Goal: Task Accomplishment & Management: Manage account settings

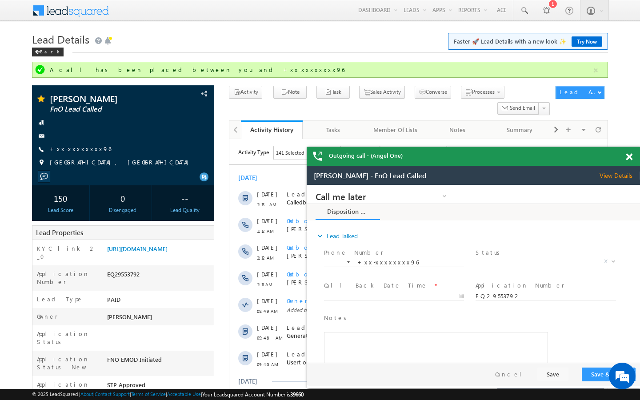
scroll to position [3649, 0]
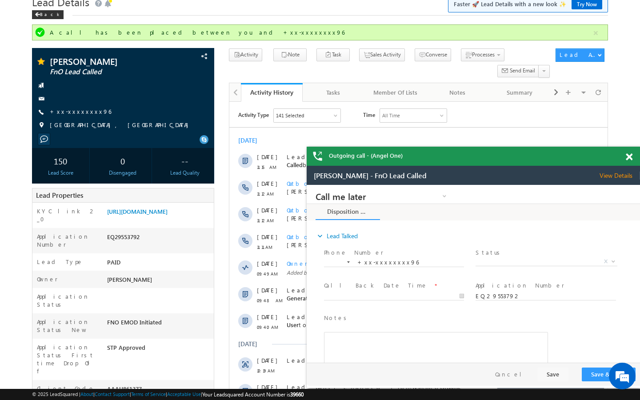
scroll to position [53, 0]
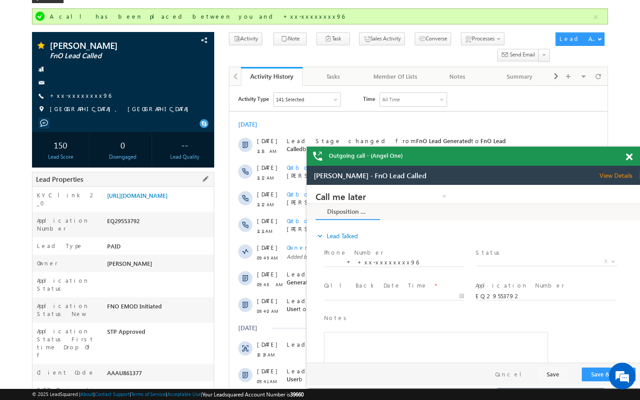
drag, startPoint x: 106, startPoint y: 351, endPoint x: 171, endPoint y: 350, distance: 64.9
click at [171, 369] on div "AAAU861377" at bounding box center [159, 375] width 109 height 12
copy div "AAAU861377"
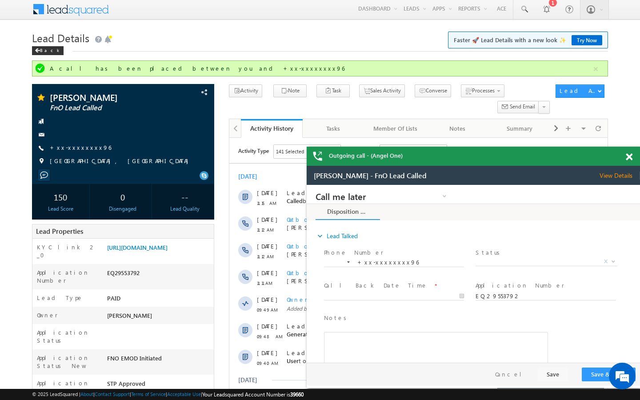
scroll to position [0, 0]
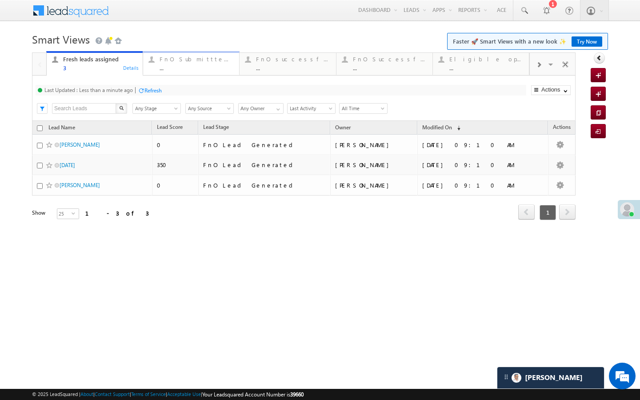
click at [167, 68] on div "..." at bounding box center [197, 67] width 74 height 7
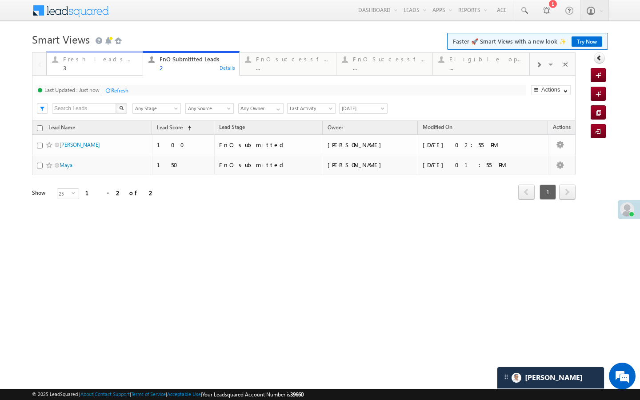
drag, startPoint x: 110, startPoint y: 65, endPoint x: 225, endPoint y: 78, distance: 115.4
click at [110, 65] on div "3" at bounding box center [100, 67] width 74 height 7
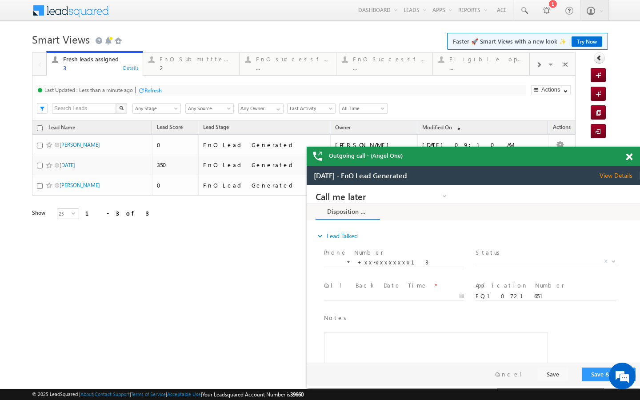
click at [177, 76] on div "Last Updated : Less than a minute ago Refresh Refreshing... Search X Lead Stage…" at bounding box center [304, 98] width 544 height 45
click at [177, 71] on div "2" at bounding box center [197, 67] width 74 height 7
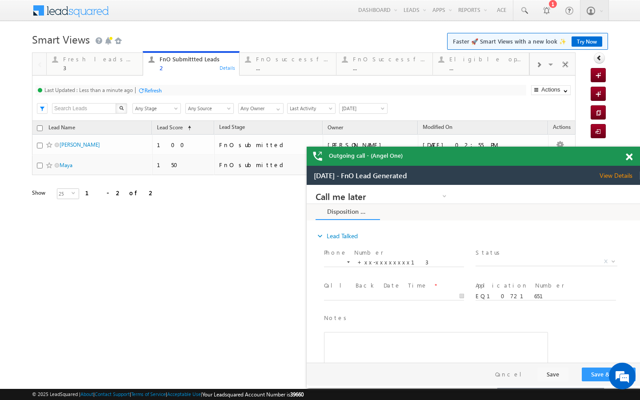
click at [144, 87] on div "Refresh" at bounding box center [150, 90] width 24 height 8
click at [125, 71] on div "3" at bounding box center [100, 67] width 74 height 7
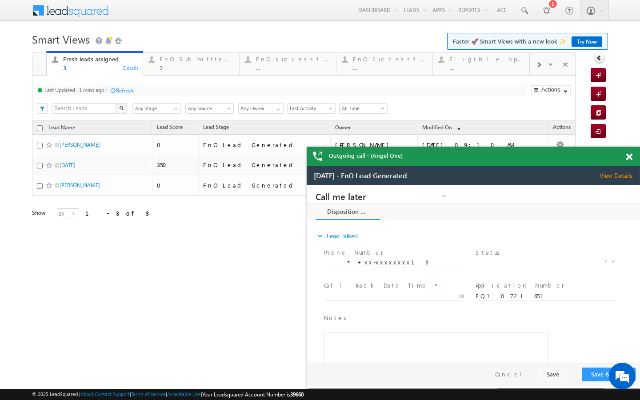
click at [126, 92] on div "Refresh" at bounding box center [124, 90] width 17 height 7
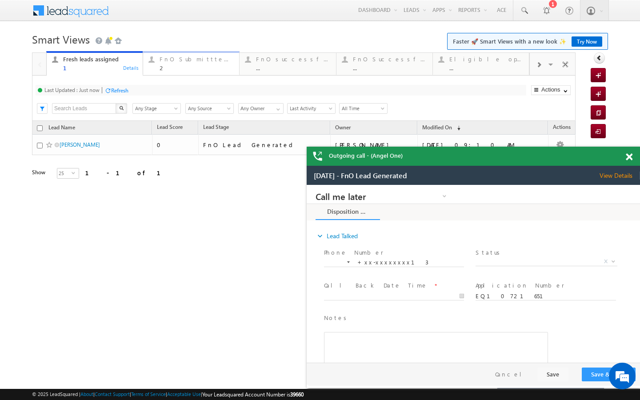
click at [175, 73] on link "FnO Submittted Leads 2 Details" at bounding box center [191, 63] width 97 height 24
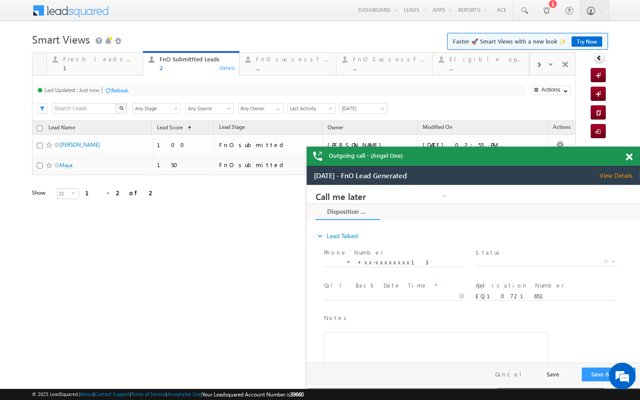
click at [122, 92] on div "Refresh" at bounding box center [119, 90] width 17 height 7
click at [245, 70] on div "FnO successful today Leads ... Details" at bounding box center [288, 62] width 94 height 17
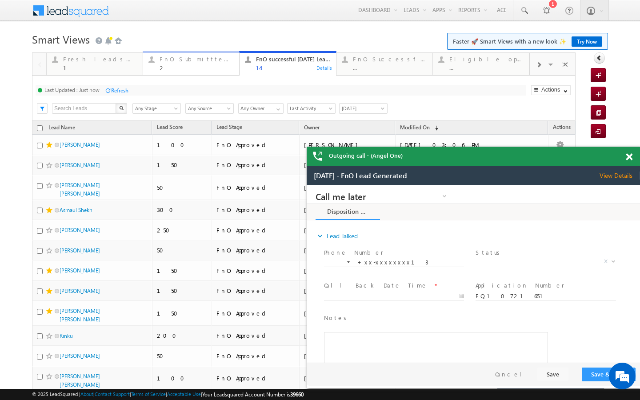
drag, startPoint x: 182, startPoint y: 72, endPoint x: 156, endPoint y: 91, distance: 32.5
click at [182, 72] on link "FnO Submittted Leads 2 Details" at bounding box center [191, 63] width 97 height 24
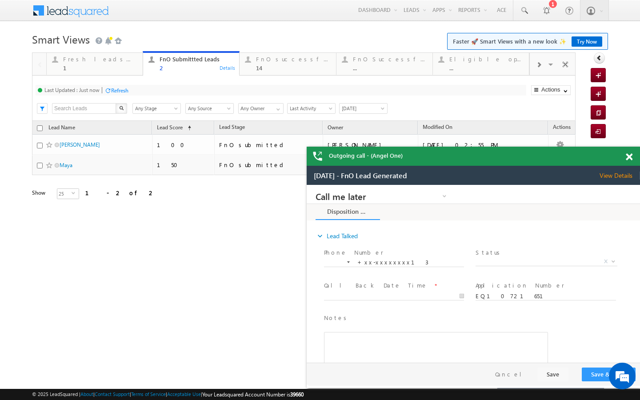
click at [123, 88] on div "Refresh" at bounding box center [119, 90] width 17 height 7
click at [124, 76] on div "Last Updated : Less than a minute ago Refresh Refreshing... Search X Lead Stage…" at bounding box center [304, 98] width 544 height 45
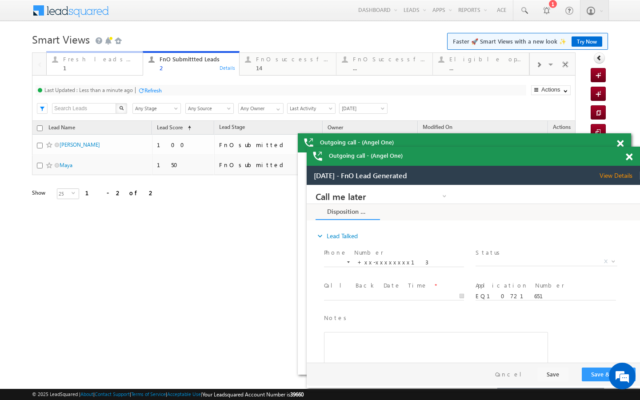
click at [125, 64] on div "Fresh leads assigned 1" at bounding box center [100, 62] width 74 height 17
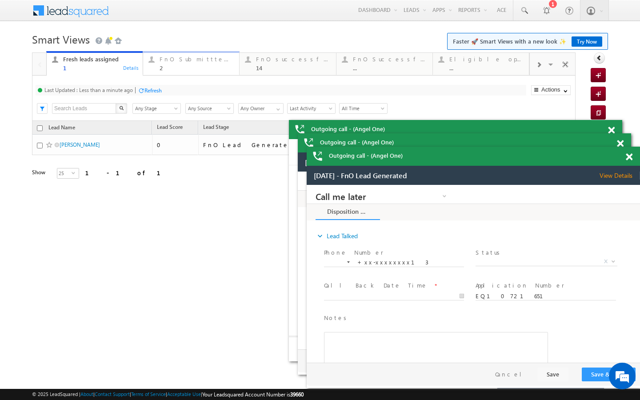
click at [173, 70] on div "2" at bounding box center [197, 67] width 74 height 7
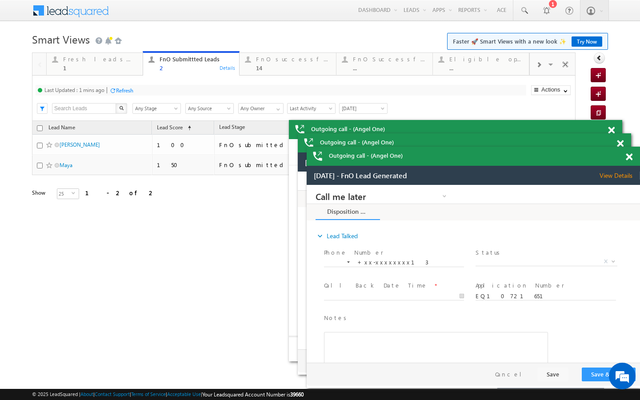
click at [130, 94] on div "Refresh" at bounding box center [121, 90] width 24 height 8
click at [250, 64] on div at bounding box center [247, 59] width 11 height 11
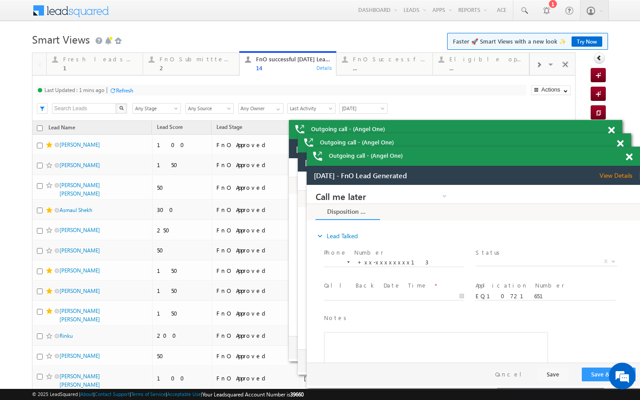
click at [116, 89] on div at bounding box center [112, 90] width 7 height 7
click at [187, 74] on link "FnO Submittted Leads 2 Details" at bounding box center [191, 63] width 97 height 24
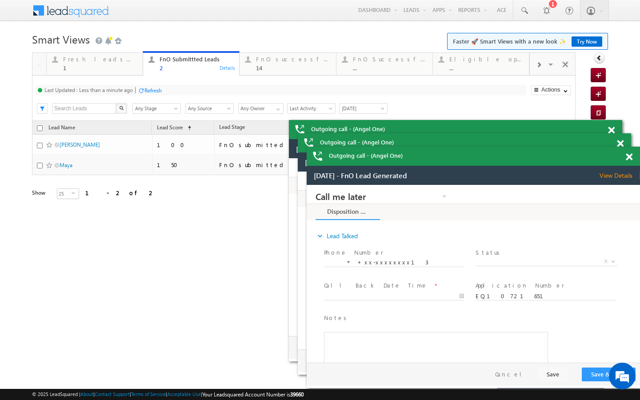
click at [156, 91] on div "Refresh" at bounding box center [152, 90] width 17 height 7
drag, startPoint x: 277, startPoint y: 60, endPoint x: 174, endPoint y: 91, distance: 107.6
click at [277, 60] on div "FnO successful [DATE] Leads" at bounding box center [293, 59] width 74 height 7
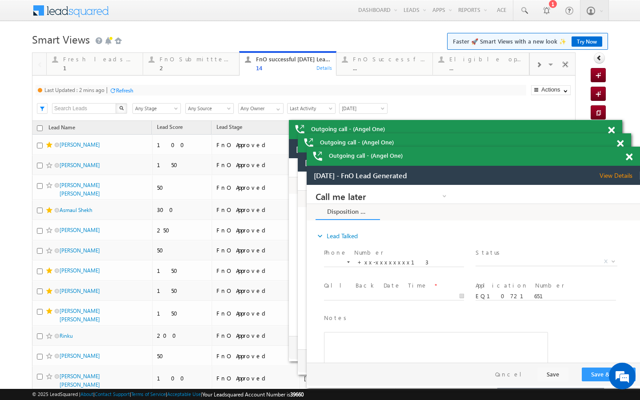
click at [126, 95] on div "Last Updated : 2 mins ago Refresh Refreshing..." at bounding box center [281, 90] width 491 height 11
click at [126, 91] on div "Refresh" at bounding box center [124, 90] width 17 height 7
click at [186, 60] on div "FnO Submittted Leads" at bounding box center [197, 59] width 74 height 7
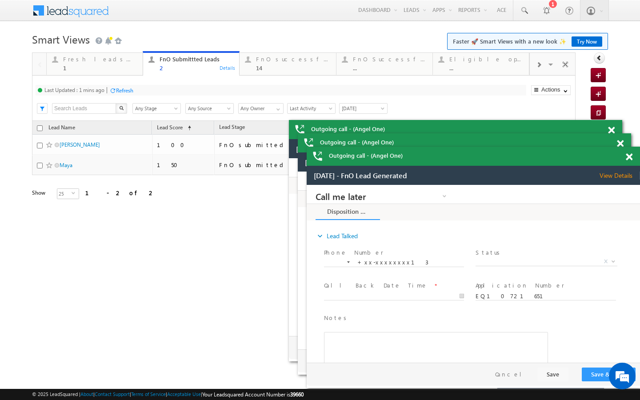
click at [128, 93] on div "Refresh" at bounding box center [124, 90] width 17 height 7
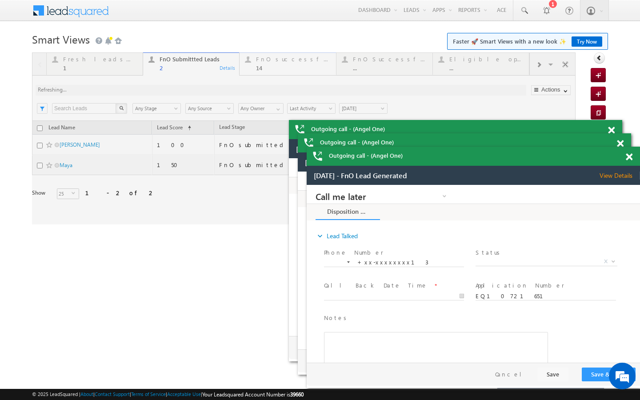
click at [261, 68] on div "14" at bounding box center [293, 67] width 74 height 7
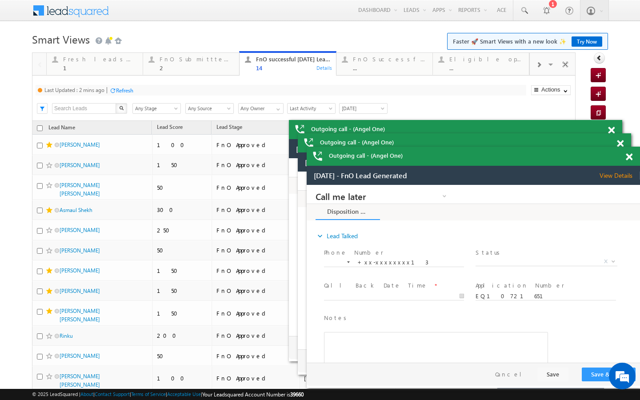
click at [260, 70] on div "14" at bounding box center [293, 67] width 74 height 7
click at [118, 87] on div "Refresh" at bounding box center [124, 90] width 17 height 7
click at [533, 71] on div at bounding box center [539, 64] width 18 height 20
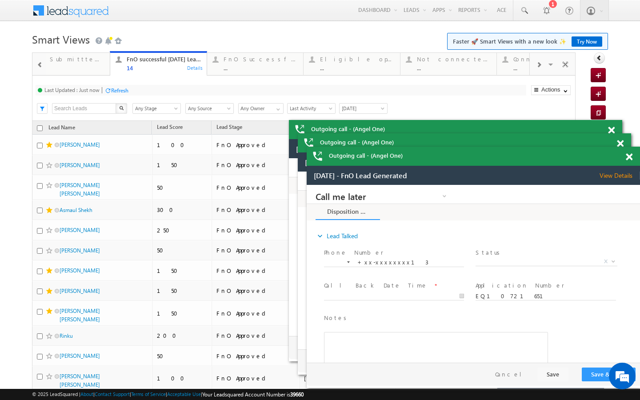
click at [533, 71] on div at bounding box center [539, 64] width 18 height 20
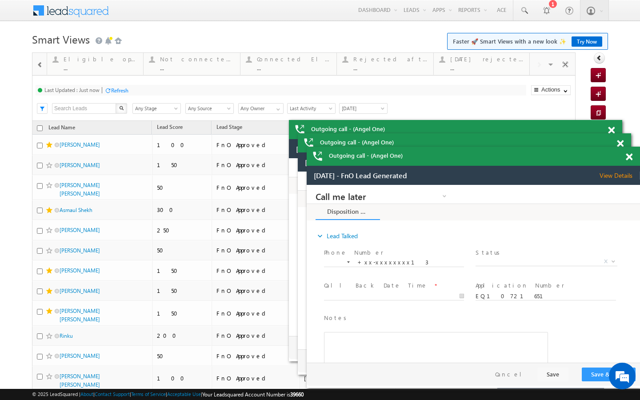
click at [533, 71] on div "Visible Tabs Fresh leads assigned Default FnO Submittted Leads Default FnO succ…" at bounding box center [553, 63] width 46 height 21
click at [489, 71] on div "..." at bounding box center [487, 67] width 74 height 7
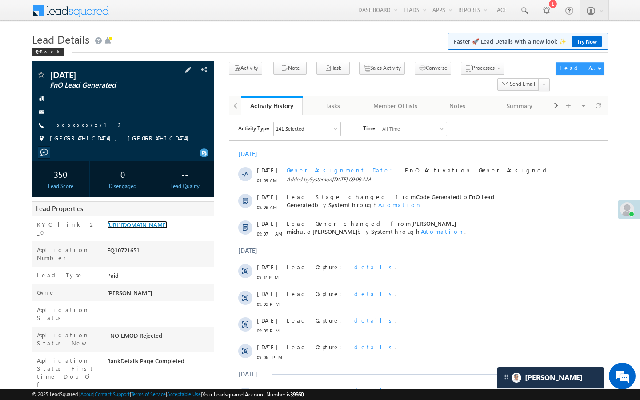
scroll to position [4329, 0]
click at [84, 126] on link "+xx-xxxxxxxx13" at bounding box center [85, 125] width 71 height 8
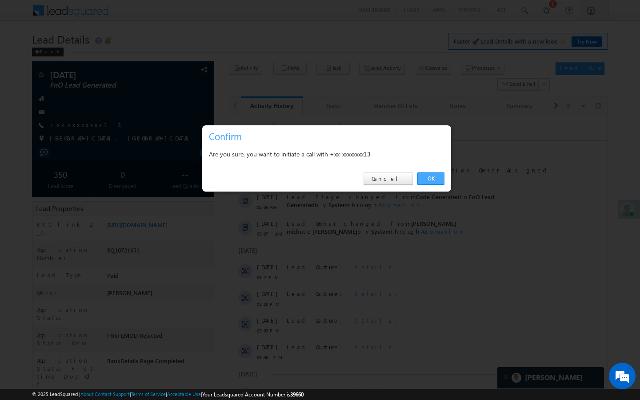
click at [432, 180] on link "OK" at bounding box center [430, 178] width 27 height 12
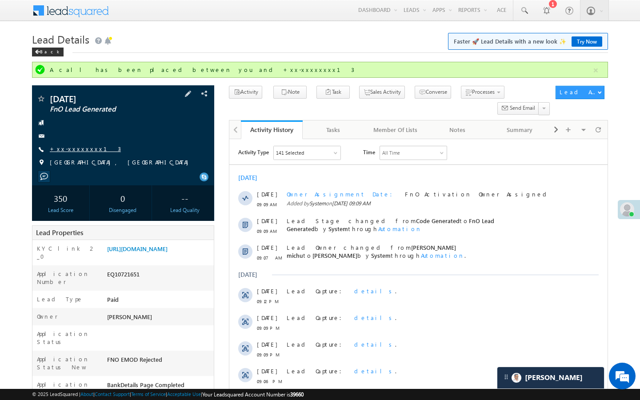
click at [88, 149] on link "+xx-xxxxxxxx13" at bounding box center [85, 149] width 71 height 8
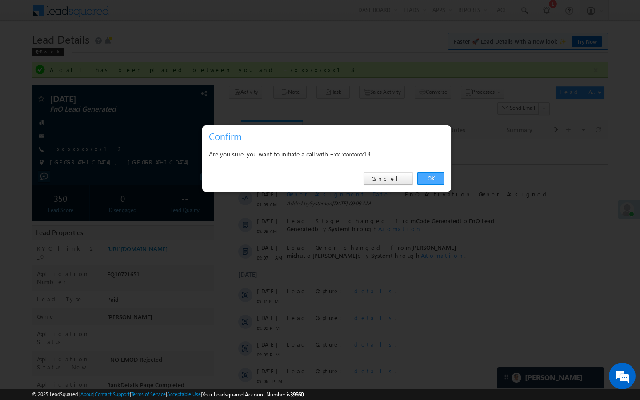
click at [433, 180] on link "OK" at bounding box center [430, 178] width 27 height 12
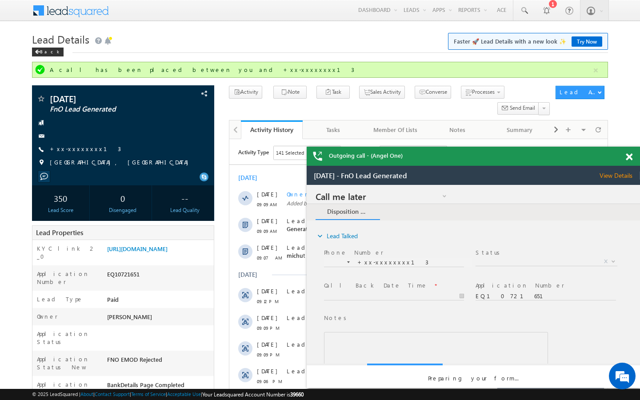
scroll to position [0, 0]
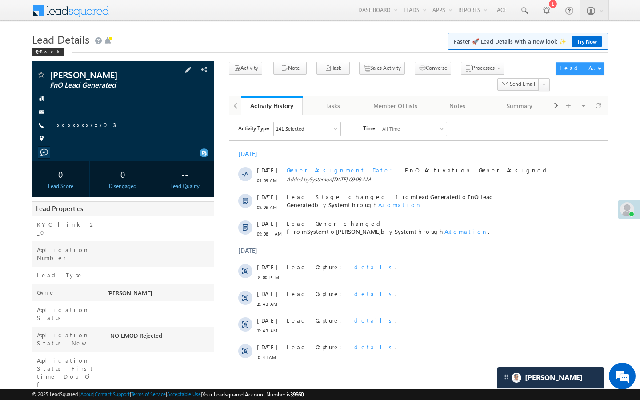
scroll to position [4329, 0]
click at [78, 125] on link "+xx-xxxxxxxx03" at bounding box center [83, 125] width 66 height 8
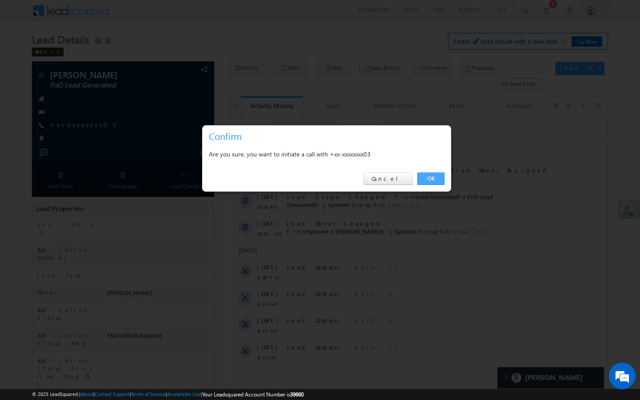
click at [428, 180] on link "OK" at bounding box center [430, 178] width 27 height 12
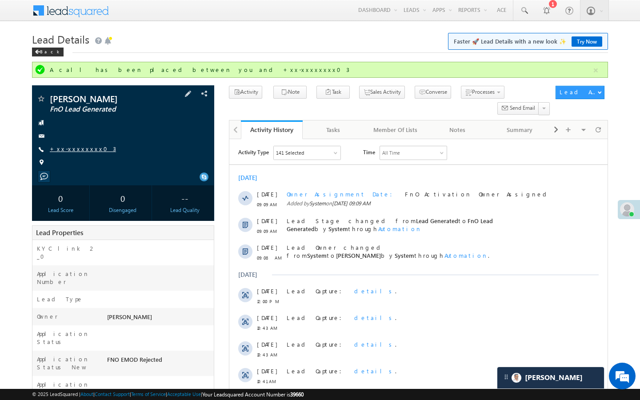
click at [80, 152] on link "+xx-xxxxxxxx03" at bounding box center [83, 149] width 66 height 8
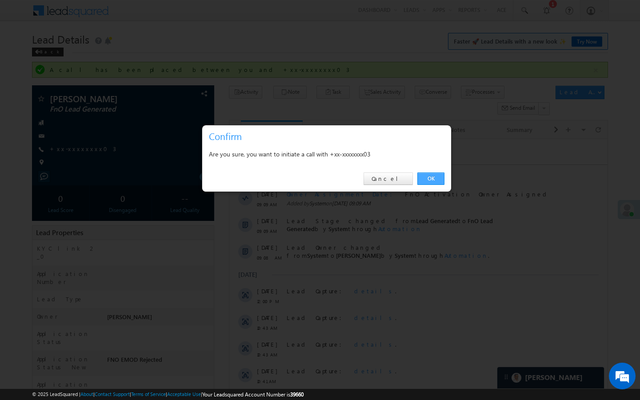
click at [428, 184] on link "OK" at bounding box center [430, 178] width 27 height 12
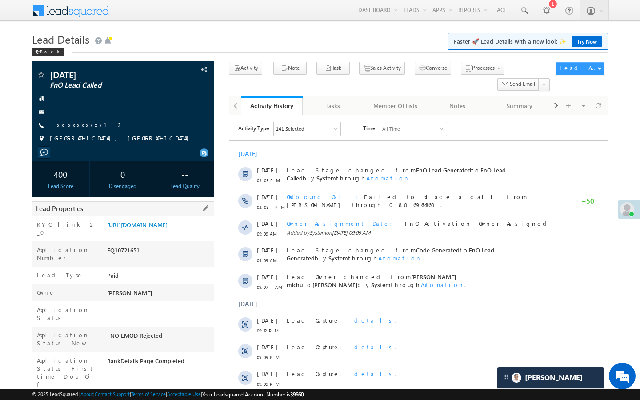
drag, startPoint x: 107, startPoint y: 377, endPoint x: 171, endPoint y: 377, distance: 63.6
click at [171, 398] on div "AABH633707" at bounding box center [159, 404] width 109 height 12
copy div "AABH633707"
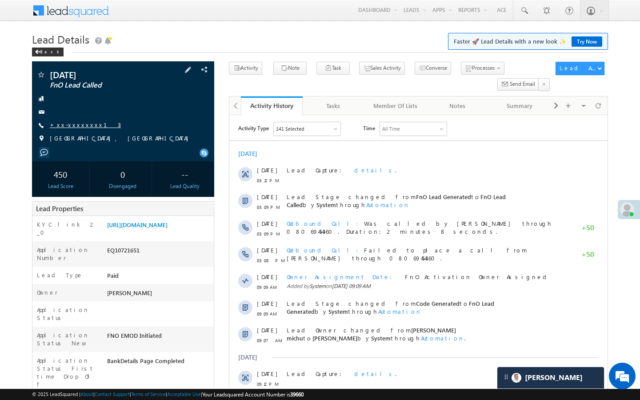
click at [80, 121] on link "+xx-xxxxxxxx13" at bounding box center [85, 125] width 71 height 8
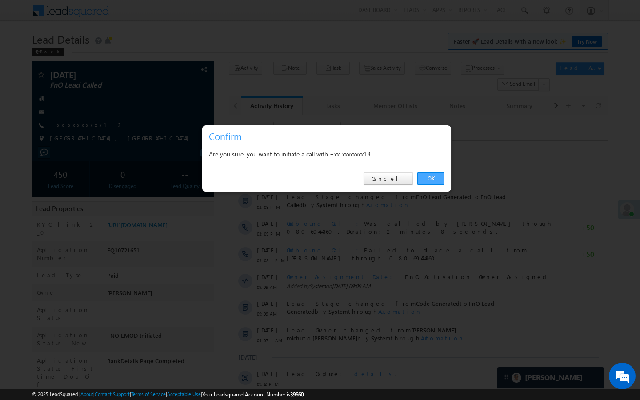
click at [441, 179] on link "OK" at bounding box center [430, 178] width 27 height 12
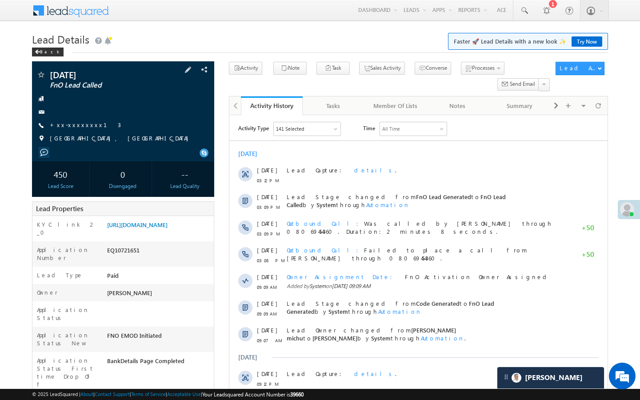
click at [81, 130] on div "Raja FnO Lead Called +xx-xxxxxxxx13" at bounding box center [122, 108] width 173 height 77
click at [74, 126] on link "+xx-xxxxxxxx13" at bounding box center [85, 125] width 71 height 8
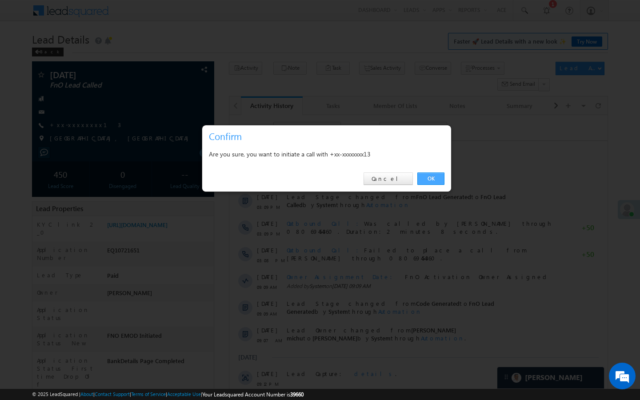
click at [429, 176] on link "OK" at bounding box center [430, 178] width 27 height 12
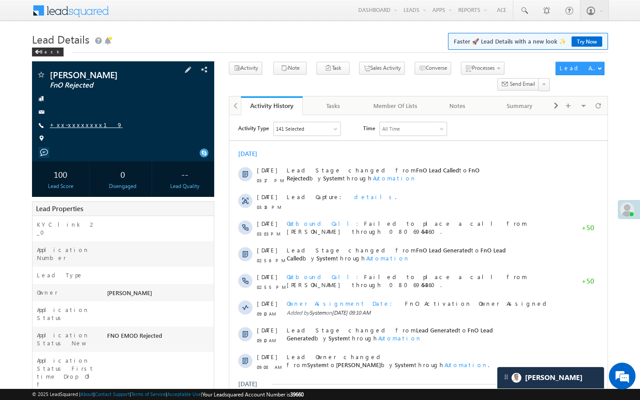
click at [81, 127] on link "+xx-xxxxxxxx19" at bounding box center [86, 125] width 73 height 8
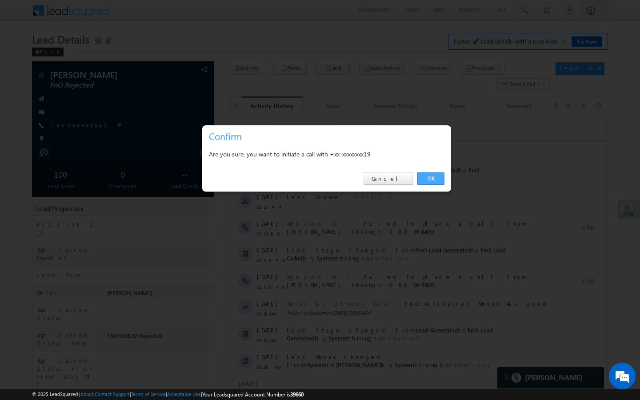
click at [429, 183] on link "OK" at bounding box center [430, 178] width 27 height 12
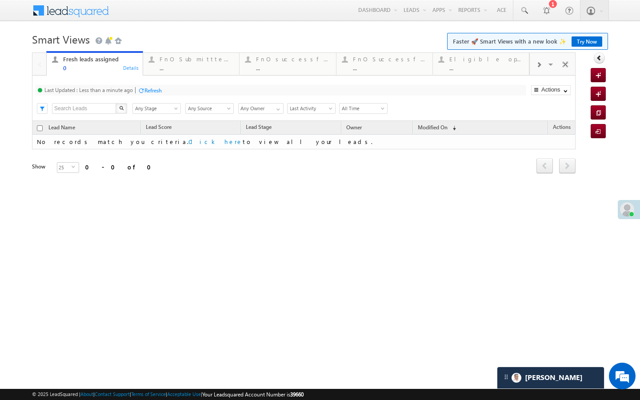
click at [177, 77] on div "Last Updated : Less than a minute ago Refresh Refreshing... Search X Lead Stage…" at bounding box center [304, 98] width 544 height 45
click at [184, 71] on div "..." at bounding box center [197, 67] width 74 height 7
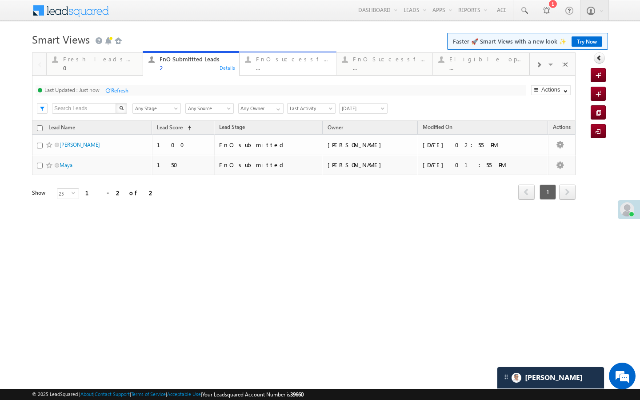
click at [255, 65] on div "FnO successful today Leads ... Details" at bounding box center [288, 62] width 94 height 17
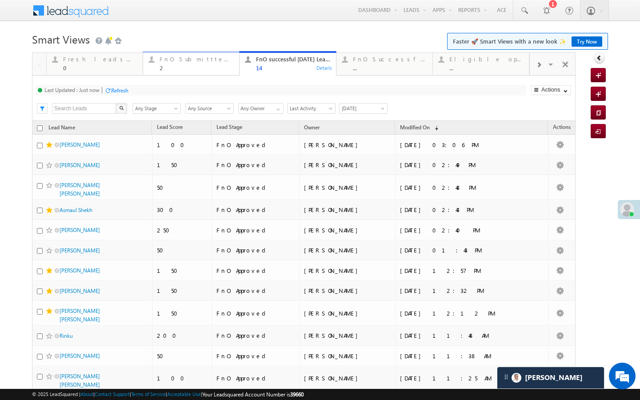
click at [169, 73] on link "FnO Submittted Leads 2 Details" at bounding box center [191, 63] width 97 height 24
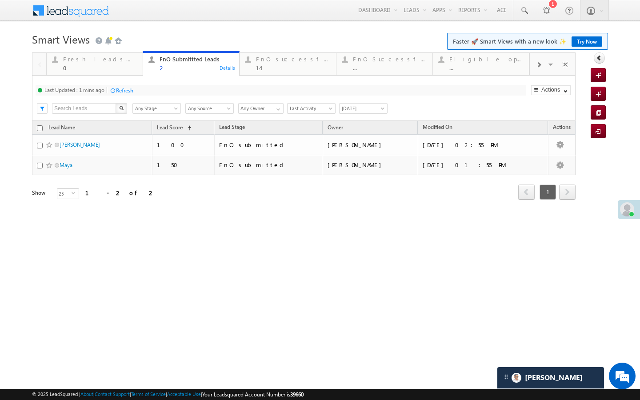
click at [125, 89] on div "Refresh" at bounding box center [124, 90] width 17 height 7
click at [262, 70] on div "14" at bounding box center [293, 67] width 74 height 7
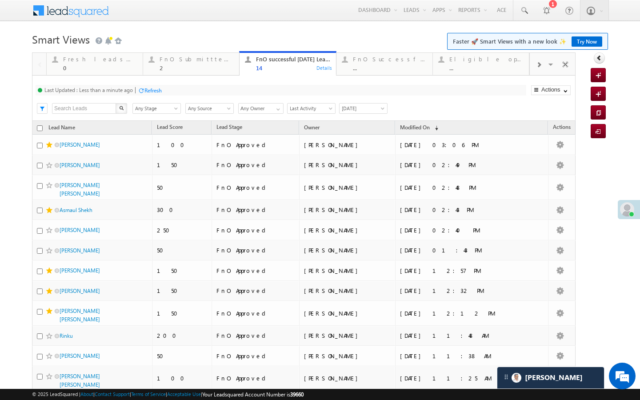
click at [156, 93] on div "Refresh" at bounding box center [152, 90] width 17 height 7
click at [131, 71] on div "0" at bounding box center [100, 67] width 74 height 7
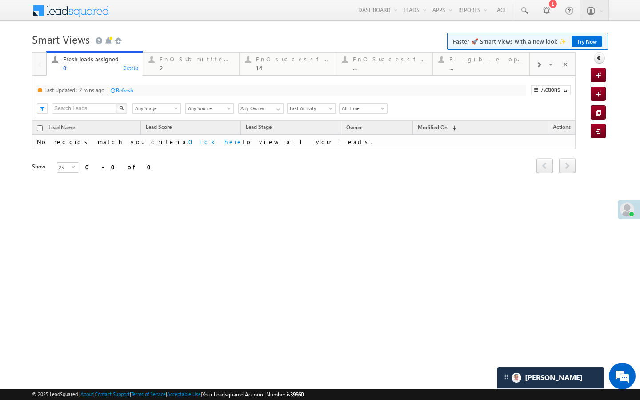
click at [129, 87] on div "Refresh" at bounding box center [124, 90] width 17 height 7
click at [178, 70] on div "2" at bounding box center [197, 67] width 74 height 7
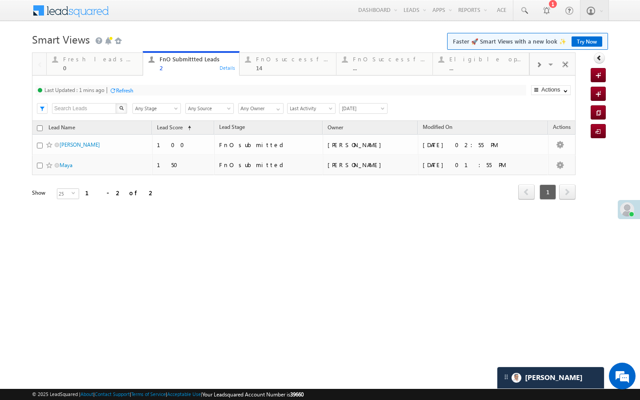
click at [132, 90] on div "Refresh" at bounding box center [124, 90] width 17 height 7
drag, startPoint x: 244, startPoint y: 68, endPoint x: 197, endPoint y: 79, distance: 48.3
click at [244, 68] on div "FnO successful today Leads 14 Details" at bounding box center [288, 62] width 94 height 17
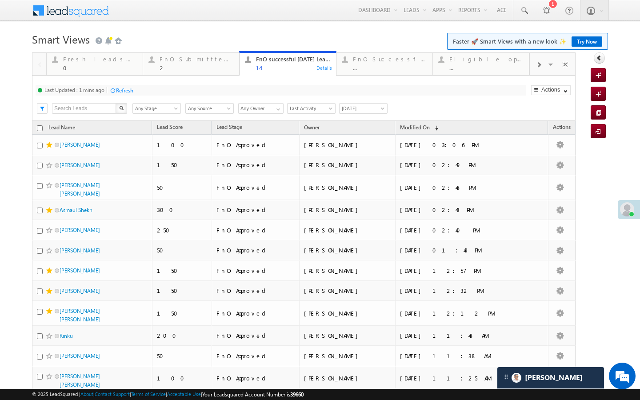
click at [135, 88] on div "Last Updated : 1 mins ago Refresh Refreshing..." at bounding box center [281, 90] width 491 height 11
click at [126, 90] on div "Refresh" at bounding box center [124, 90] width 17 height 7
click at [174, 64] on div "2" at bounding box center [197, 67] width 74 height 7
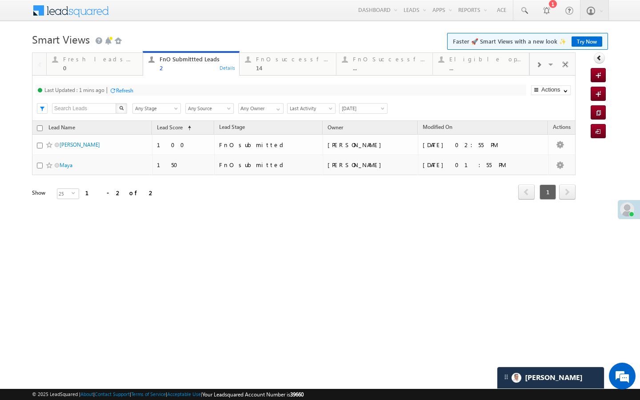
click at [132, 92] on div "Refresh" at bounding box center [124, 90] width 17 height 7
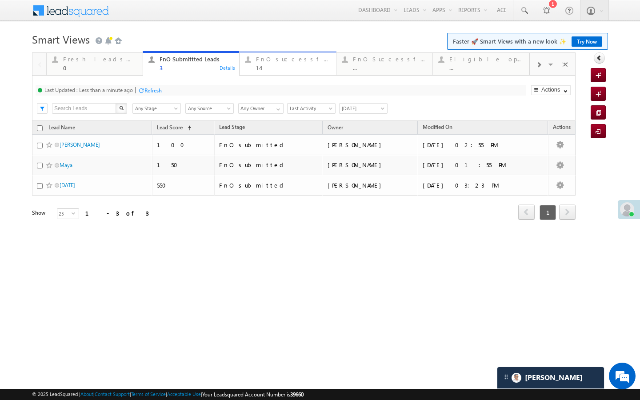
click at [252, 60] on div at bounding box center [247, 59] width 11 height 11
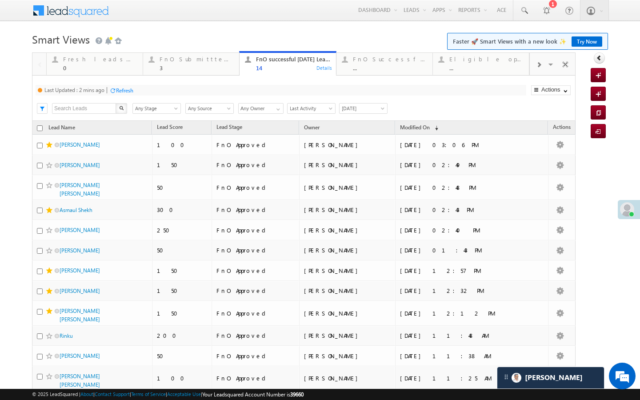
click at [118, 87] on div "Refresh" at bounding box center [124, 90] width 17 height 7
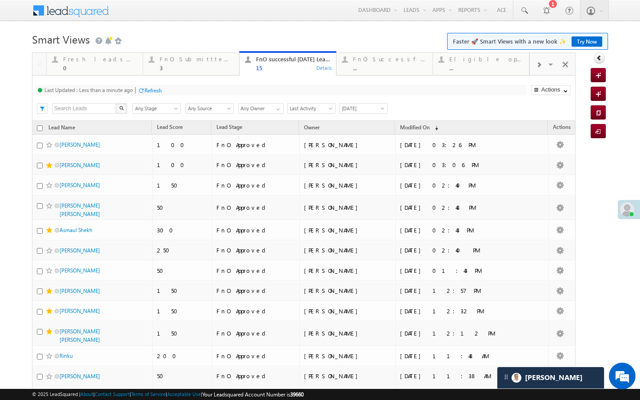
click at [193, 76] on div "Last Updated : Less than a minute ago Refresh Refreshing... Search X Lead Stage…" at bounding box center [304, 98] width 544 height 45
click at [194, 68] on div "3" at bounding box center [197, 67] width 74 height 7
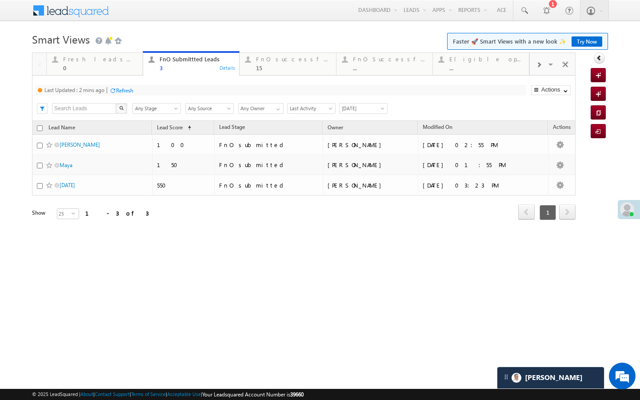
click at [122, 92] on div "Refresh" at bounding box center [124, 90] width 17 height 7
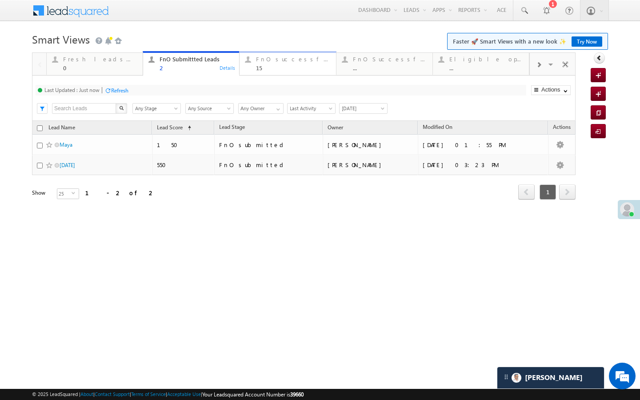
click at [271, 68] on div "15" at bounding box center [293, 67] width 74 height 7
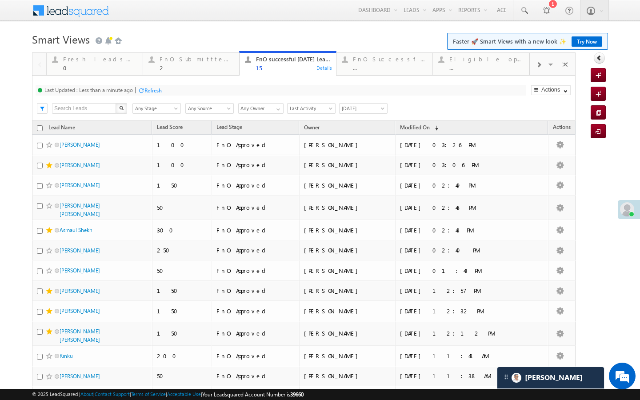
click at [149, 90] on div "Refresh" at bounding box center [152, 90] width 17 height 7
click at [216, 72] on link "FnO Submittted Leads 2 Details" at bounding box center [191, 63] width 97 height 24
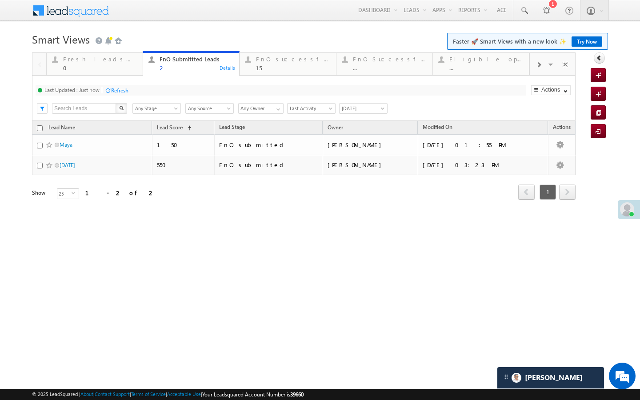
click at [149, 71] on div "FnO Submittted Leads 2 Details" at bounding box center [191, 62] width 94 height 17
click at [123, 88] on div "Refresh" at bounding box center [119, 90] width 17 height 7
click at [269, 67] on div "15" at bounding box center [293, 67] width 74 height 7
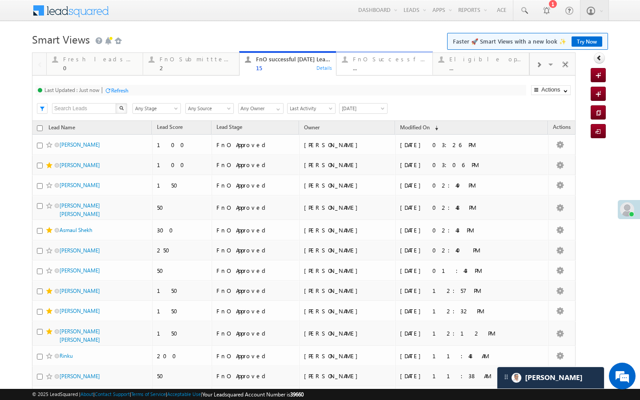
click at [359, 69] on div "..." at bounding box center [390, 67] width 74 height 7
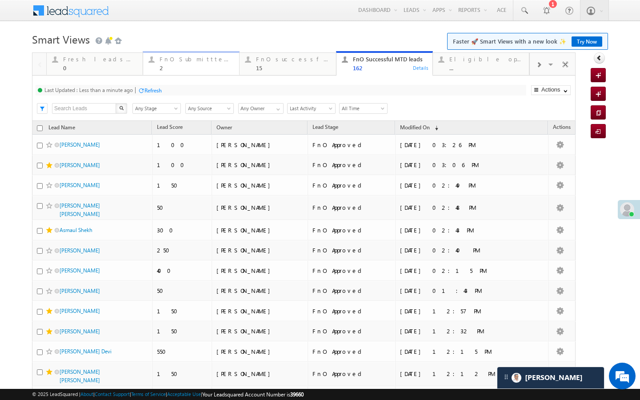
click at [175, 74] on link "FnO Submittted Leads 2 Details" at bounding box center [191, 63] width 97 height 24
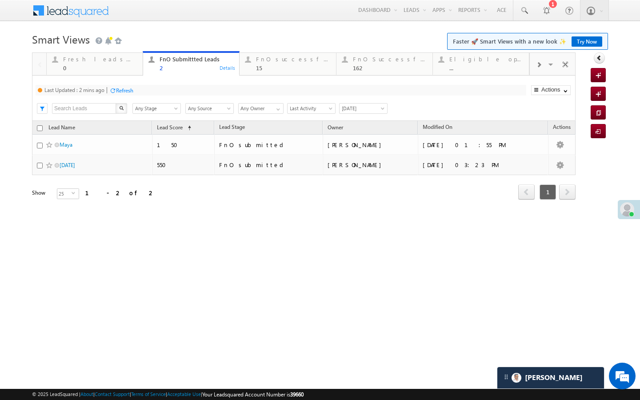
click at [117, 88] on div "Refresh" at bounding box center [124, 90] width 17 height 7
click at [255, 65] on div "FnO successful [DATE] Leads 15 Details" at bounding box center [288, 62] width 94 height 17
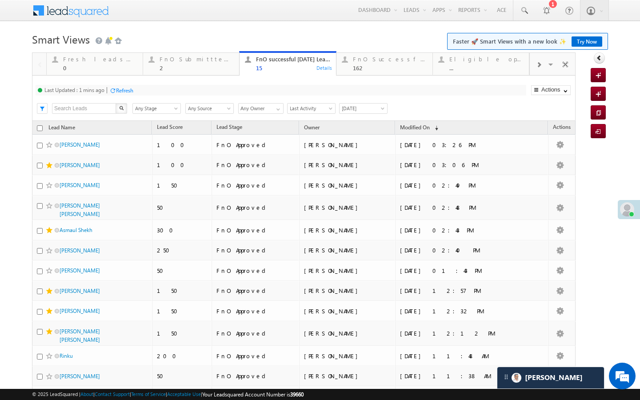
click at [122, 89] on div "Refresh" at bounding box center [124, 90] width 17 height 7
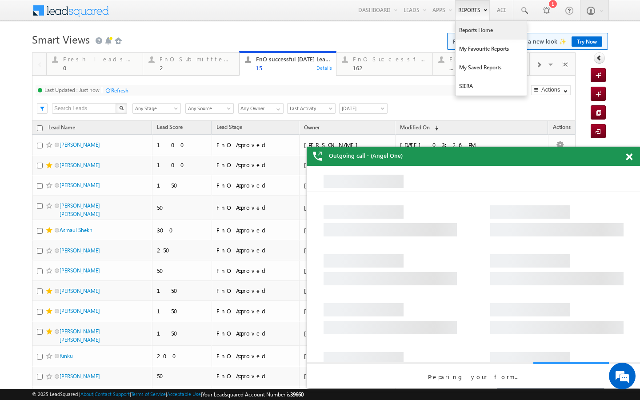
click at [473, 26] on link "Reports Home" at bounding box center [491, 30] width 71 height 19
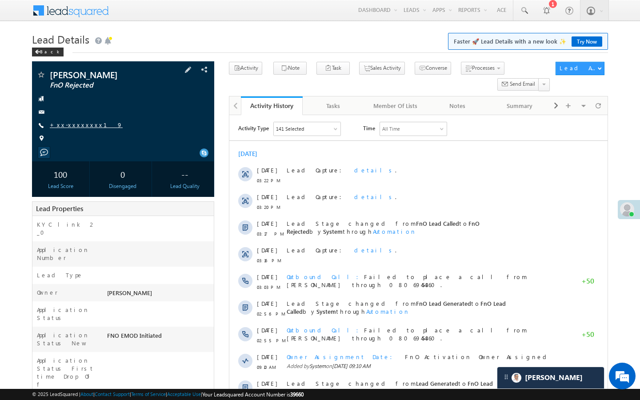
click at [76, 123] on link "+xx-xxxxxxxx19" at bounding box center [86, 125] width 73 height 8
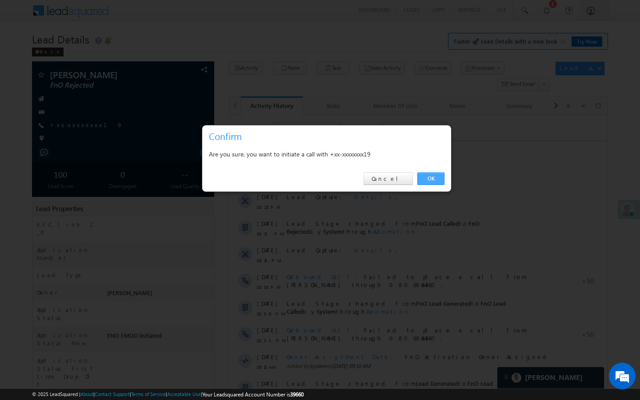
click at [435, 180] on link "OK" at bounding box center [430, 178] width 27 height 12
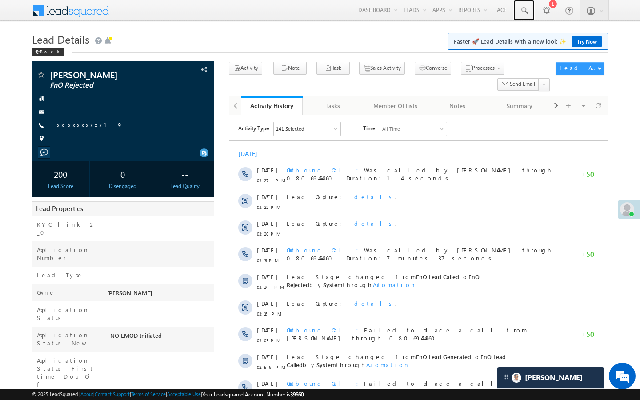
drag, startPoint x: 523, startPoint y: 9, endPoint x: 5, endPoint y: 235, distance: 565.2
click at [529, 12] on link at bounding box center [523, 10] width 21 height 20
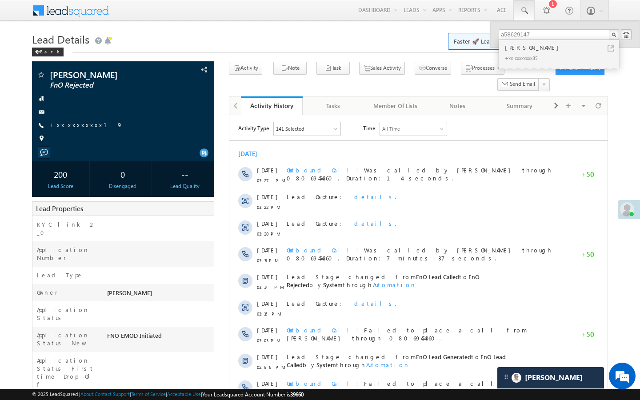
drag, startPoint x: 543, startPoint y: 34, endPoint x: 489, endPoint y: 34, distance: 54.7
click at [489, 34] on body "Menu Tanya Sharma Tanya .shar ma@an gelbr oking .com" at bounding box center [320, 384] width 640 height 768
type input "aaby792899"
click at [72, 127] on link "+xx-xxxxxxxx19" at bounding box center [86, 125] width 73 height 8
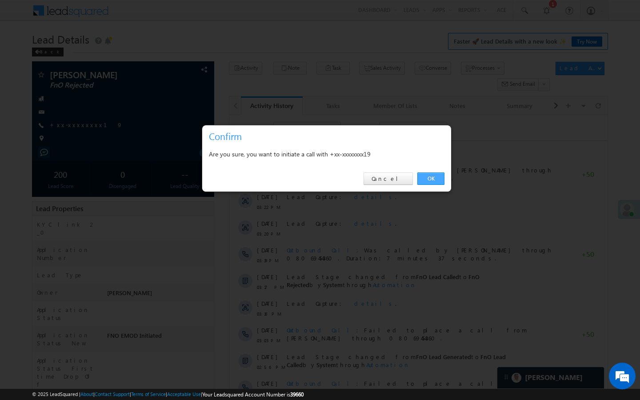
click at [429, 179] on link "OK" at bounding box center [430, 178] width 27 height 12
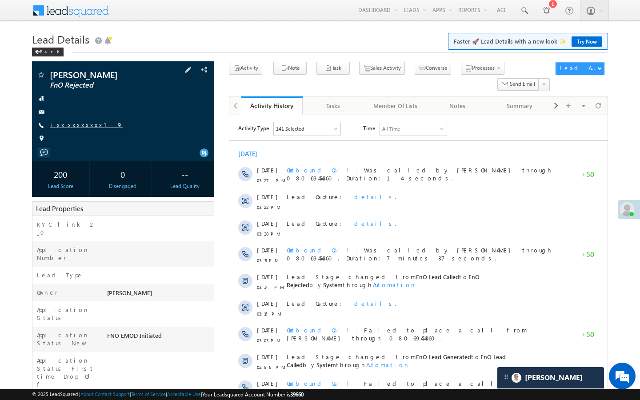
click at [80, 124] on link "+xx-xxxxxxxx19" at bounding box center [86, 125] width 73 height 8
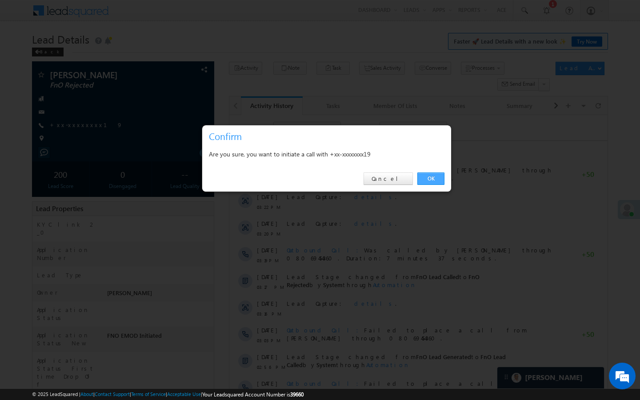
click at [435, 178] on link "OK" at bounding box center [430, 178] width 27 height 12
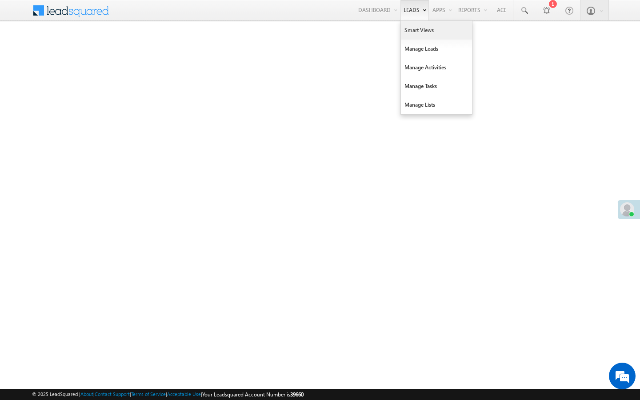
click at [408, 30] on link "Smart Views" at bounding box center [436, 30] width 71 height 19
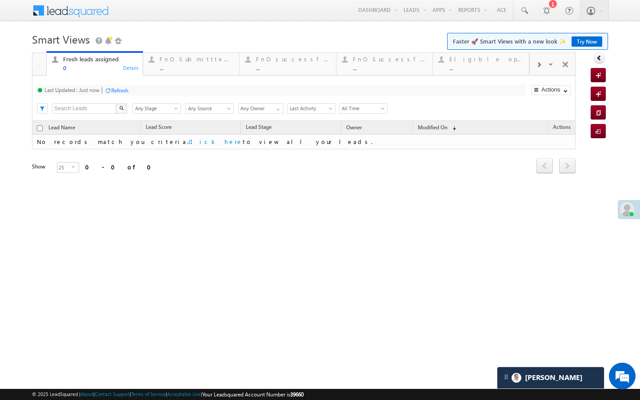
click at [180, 75] on div "Fresh leads assigned 0 Details FnO Submittted Leads ... Details FnO successful …" at bounding box center [287, 63] width 483 height 25
click at [180, 75] on link "FnO Submittted Leads ... Details" at bounding box center [191, 63] width 97 height 24
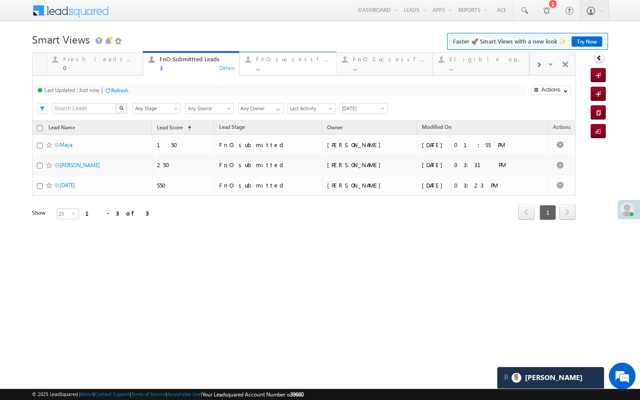
click at [300, 68] on div "..." at bounding box center [293, 67] width 74 height 7
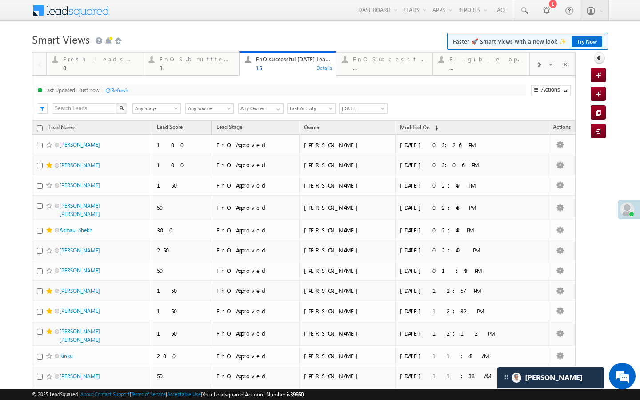
click at [537, 66] on span at bounding box center [538, 64] width 5 height 7
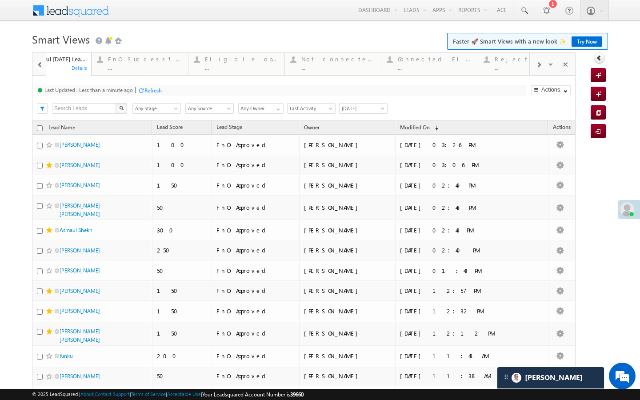
click at [537, 66] on span at bounding box center [538, 64] width 5 height 7
click at [470, 62] on div "[DATE] rejected leads" at bounding box center [487, 59] width 74 height 7
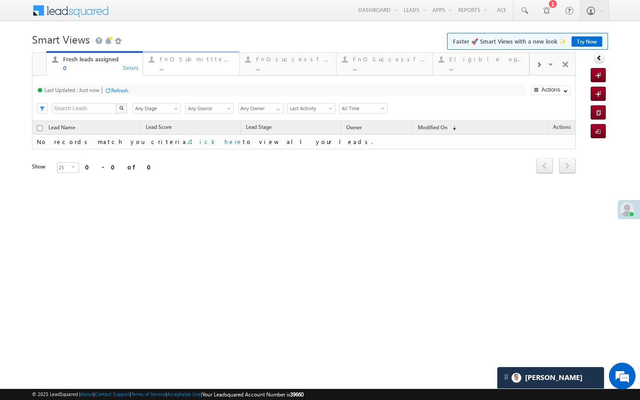
click at [164, 61] on div "FnO Submittted Leads" at bounding box center [197, 59] width 74 height 7
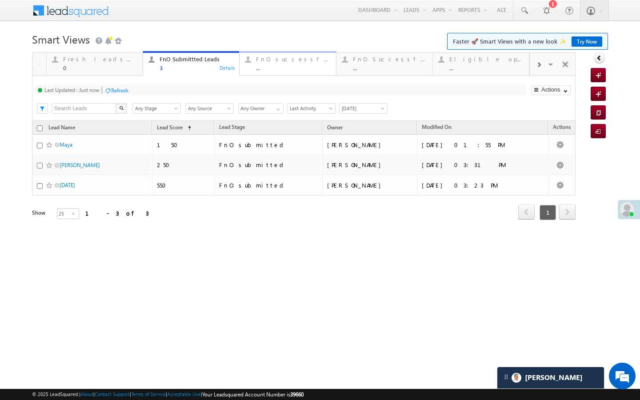
click at [271, 59] on div "FnO successful [DATE] Leads" at bounding box center [293, 59] width 74 height 7
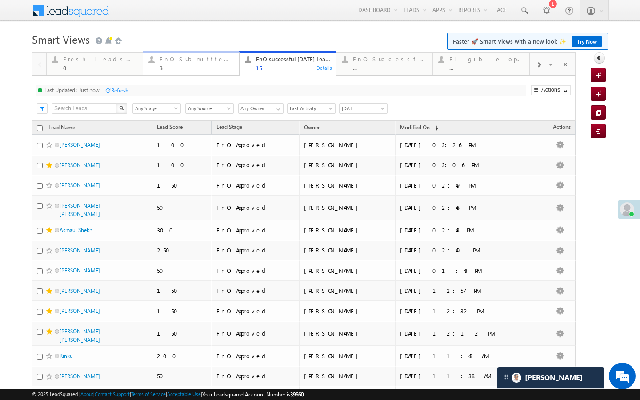
drag, startPoint x: 204, startPoint y: 60, endPoint x: 153, endPoint y: 84, distance: 55.3
click at [204, 60] on div "FnO Submittted Leads" at bounding box center [197, 59] width 74 height 7
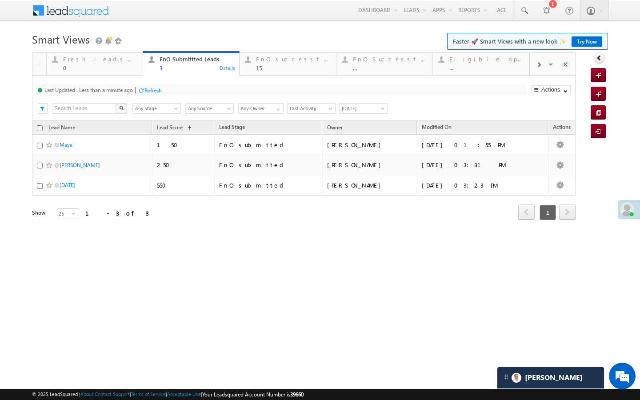
click at [144, 90] on div at bounding box center [141, 90] width 7 height 7
click at [253, 58] on div "FnO successful [DATE] Leads 15 Details" at bounding box center [288, 62] width 94 height 17
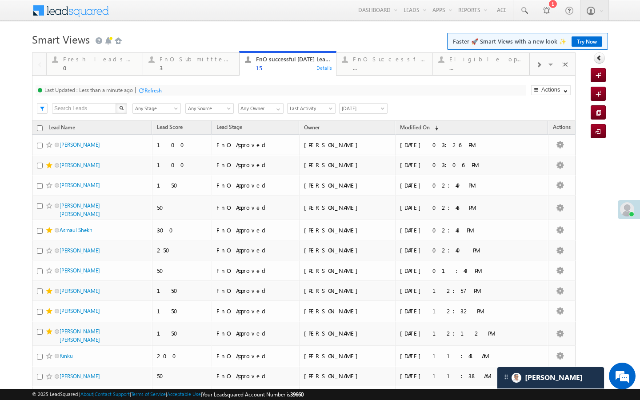
click at [145, 86] on div "Refresh" at bounding box center [150, 90] width 24 height 8
click at [172, 76] on div "Last Updated : Just now Refresh Refreshing... Search X Lead Stage Any Stage Any…" at bounding box center [304, 98] width 544 height 45
click at [181, 73] on link "FnO Submittted Leads 3 Details" at bounding box center [191, 63] width 97 height 24
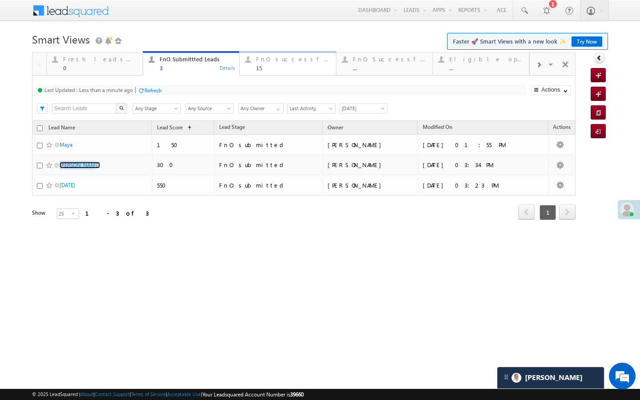
click at [284, 57] on div "FnO successful [DATE] Leads" at bounding box center [293, 59] width 74 height 7
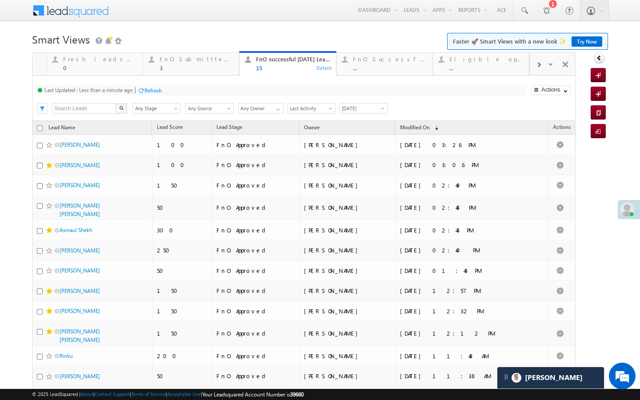
click at [138, 89] on div "Last Updated : Less than a minute ago Refresh Refreshing..." at bounding box center [281, 90] width 491 height 11
click at [152, 92] on div "Refresh" at bounding box center [152, 90] width 17 height 7
click at [168, 88] on div "Last Updated : Just now Refresh Refreshing..." at bounding box center [281, 90] width 491 height 11
click at [171, 81] on div "Last Updated : Just now Refresh Refreshing... Search X Lead Stage Any Stage Any…" at bounding box center [304, 98] width 544 height 45
click at [175, 66] on div "3" at bounding box center [197, 67] width 74 height 7
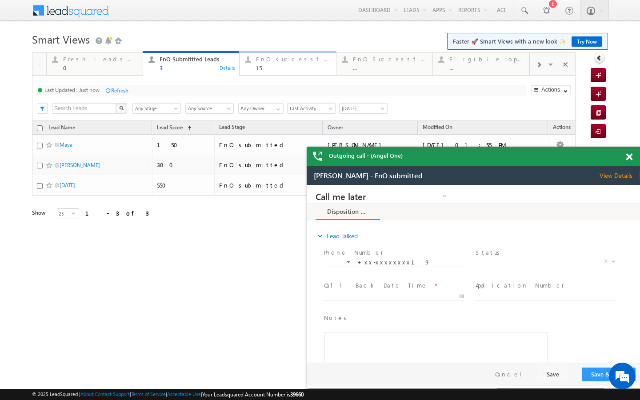
click at [266, 70] on div "15" at bounding box center [293, 67] width 74 height 7
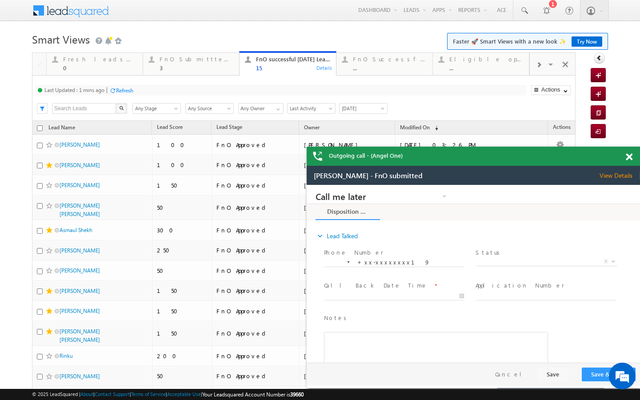
click at [130, 90] on div "Refresh" at bounding box center [124, 90] width 17 height 7
click at [206, 71] on div "3" at bounding box center [197, 67] width 74 height 7
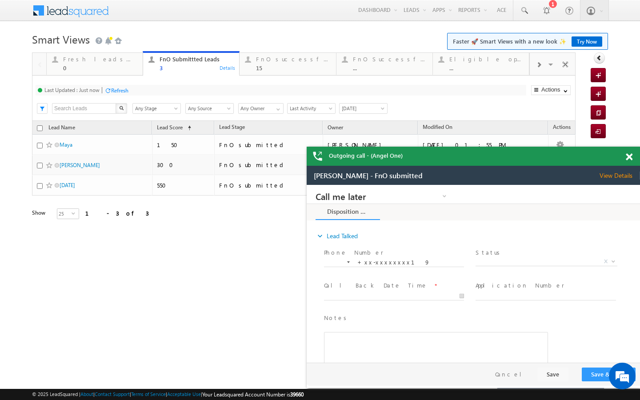
click at [125, 92] on div "Refresh" at bounding box center [119, 90] width 17 height 7
click at [148, 94] on div "Refresh" at bounding box center [152, 90] width 17 height 7
click at [260, 66] on div "15" at bounding box center [293, 67] width 74 height 7
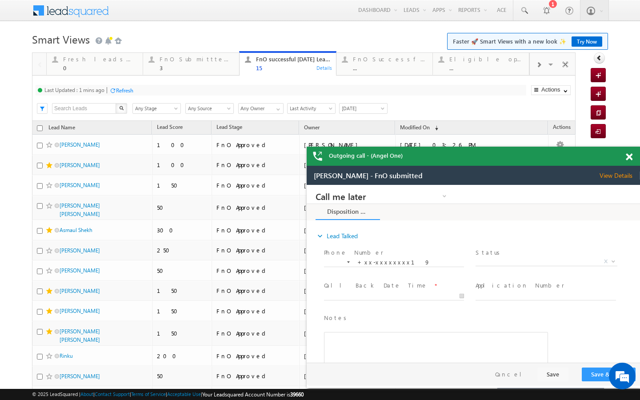
click at [126, 89] on div "Refresh" at bounding box center [124, 90] width 17 height 7
click at [538, 65] on span at bounding box center [538, 64] width 5 height 7
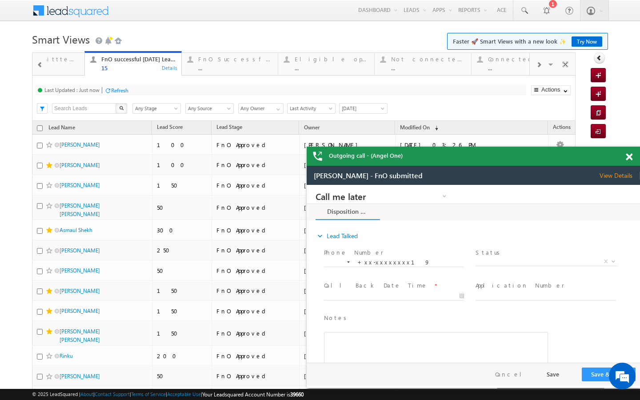
click at [538, 65] on span at bounding box center [538, 64] width 5 height 7
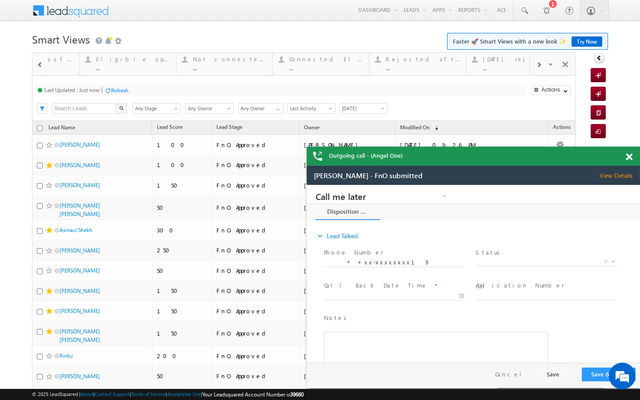
click at [538, 65] on span at bounding box center [538, 64] width 5 height 7
click at [538, 65] on div "Visible Tabs Fresh leads assigned Default FnO Submittted Leads Default FnO succ…" at bounding box center [553, 63] width 46 height 21
click at [538, 64] on span at bounding box center [538, 64] width 5 height 7
click at [503, 66] on div "..." at bounding box center [487, 67] width 74 height 7
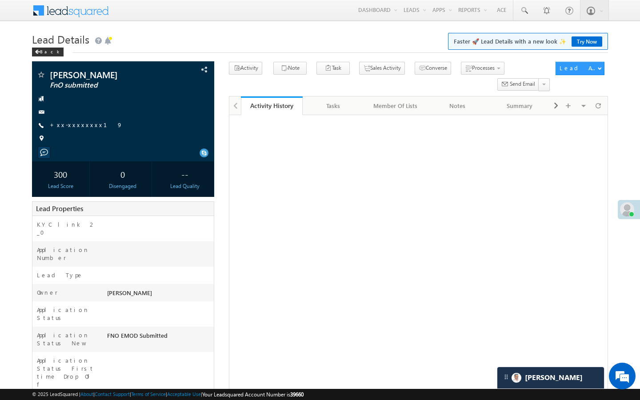
click at [76, 132] on div "[PERSON_NAME] FnO submitted +xx-xxxxxxxx19" at bounding box center [122, 108] width 173 height 77
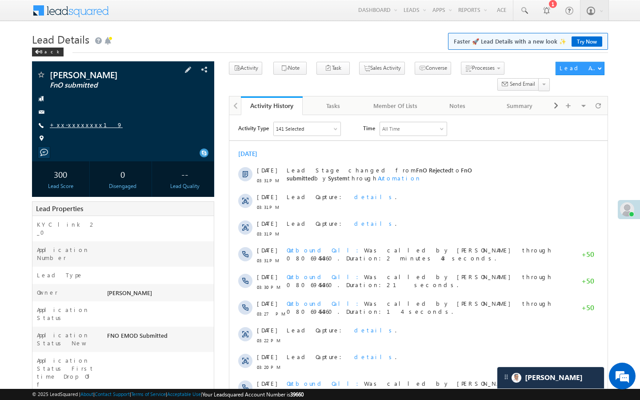
click at [84, 124] on link "+xx-xxxxxxxx19" at bounding box center [86, 125] width 73 height 8
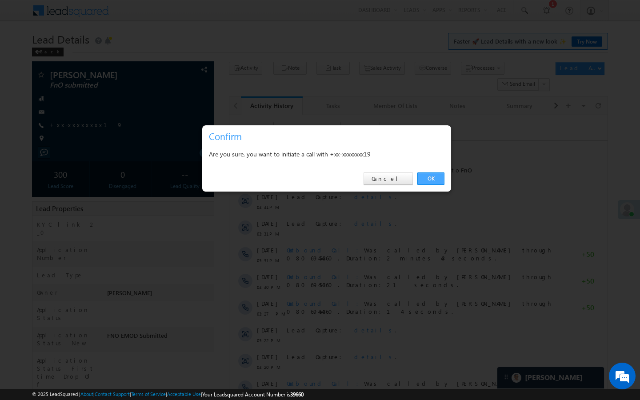
drag, startPoint x: 435, startPoint y: 179, endPoint x: 196, endPoint y: 1, distance: 298.0
click at [435, 179] on link "OK" at bounding box center [430, 178] width 27 height 12
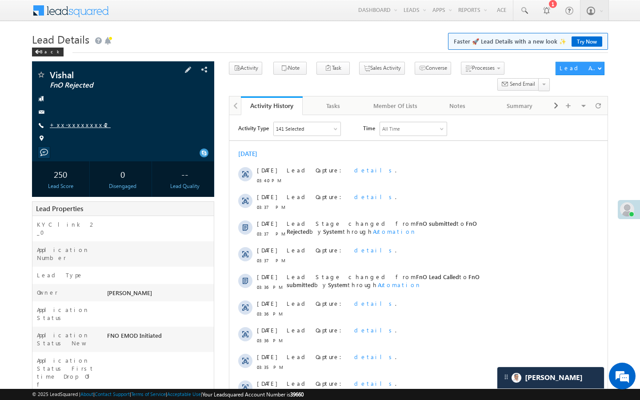
click at [79, 124] on link "+xx-xxxxxxxx42" at bounding box center [80, 125] width 61 height 8
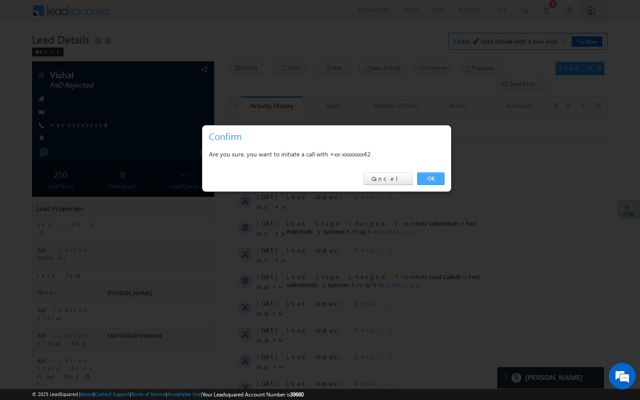
click at [429, 183] on link "OK" at bounding box center [430, 178] width 27 height 12
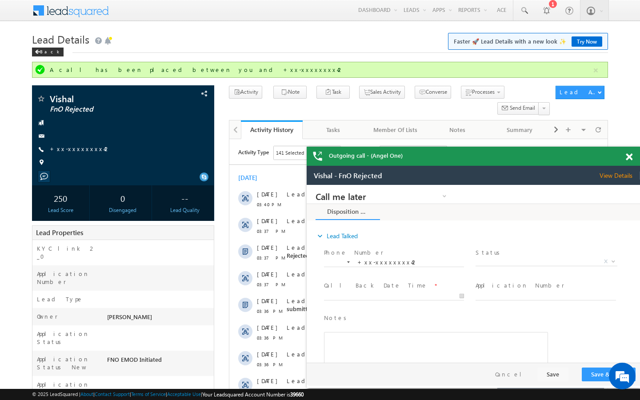
click at [629, 156] on span at bounding box center [629, 157] width 7 height 8
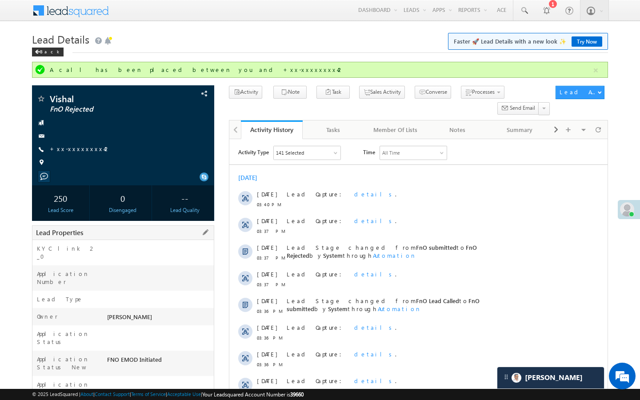
drag, startPoint x: 108, startPoint y: 380, endPoint x: 161, endPoint y: 380, distance: 52.9
copy div "AAAJ514281"
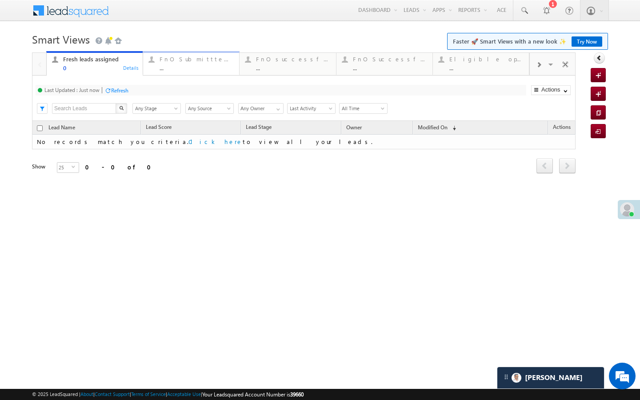
click at [197, 68] on div "..." at bounding box center [197, 67] width 74 height 7
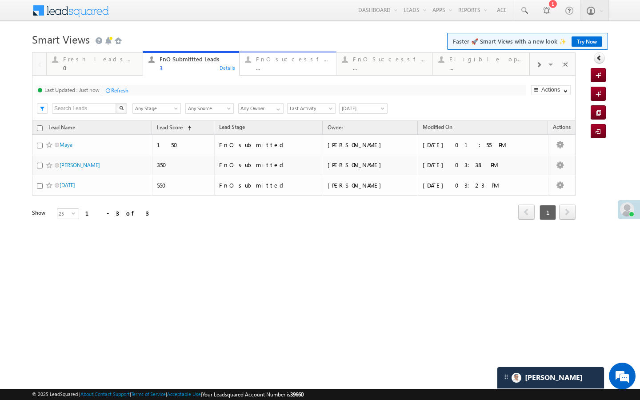
click at [266, 61] on div "FnO successful [DATE] Leads" at bounding box center [293, 59] width 74 height 7
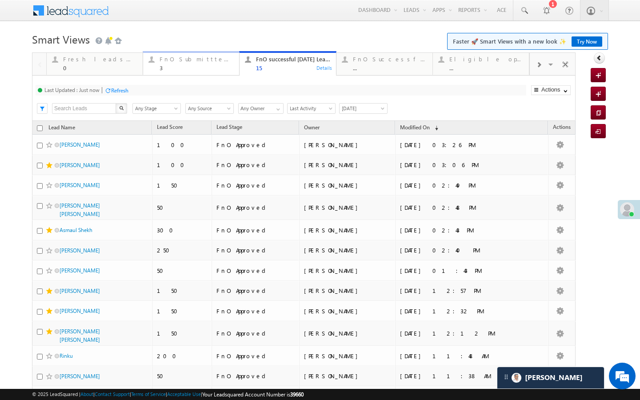
click at [197, 70] on div "3" at bounding box center [197, 67] width 74 height 7
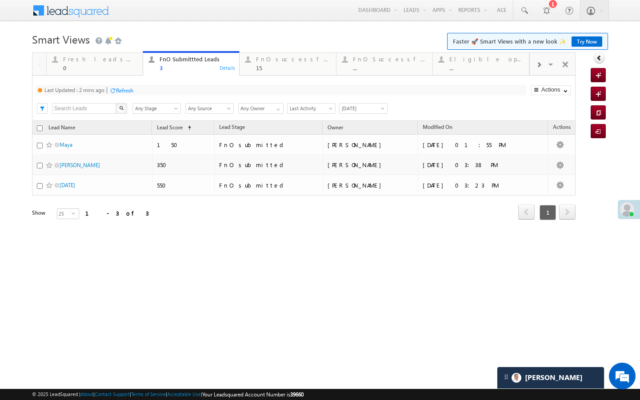
click at [130, 89] on div "Refresh" at bounding box center [124, 90] width 17 height 7
click at [127, 60] on div "Fresh leads assigned" at bounding box center [100, 59] width 74 height 7
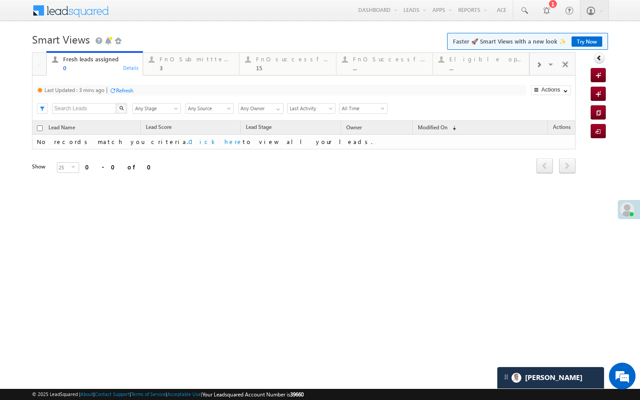
click at [129, 90] on div "Refresh" at bounding box center [124, 90] width 17 height 7
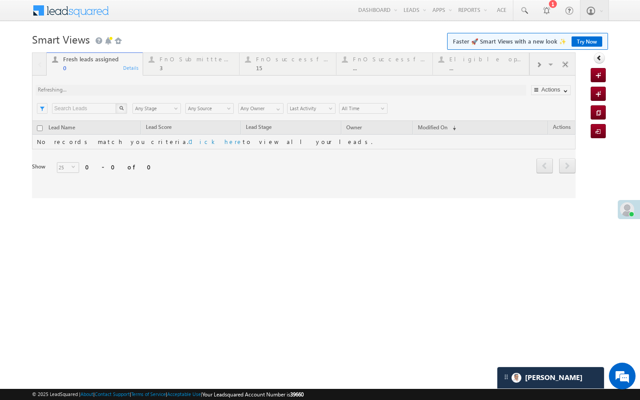
click at [205, 70] on div at bounding box center [304, 125] width 544 height 146
click at [177, 74] on div at bounding box center [304, 125] width 544 height 146
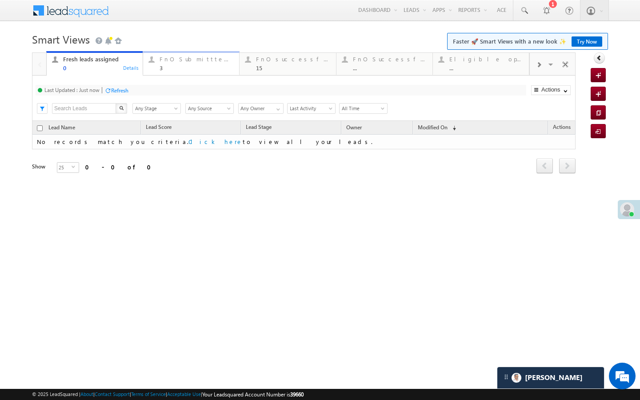
click at [176, 69] on div "3" at bounding box center [197, 67] width 74 height 7
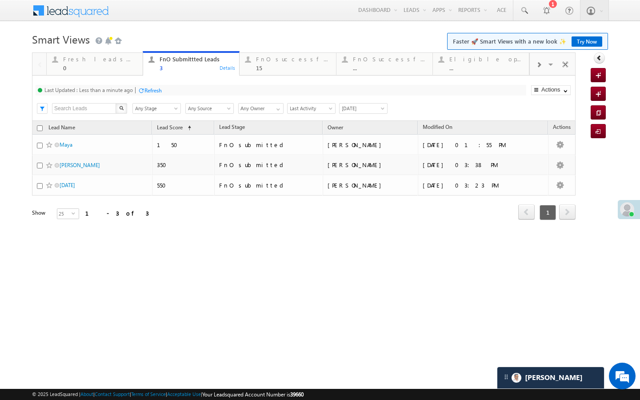
click at [149, 90] on div "Refresh" at bounding box center [152, 90] width 17 height 7
click at [267, 71] on div "15" at bounding box center [293, 67] width 74 height 7
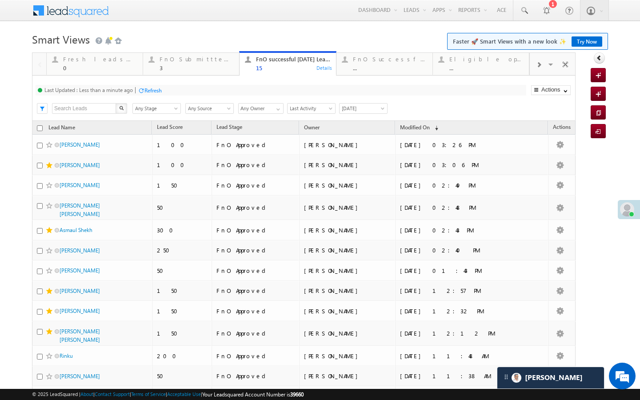
click at [148, 88] on div "Refresh" at bounding box center [152, 90] width 17 height 7
click at [539, 64] on span at bounding box center [538, 64] width 5 height 7
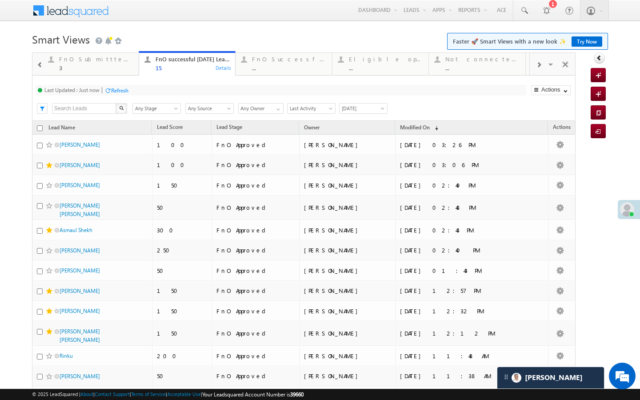
click at [539, 64] on span at bounding box center [538, 64] width 5 height 7
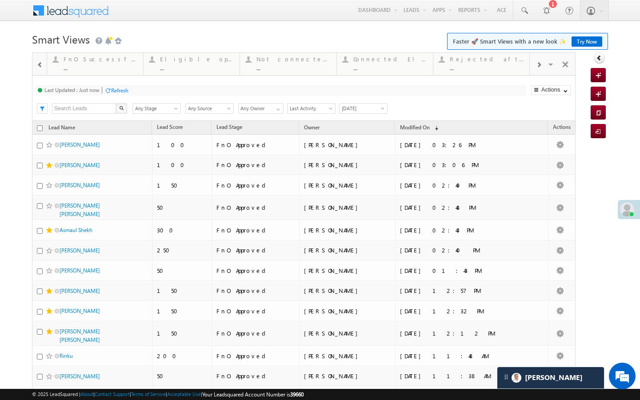
click at [537, 71] on div at bounding box center [539, 64] width 18 height 20
click at [537, 71] on div "Visible Tabs Fresh leads assigned Default FnO Submittted Leads Default FnO succ…" at bounding box center [553, 63] width 46 height 21
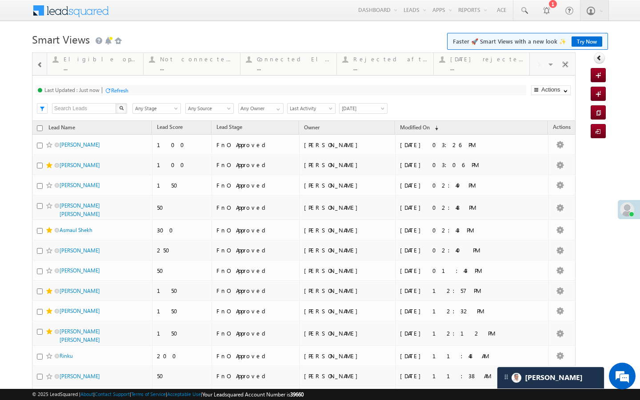
click at [537, 71] on div "Visible Tabs Fresh leads assigned Default FnO Submittted Leads Default FnO succ…" at bounding box center [553, 63] width 46 height 21
click at [497, 72] on link "Today's rejected leads ... Details" at bounding box center [481, 63] width 96 height 24
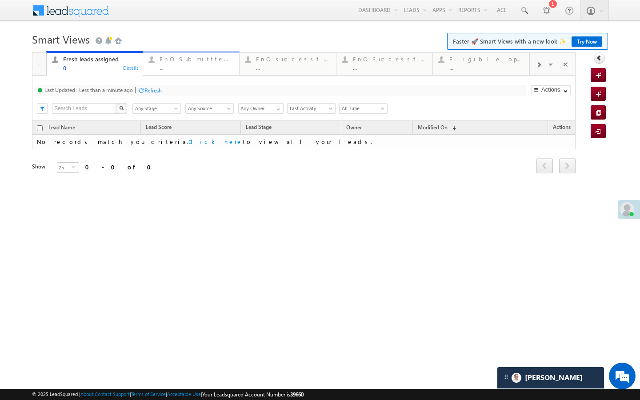
click at [172, 66] on div "..." at bounding box center [197, 67] width 74 height 7
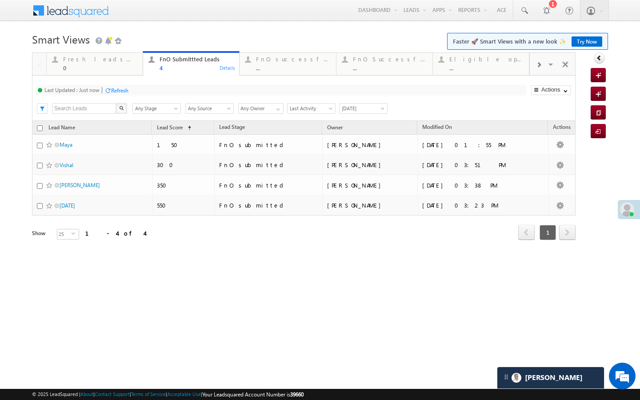
click at [257, 77] on div "Last Updated : Just now Refresh Refreshing... Search X Lead Stage Any Stage Any…" at bounding box center [304, 98] width 544 height 45
click at [259, 67] on div "..." at bounding box center [293, 67] width 74 height 7
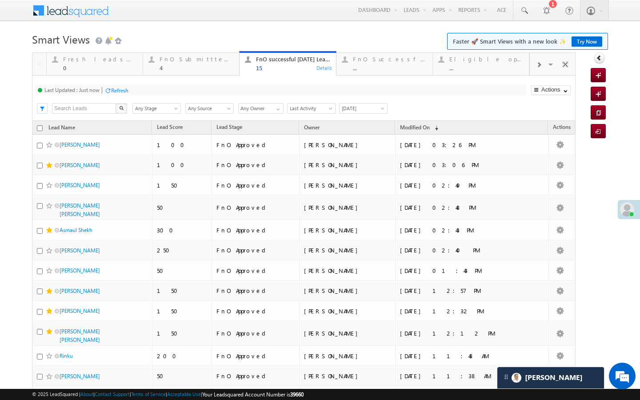
click at [542, 66] on div at bounding box center [539, 64] width 18 height 20
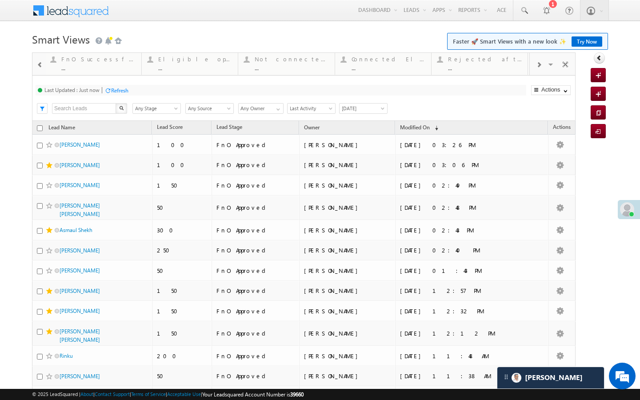
click at [542, 66] on div at bounding box center [539, 64] width 18 height 20
click at [508, 66] on div "..." at bounding box center [487, 67] width 74 height 7
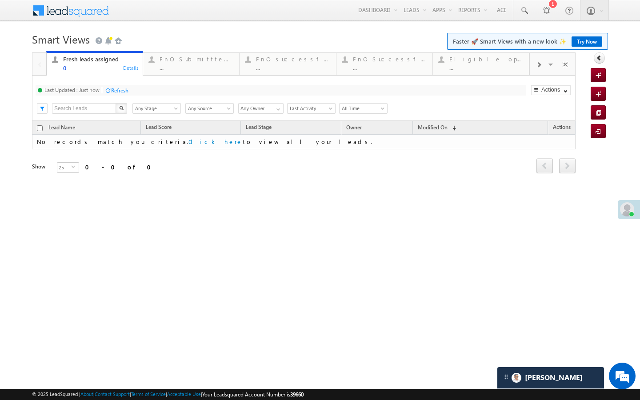
click at [534, 66] on div at bounding box center [539, 64] width 18 height 20
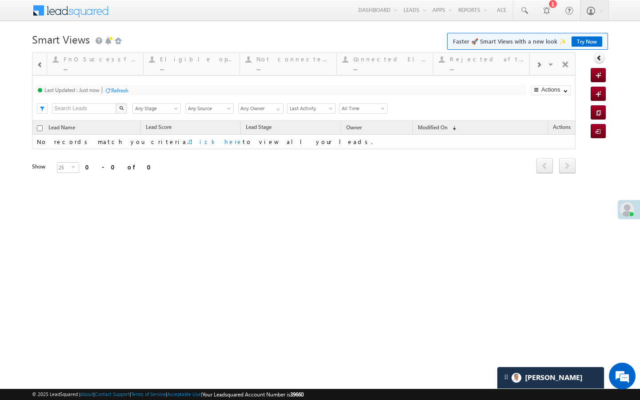
click at [541, 68] on span at bounding box center [538, 64] width 5 height 7
click at [190, 70] on div "..." at bounding box center [197, 67] width 74 height 7
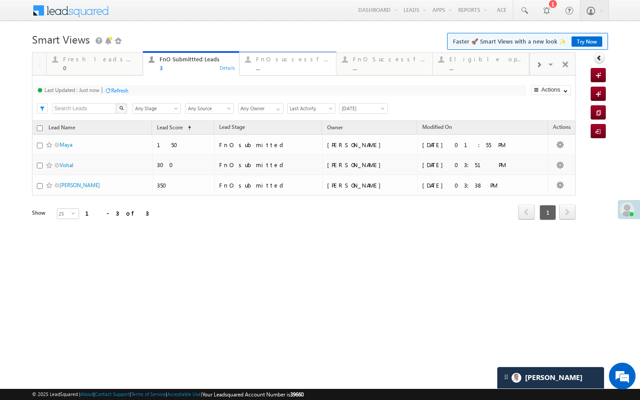
click at [271, 73] on link "FnO successful today Leads ... Details" at bounding box center [287, 63] width 97 height 24
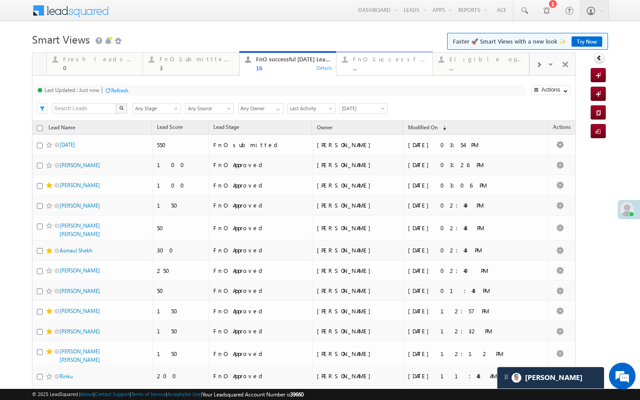
click at [366, 59] on div "FnO Successful MTD leads" at bounding box center [390, 59] width 74 height 7
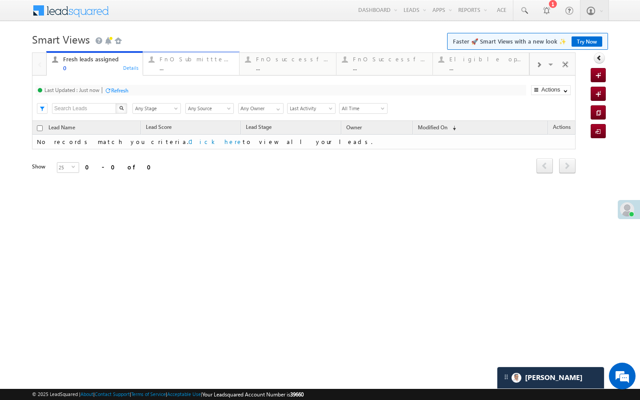
click at [193, 74] on link "FnO Submittted Leads ... Details" at bounding box center [191, 63] width 97 height 24
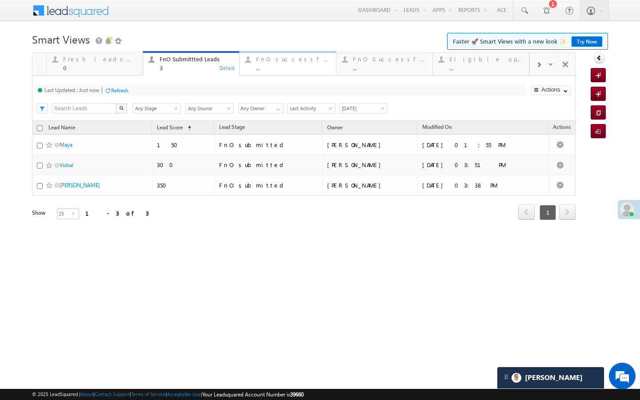
click at [274, 69] on div "..." at bounding box center [293, 67] width 74 height 7
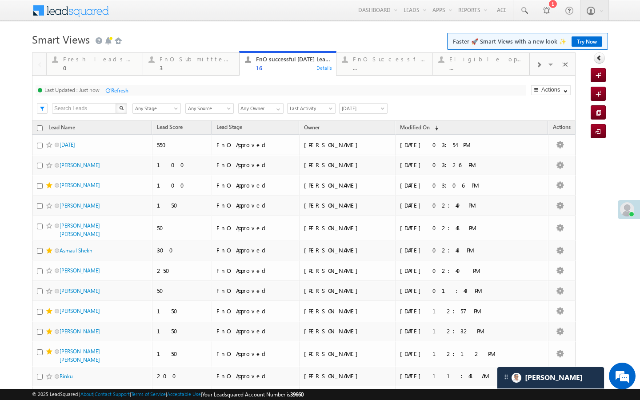
click at [538, 69] on div at bounding box center [539, 64] width 18 height 20
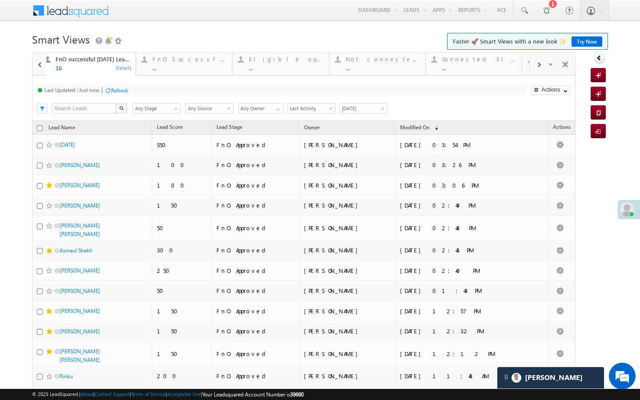
click at [538, 69] on div at bounding box center [539, 64] width 18 height 20
click at [538, 69] on div "Visible Tabs Fresh leads assigned Default FnO Submittted Leads Default FnO succ…" at bounding box center [553, 63] width 46 height 21
click at [510, 70] on div "..." at bounding box center [487, 67] width 74 height 7
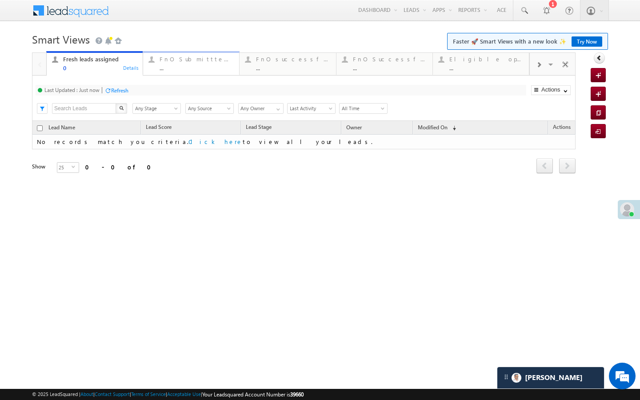
click at [181, 59] on div "FnO Submittted Leads" at bounding box center [197, 59] width 74 height 7
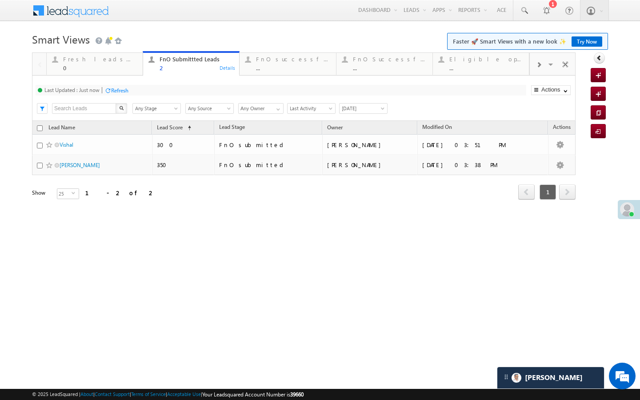
click at [256, 72] on link "FnO successful [DATE] Leads ... Details" at bounding box center [287, 64] width 97 height 22
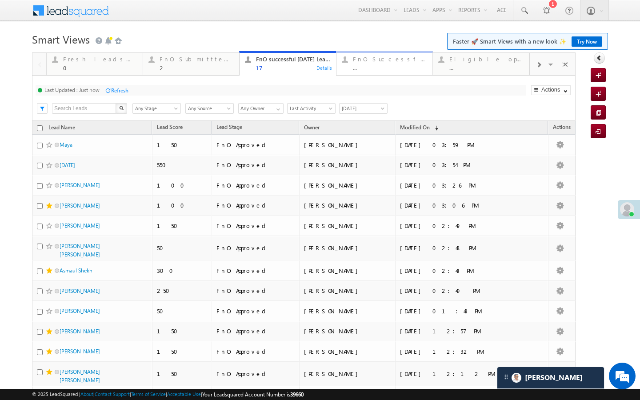
click at [406, 72] on link "FnO Successful MTD leads ... Details" at bounding box center [384, 63] width 97 height 24
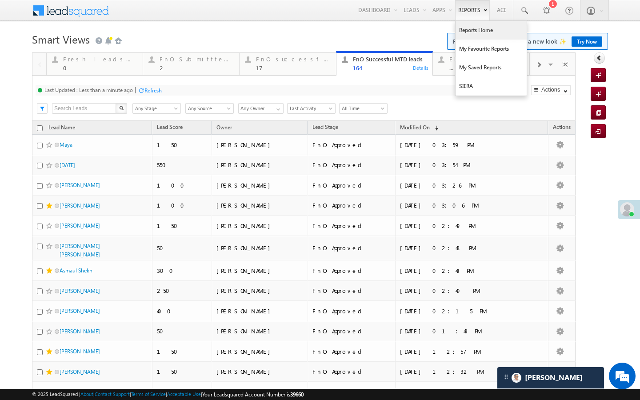
click at [470, 25] on link "Reports Home" at bounding box center [491, 30] width 71 height 19
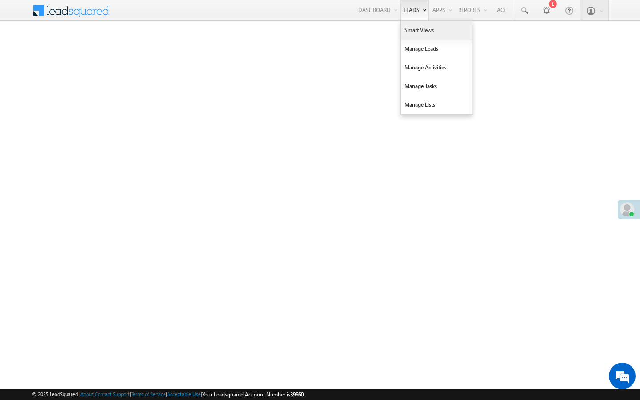
click at [410, 30] on link "Smart Views" at bounding box center [436, 30] width 71 height 19
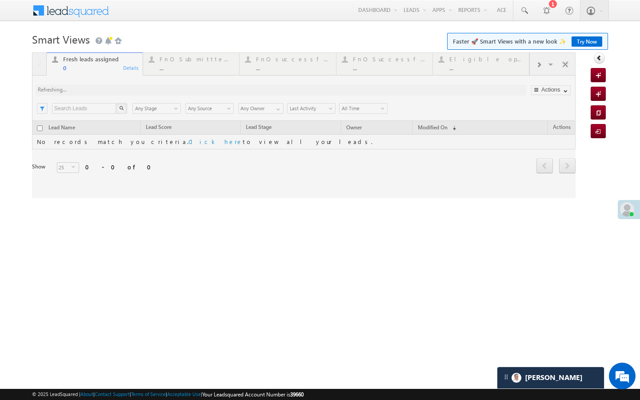
click at [197, 70] on div at bounding box center [304, 125] width 544 height 146
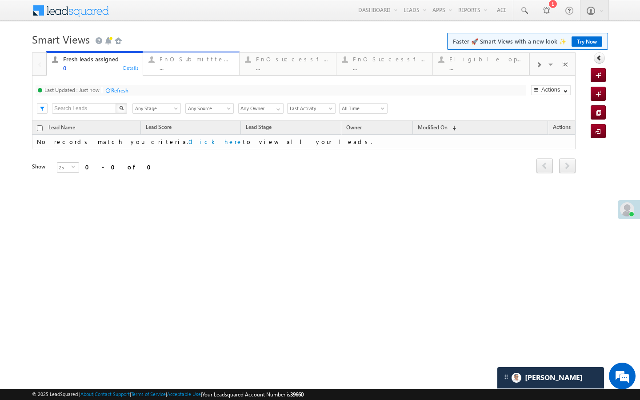
click at [178, 72] on link "FnO Submittted Leads ... Details" at bounding box center [191, 63] width 97 height 24
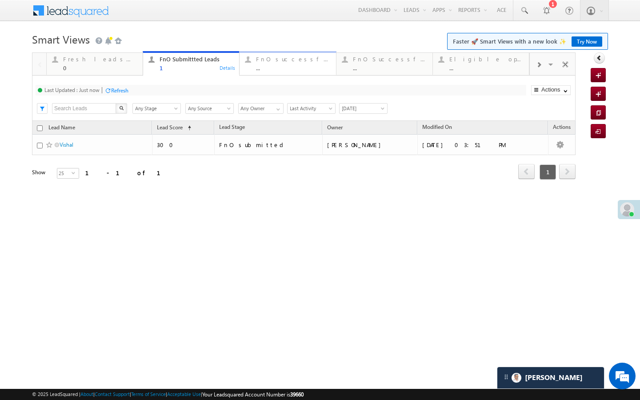
click at [266, 68] on div "..." at bounding box center [293, 67] width 74 height 7
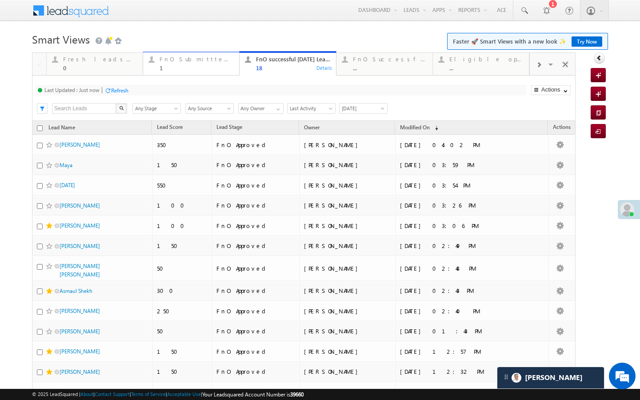
click at [190, 69] on div "1" at bounding box center [197, 67] width 74 height 7
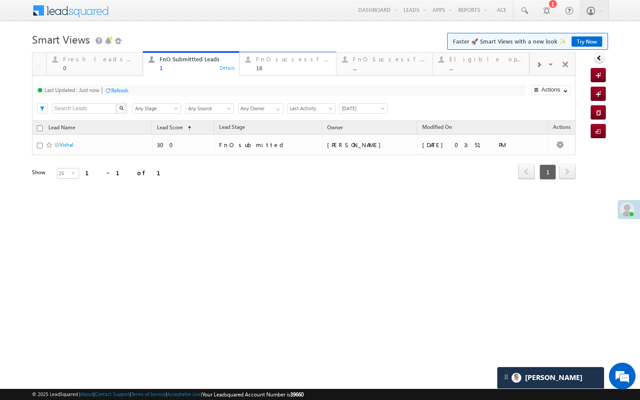
click at [257, 73] on link "FnO successful today Leads 18 Details" at bounding box center [287, 63] width 97 height 24
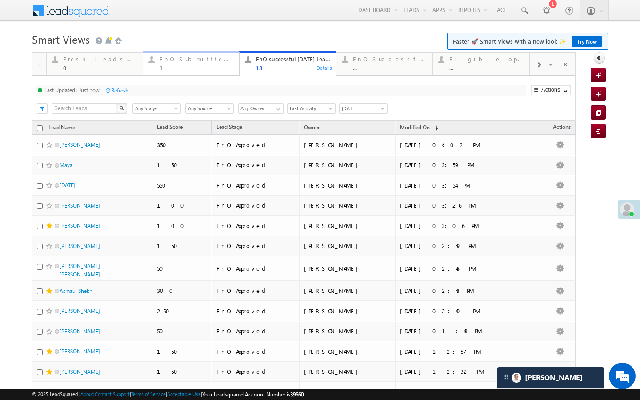
click at [210, 71] on div "1" at bounding box center [197, 67] width 74 height 7
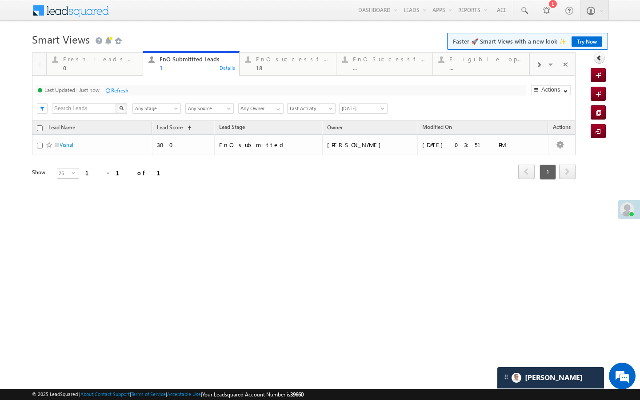
click at [537, 64] on span at bounding box center [538, 64] width 5 height 7
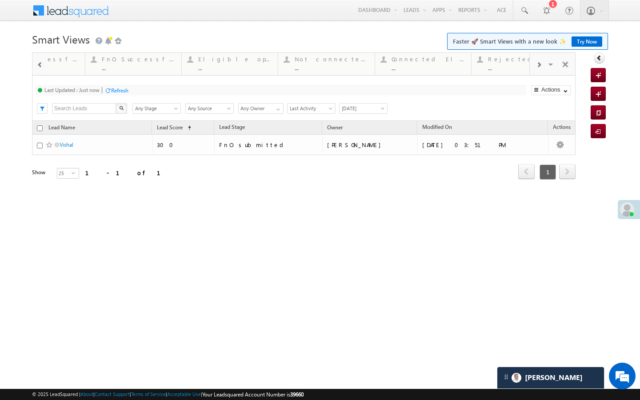
click at [537, 64] on span at bounding box center [538, 64] width 5 height 7
click at [537, 64] on div "Visible Tabs Fresh leads assigned Default FnO Submittted Leads Default FnO succ…" at bounding box center [553, 63] width 46 height 21
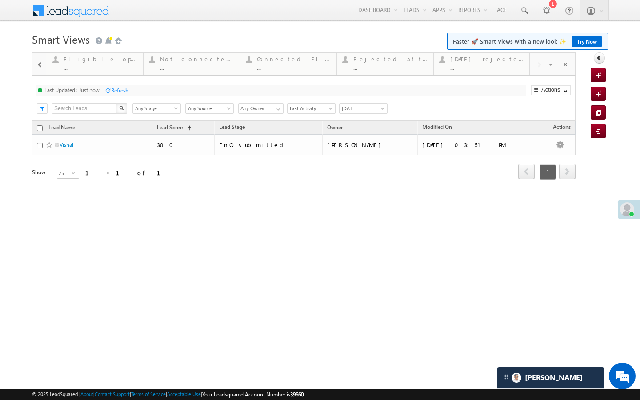
click at [537, 64] on div "Visible Tabs Fresh leads assigned Default FnO Submittted Leads Default FnO succ…" at bounding box center [553, 63] width 46 height 21
click at [480, 68] on div "..." at bounding box center [487, 67] width 74 height 7
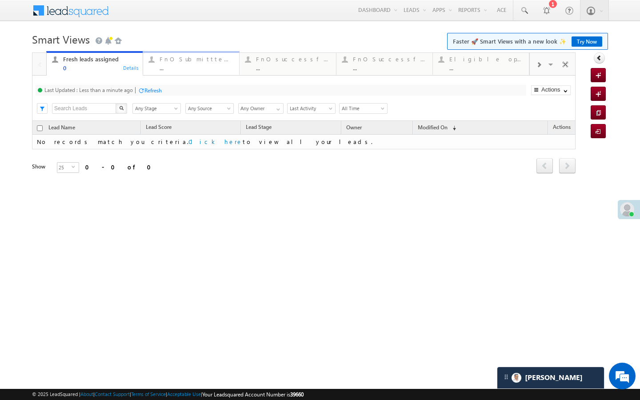
click at [189, 67] on div "..." at bounding box center [197, 67] width 74 height 7
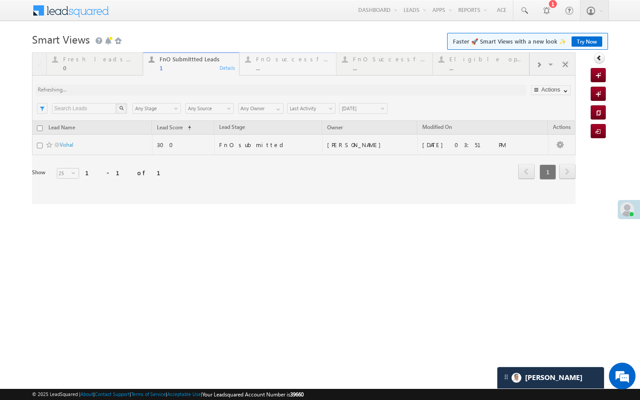
click at [255, 70] on div "FnO successful [DATE] Leads ... Details" at bounding box center [288, 62] width 94 height 17
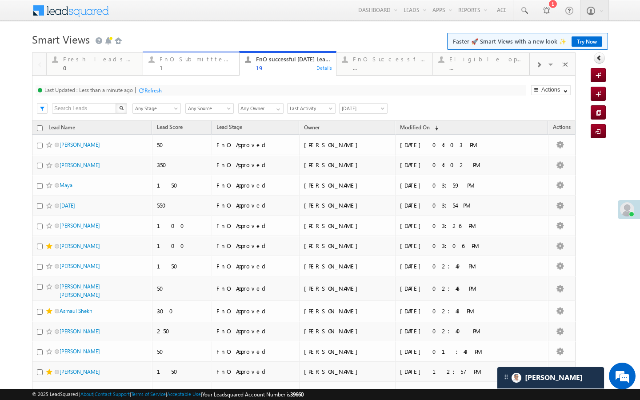
click at [222, 66] on div "1" at bounding box center [197, 67] width 74 height 7
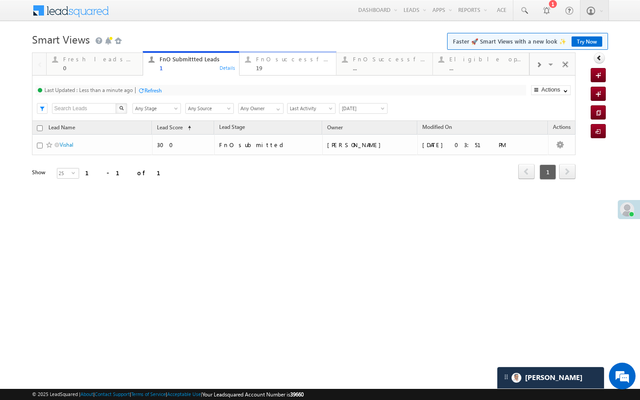
click at [267, 68] on div "19" at bounding box center [293, 67] width 74 height 7
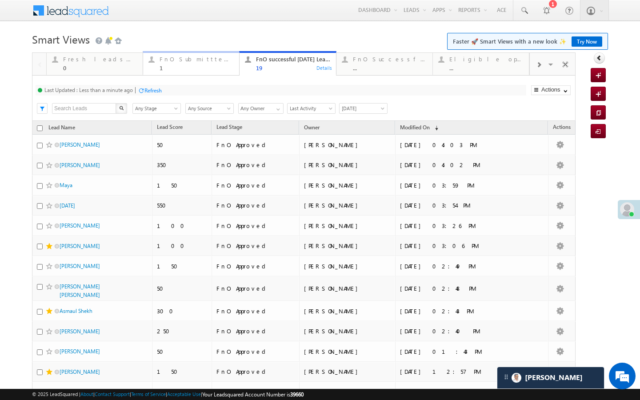
click at [188, 69] on div "1" at bounding box center [197, 67] width 74 height 7
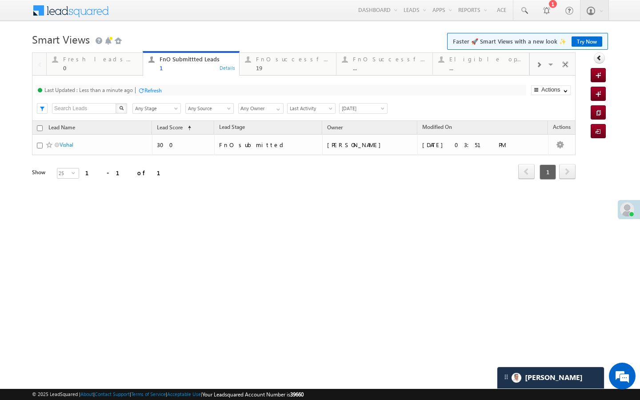
click at [153, 91] on div "Refresh" at bounding box center [152, 90] width 17 height 7
click at [533, 67] on div at bounding box center [539, 64] width 18 height 20
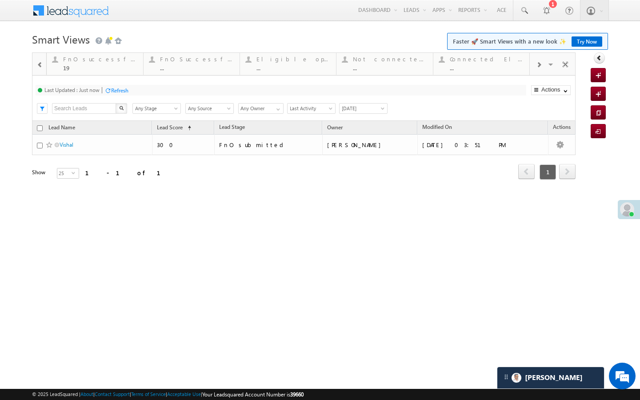
click at [533, 67] on div at bounding box center [539, 64] width 18 height 20
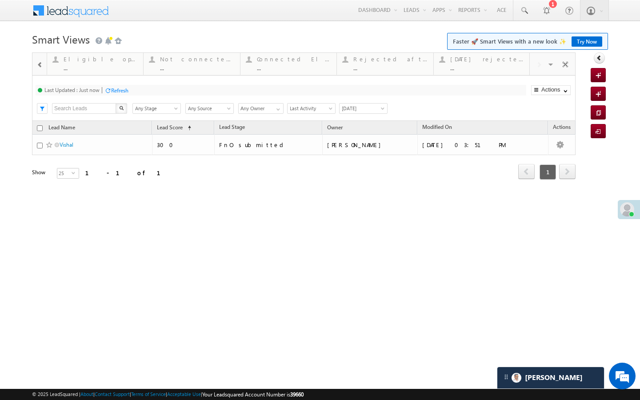
click at [533, 67] on div "Visible Tabs Fresh leads assigned Default FnO Submittted Leads Default FnO succ…" at bounding box center [553, 63] width 46 height 21
click at [503, 70] on div "..." at bounding box center [487, 67] width 74 height 7
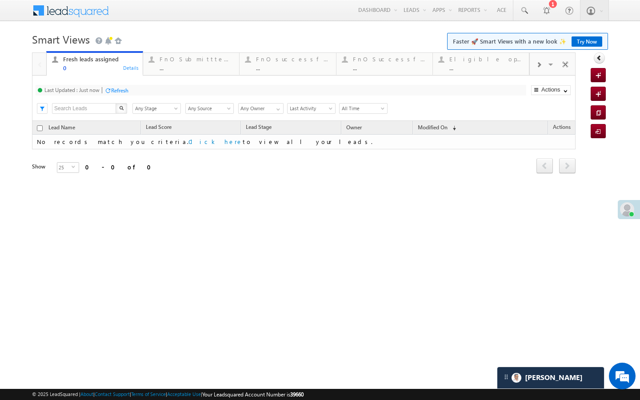
click at [199, 73] on link "FnO Submittted Leads ... Details" at bounding box center [191, 64] width 97 height 22
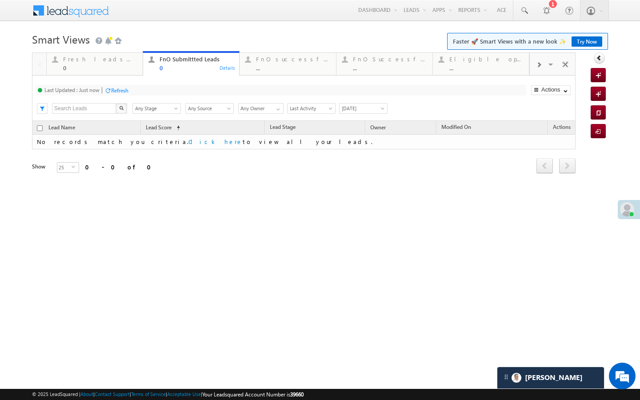
click at [264, 73] on link "FnO successful [DATE] Leads ... Details" at bounding box center [287, 64] width 97 height 22
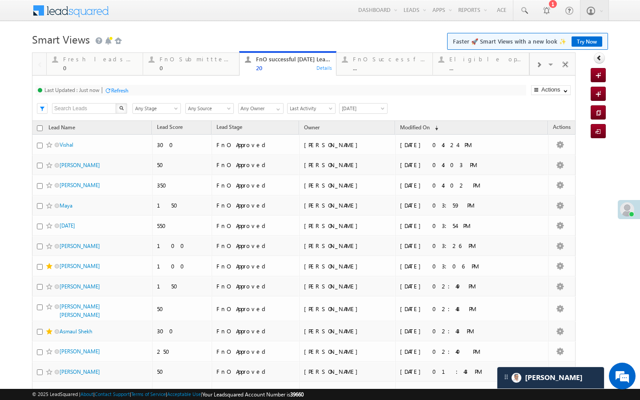
click at [532, 64] on div at bounding box center [539, 64] width 18 height 20
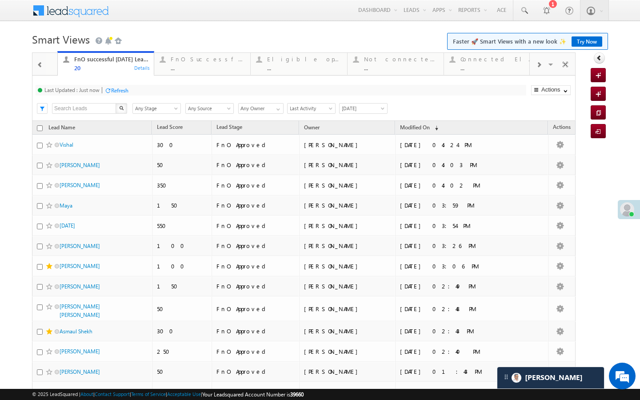
click at [532, 64] on div at bounding box center [539, 64] width 18 height 20
click at [536, 68] on span at bounding box center [538, 64] width 5 height 7
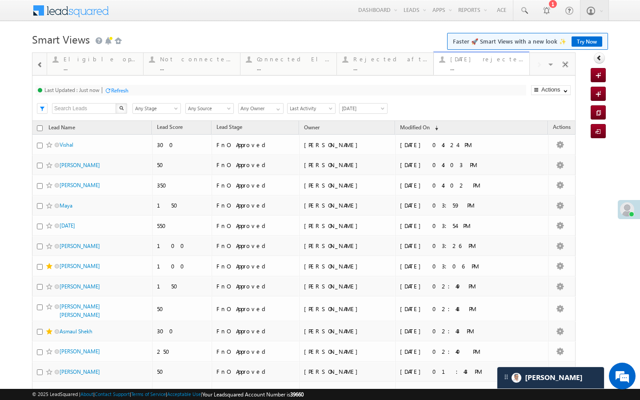
click at [481, 69] on div "..." at bounding box center [487, 67] width 74 height 7
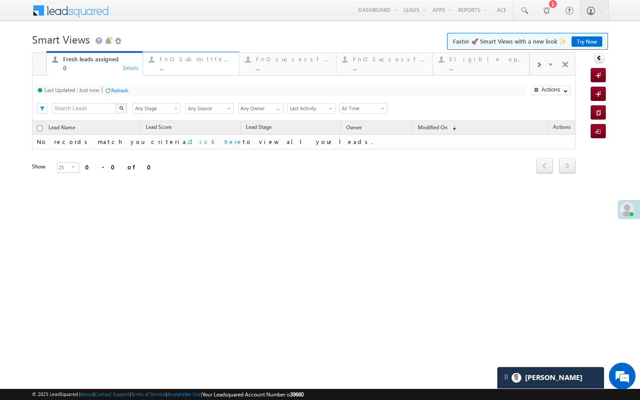
click at [178, 63] on div "FnO Submittted Leads ..." at bounding box center [197, 62] width 74 height 17
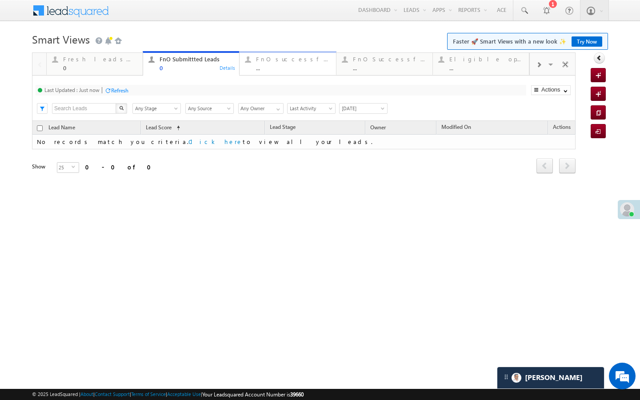
click at [261, 68] on div "..." at bounding box center [293, 67] width 74 height 7
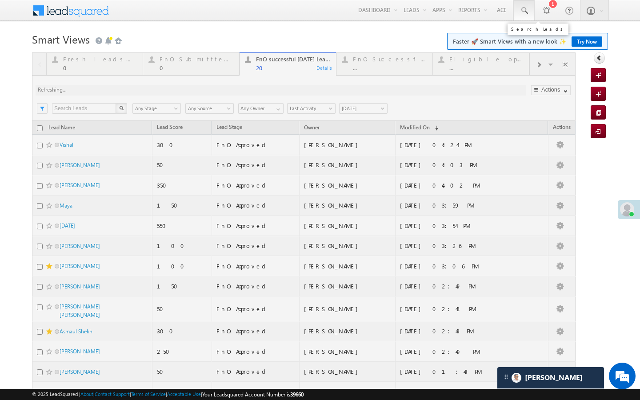
click at [525, 12] on span at bounding box center [524, 10] width 9 height 9
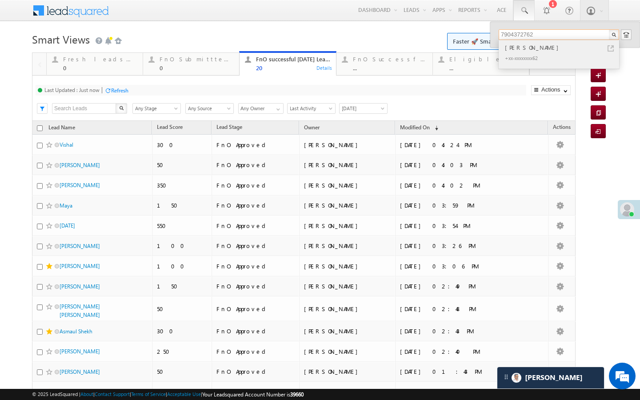
type input "7904372762"
click at [610, 48] on link at bounding box center [611, 48] width 6 height 6
click at [202, 67] on div "0" at bounding box center [197, 67] width 74 height 7
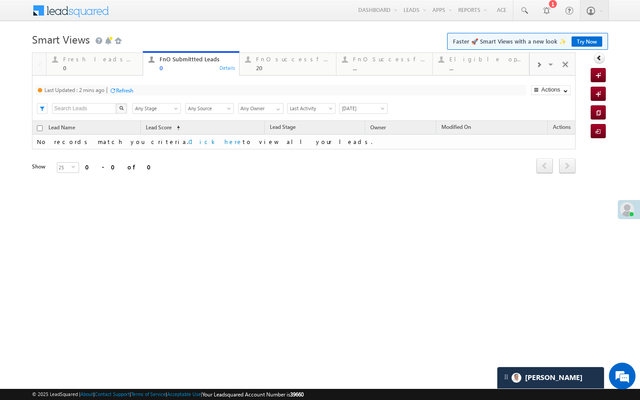
click at [122, 94] on div "Refresh" at bounding box center [124, 90] width 17 height 7
click at [285, 71] on div "20" at bounding box center [293, 67] width 74 height 7
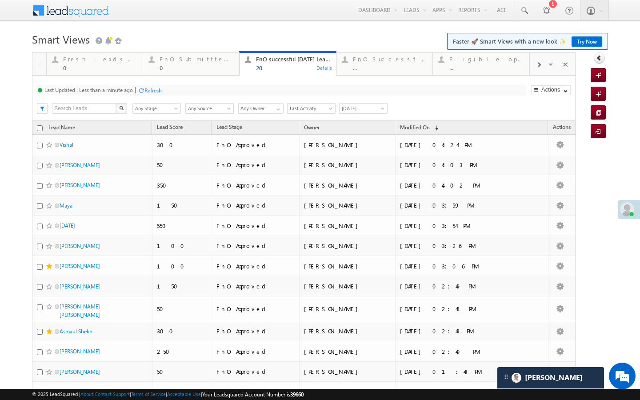
click at [156, 94] on div "Refresh" at bounding box center [150, 90] width 24 height 8
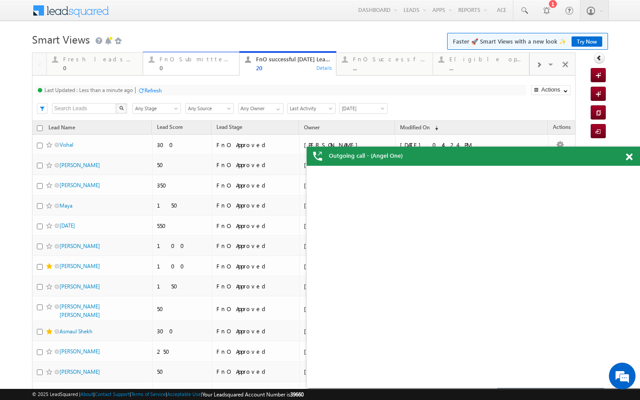
click at [176, 63] on div "FnO Submittted Leads 0" at bounding box center [197, 62] width 74 height 17
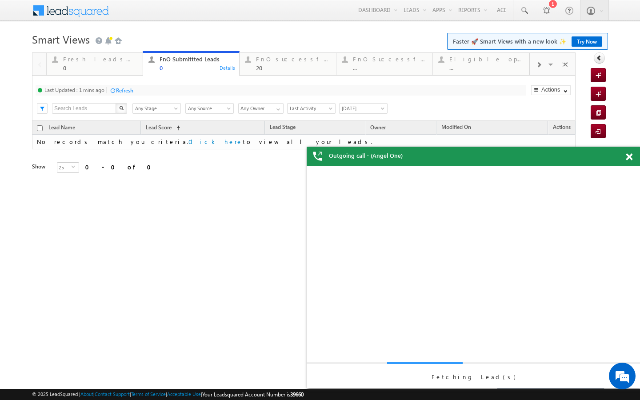
click at [127, 93] on div "Refresh" at bounding box center [124, 90] width 17 height 7
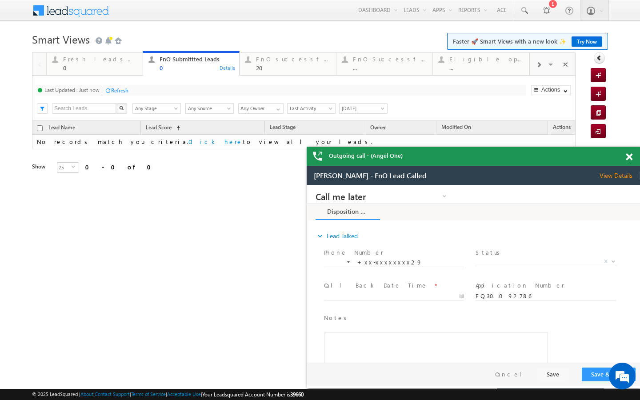
click at [539, 68] on span at bounding box center [538, 64] width 5 height 7
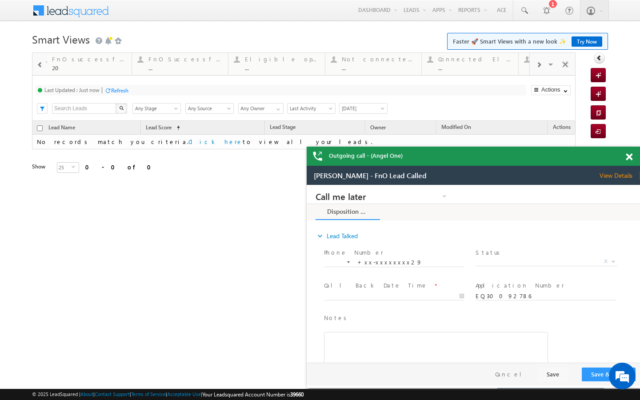
click at [539, 68] on span at bounding box center [538, 64] width 5 height 7
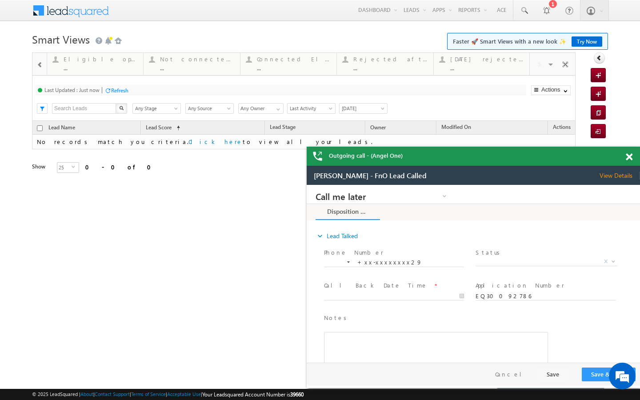
click at [539, 68] on div "Visible Tabs Fresh leads assigned Default FnO Submittted Leads Default FnO succ…" at bounding box center [553, 63] width 46 height 21
click at [471, 68] on div "..." at bounding box center [487, 67] width 74 height 7
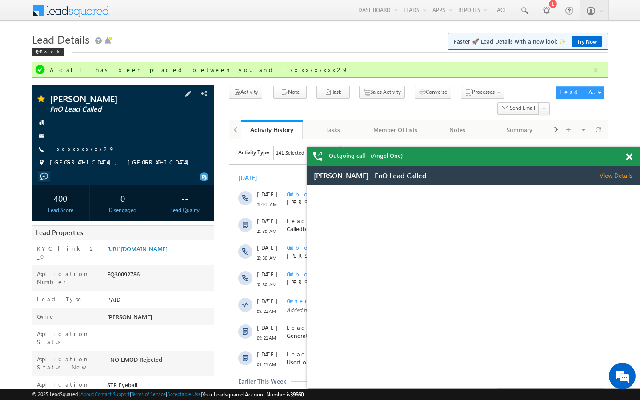
click at [84, 145] on link "+xx-xxxxxxxx29" at bounding box center [82, 149] width 65 height 8
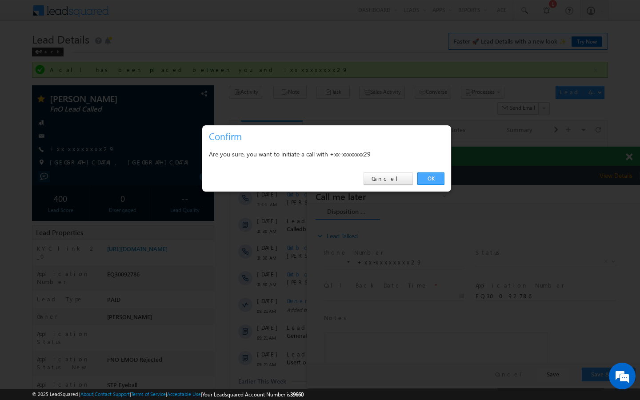
click at [424, 178] on link "OK" at bounding box center [430, 178] width 27 height 12
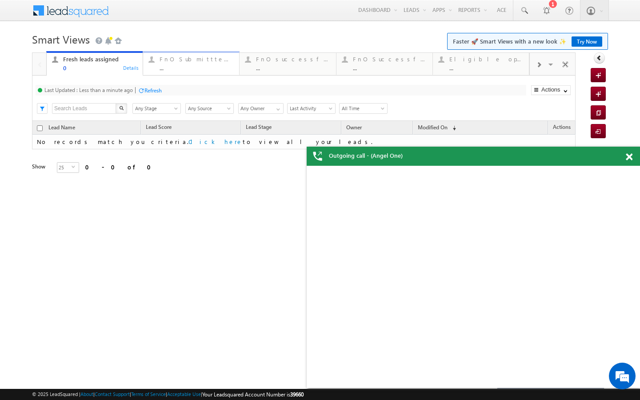
click at [206, 68] on div "..." at bounding box center [197, 67] width 74 height 7
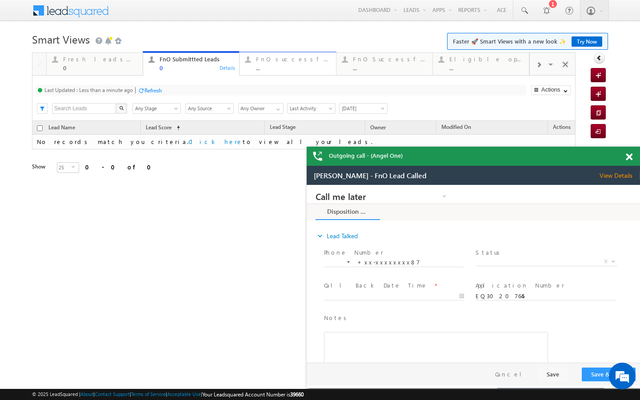
click at [258, 72] on link "FnO successful today Leads ... Details" at bounding box center [287, 63] width 97 height 24
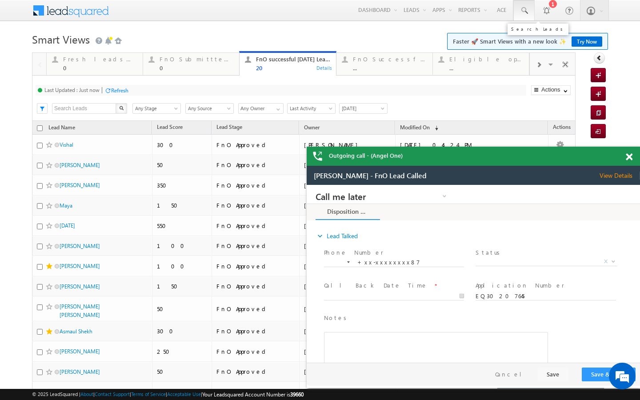
click at [525, 13] on span at bounding box center [524, 10] width 9 height 9
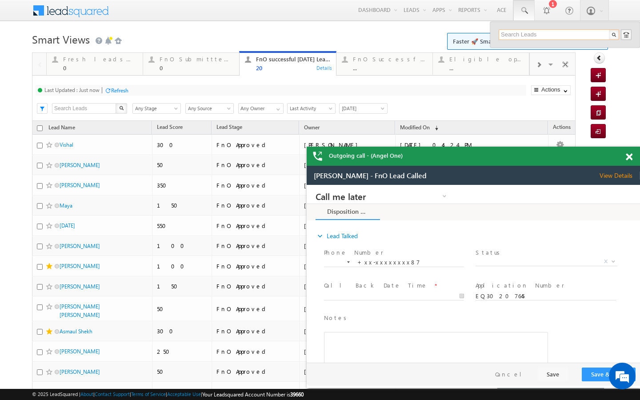
click at [523, 33] on input "text" at bounding box center [559, 34] width 120 height 11
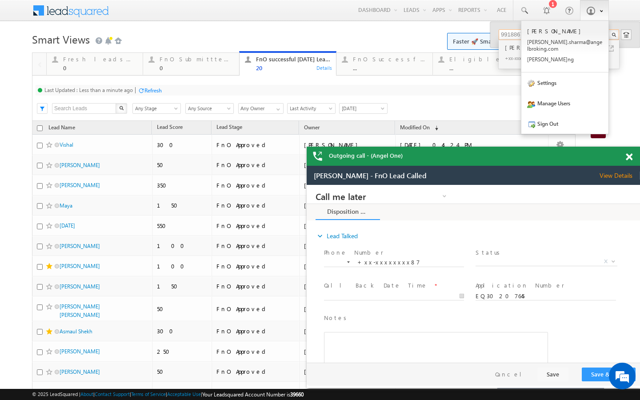
type input "9918867488"
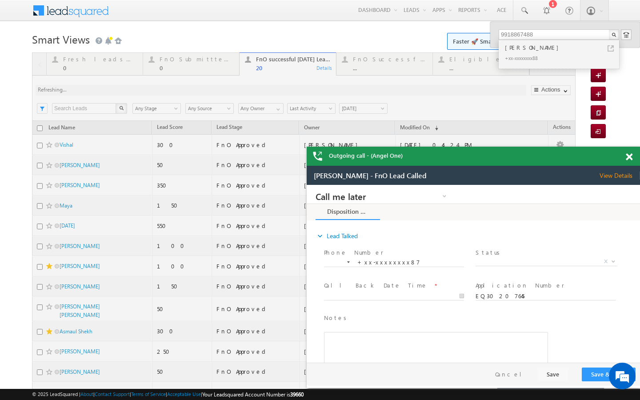
click at [224, 60] on div at bounding box center [304, 329] width 544 height 554
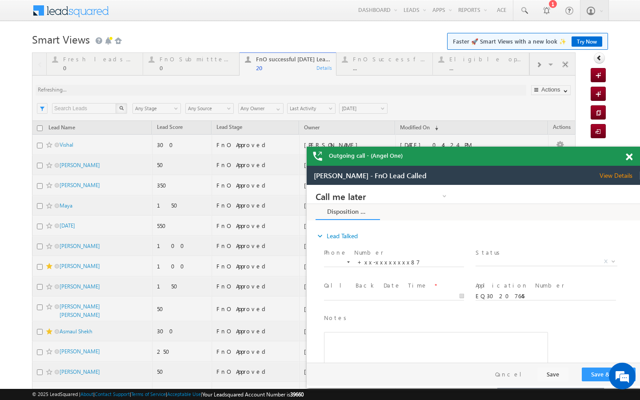
click at [173, 63] on div at bounding box center [304, 329] width 544 height 554
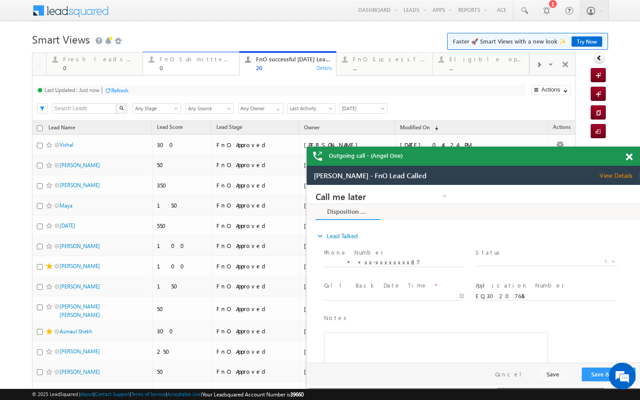
click at [188, 66] on div "0" at bounding box center [197, 67] width 74 height 7
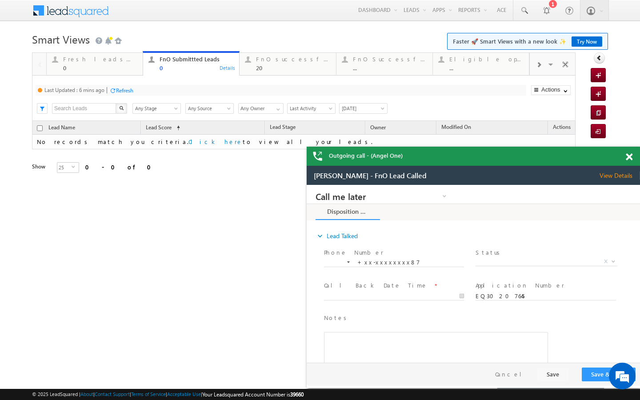
click at [125, 94] on div "Refresh" at bounding box center [121, 90] width 24 height 8
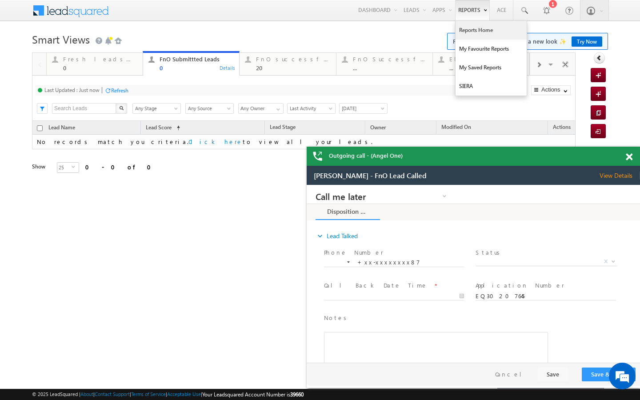
click at [469, 27] on link "Reports Home" at bounding box center [491, 30] width 71 height 19
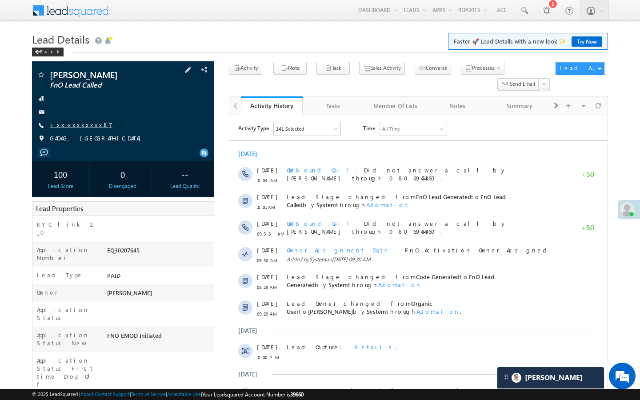
click at [82, 121] on link "+xx-xxxxxxxx87" at bounding box center [81, 125] width 63 height 8
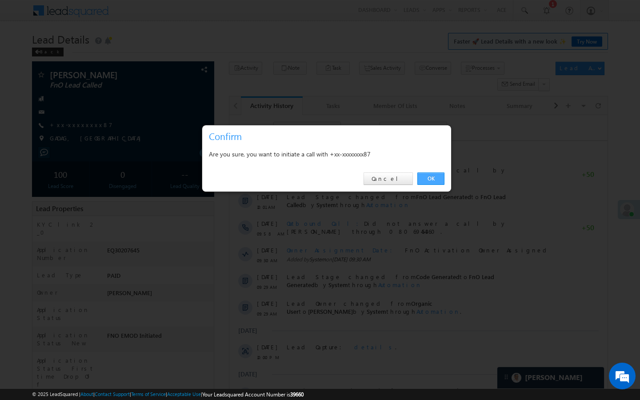
click at [426, 176] on link "OK" at bounding box center [430, 178] width 27 height 12
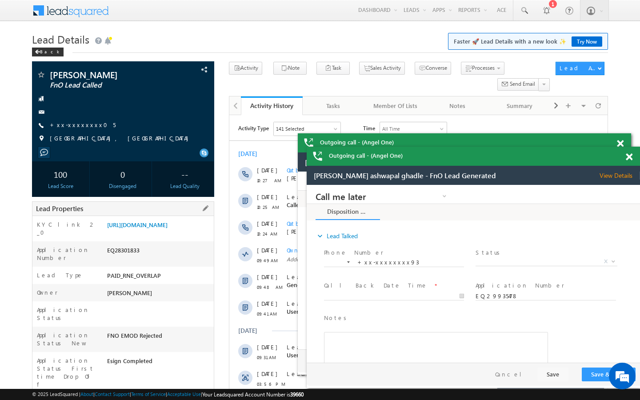
drag, startPoint x: 108, startPoint y: 376, endPoint x: 146, endPoint y: 376, distance: 38.2
click at [122, 398] on div "AABM829353" at bounding box center [159, 404] width 109 height 12
click at [120, 398] on div "AABM829353" at bounding box center [159, 404] width 109 height 12
click at [110, 398] on div "AABM829353" at bounding box center [159, 404] width 109 height 12
drag, startPoint x: 109, startPoint y: 377, endPoint x: 165, endPoint y: 377, distance: 56.5
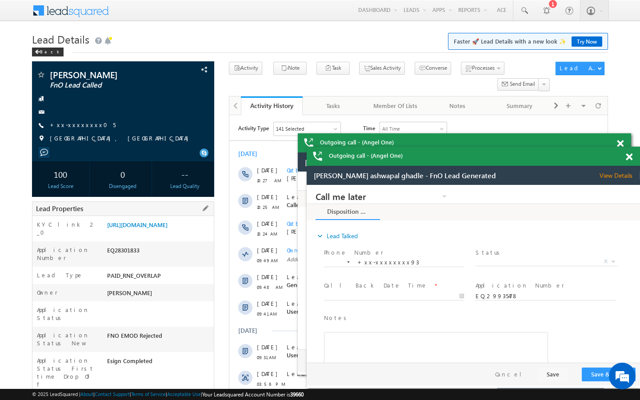
click at [165, 398] on div "AABM829353" at bounding box center [159, 404] width 109 height 12
click at [118, 398] on div "AABM829353" at bounding box center [159, 404] width 109 height 12
drag, startPoint x: 108, startPoint y: 378, endPoint x: 169, endPoint y: 378, distance: 61.4
click at [169, 398] on div "AABM829353" at bounding box center [159, 404] width 109 height 12
copy div "AABM829353"
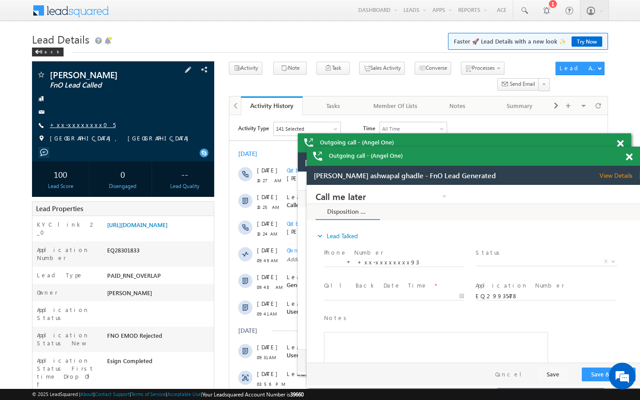
click at [74, 124] on link "+xx-xxxxxxxx05" at bounding box center [83, 125] width 66 height 8
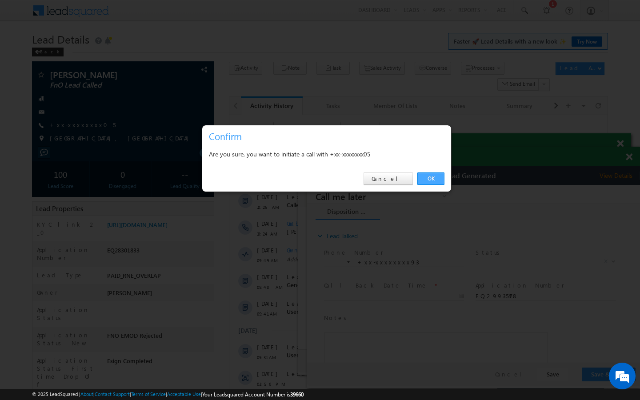
click at [432, 181] on link "OK" at bounding box center [430, 178] width 27 height 12
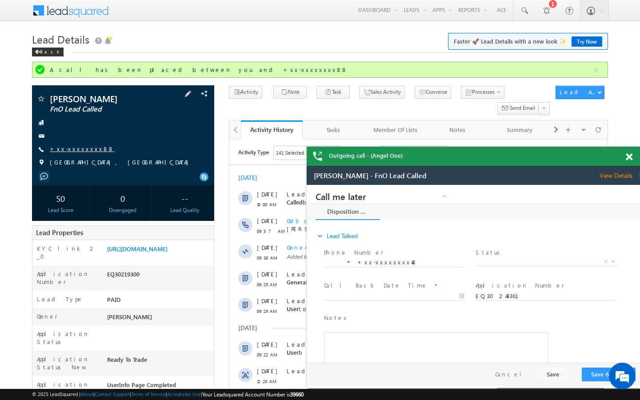
click at [77, 152] on link "+xx-xxxxxxxx88" at bounding box center [82, 149] width 64 height 8
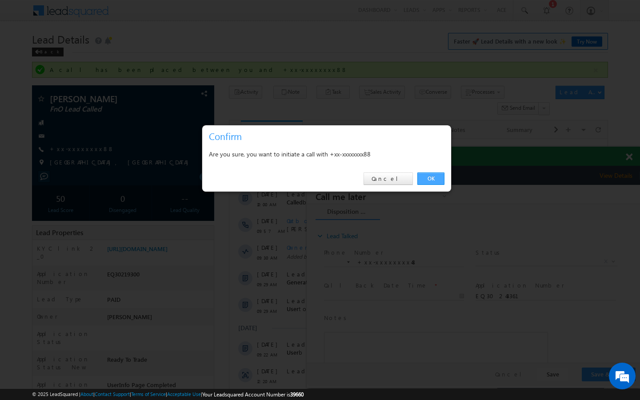
click at [434, 184] on link "OK" at bounding box center [430, 178] width 27 height 12
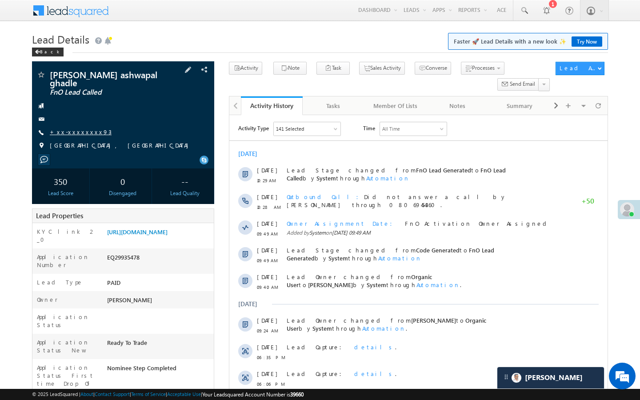
click at [85, 128] on link "+xx-xxxxxxxx93" at bounding box center [81, 132] width 62 height 8
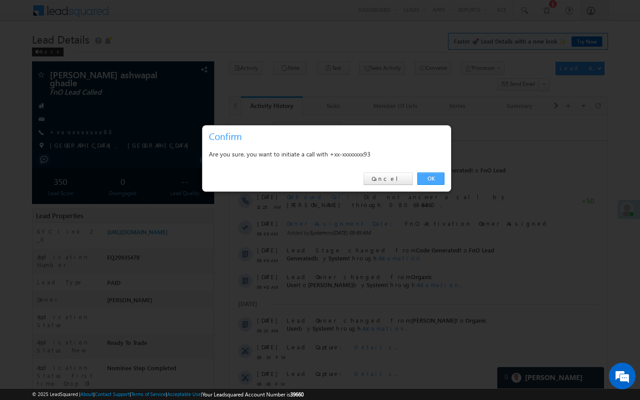
click at [438, 183] on link "OK" at bounding box center [430, 178] width 27 height 12
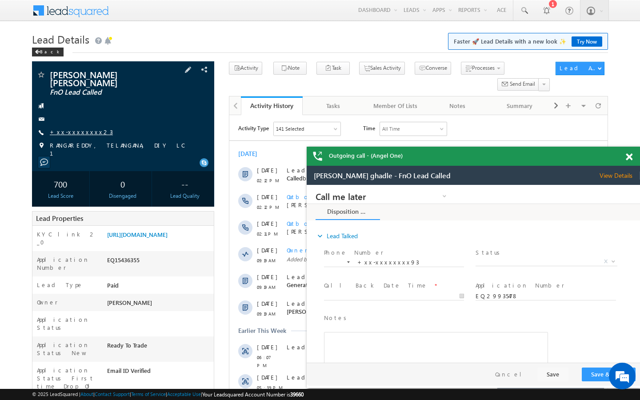
click at [74, 132] on link "+xx-xxxxxxxx23" at bounding box center [81, 132] width 63 height 8
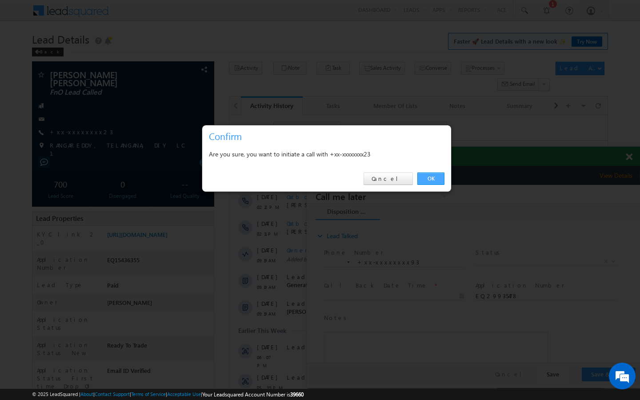
click at [429, 177] on link "OK" at bounding box center [430, 178] width 27 height 12
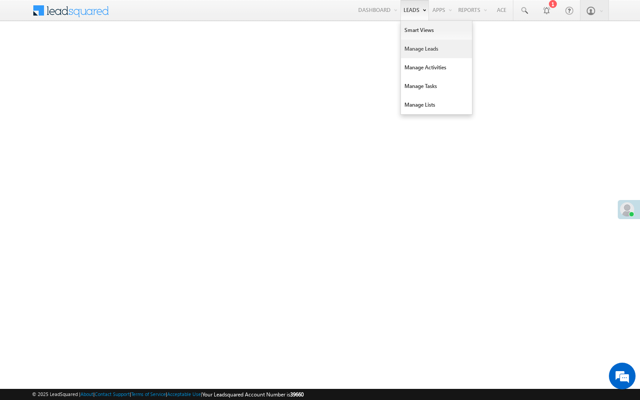
click at [404, 47] on link "Manage Leads" at bounding box center [436, 49] width 71 height 19
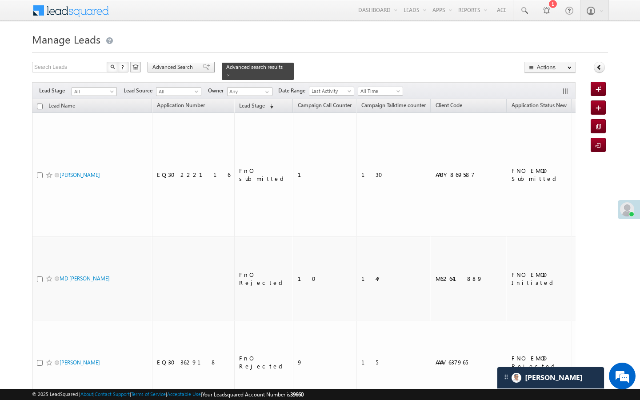
click at [178, 64] on span "Advanced Search" at bounding box center [173, 67] width 43 height 8
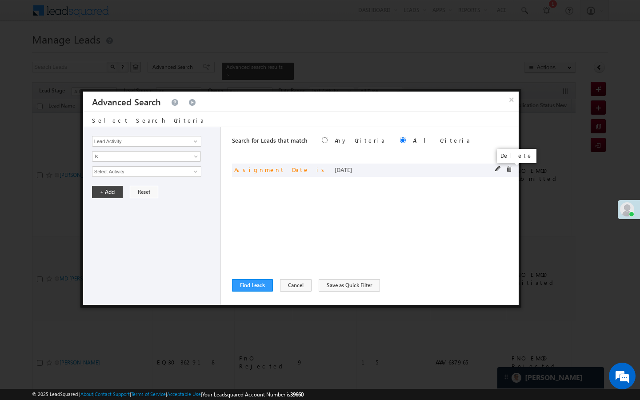
click at [506, 168] on span at bounding box center [509, 169] width 6 height 6
click at [190, 142] on link at bounding box center [194, 141] width 11 height 9
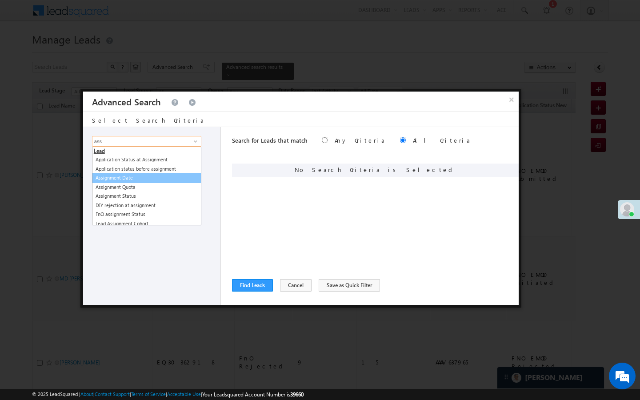
click at [139, 175] on link "Assignment Date" at bounding box center [146, 178] width 109 height 10
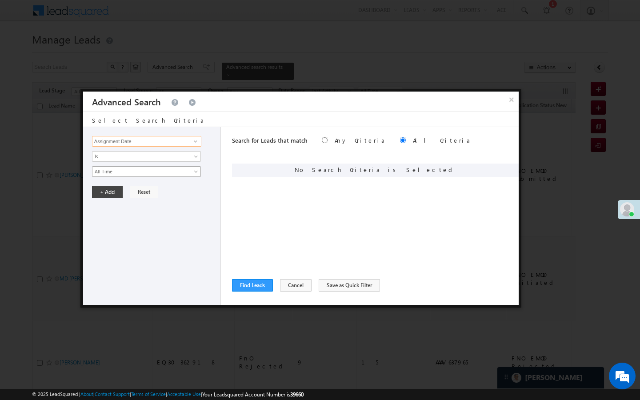
type input "Assignment Date"
click at [117, 173] on span "All Time" at bounding box center [140, 172] width 96 height 8
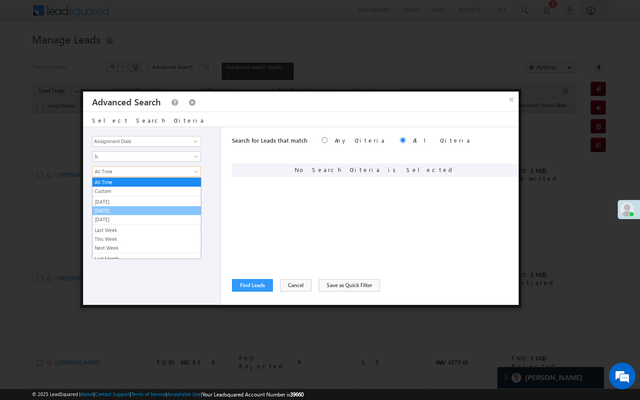
click at [109, 209] on link "[DATE]" at bounding box center [146, 211] width 108 height 8
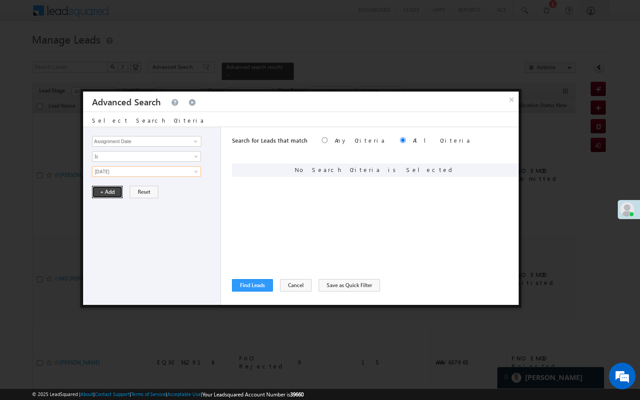
click at [109, 198] on button "+ Add" at bounding box center [107, 192] width 31 height 12
click at [246, 290] on button "Find Leads" at bounding box center [252, 285] width 41 height 12
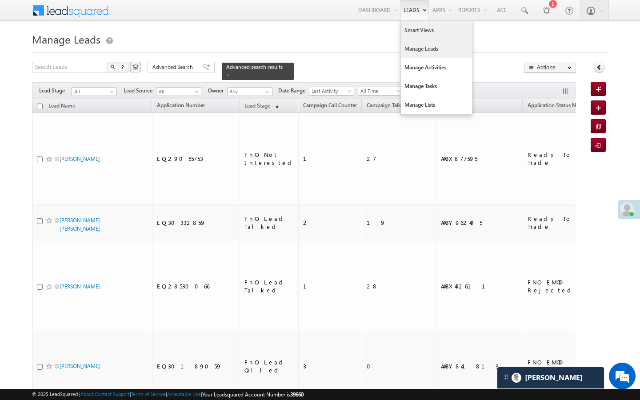
click at [407, 33] on link "Smart Views" at bounding box center [436, 30] width 71 height 19
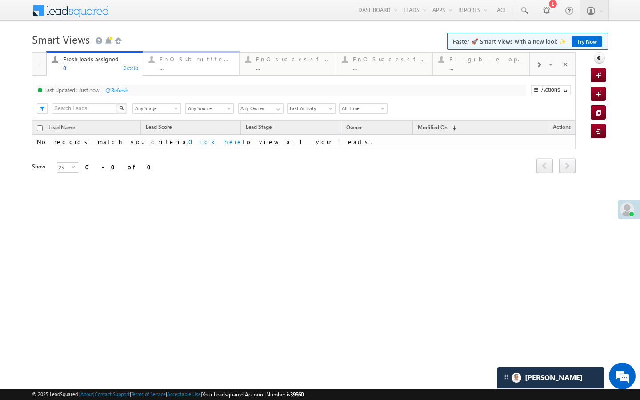
click at [171, 70] on div "..." at bounding box center [197, 67] width 74 height 7
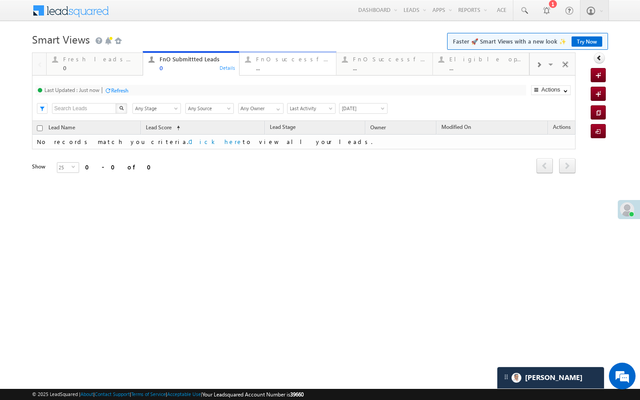
click at [282, 71] on div "..." at bounding box center [293, 67] width 74 height 7
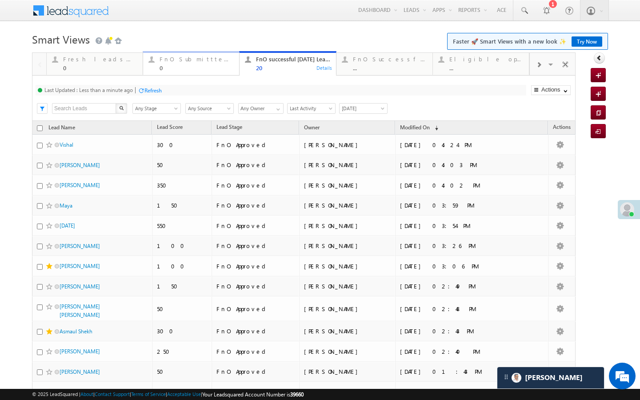
click at [171, 67] on div "0" at bounding box center [197, 67] width 74 height 7
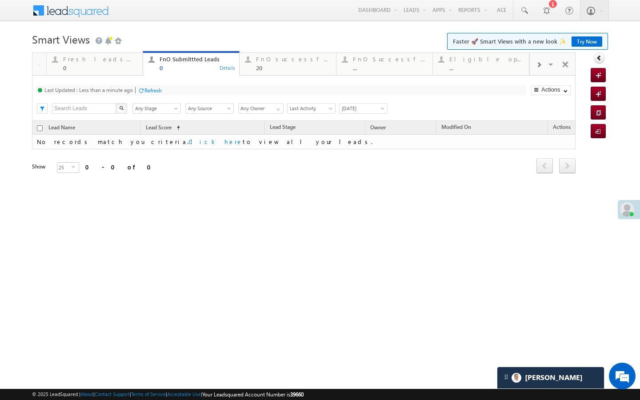
click at [149, 91] on div "Refresh" at bounding box center [152, 90] width 17 height 7
click at [260, 64] on div "FnO successful today Leads 20" at bounding box center [293, 62] width 74 height 17
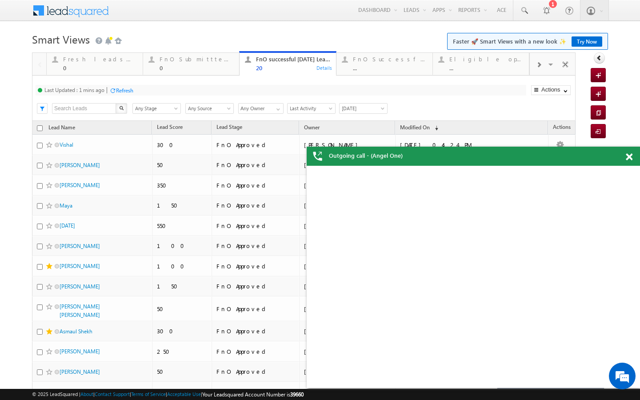
click at [124, 94] on div "Refresh" at bounding box center [121, 90] width 24 height 8
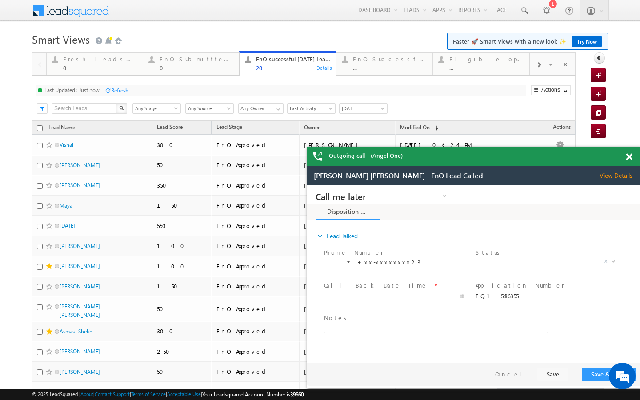
click at [631, 158] on span at bounding box center [629, 157] width 7 height 8
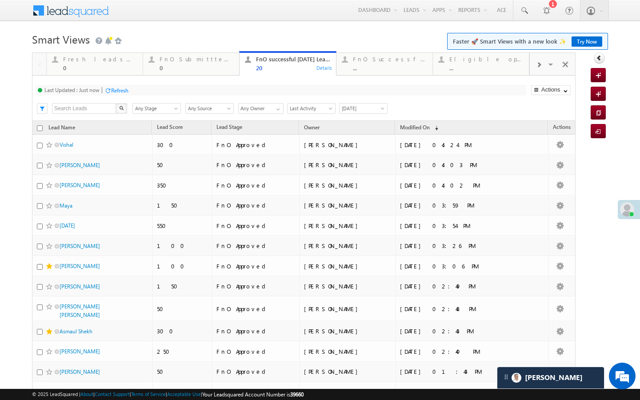
click at [536, 64] on span at bounding box center [538, 64] width 5 height 7
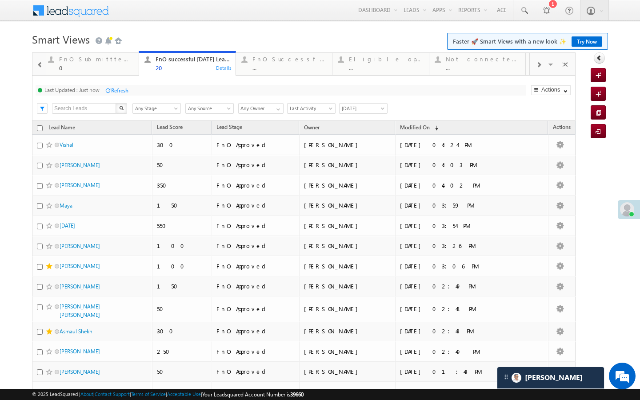
click at [536, 64] on span at bounding box center [538, 64] width 5 height 7
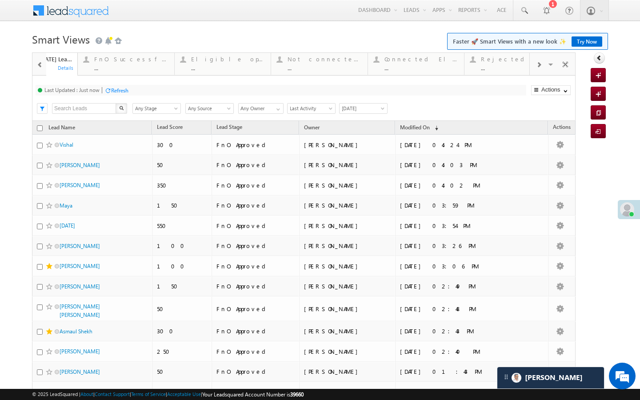
click at [536, 64] on span at bounding box center [538, 64] width 5 height 7
click at [498, 66] on div "..." at bounding box center [487, 67] width 74 height 7
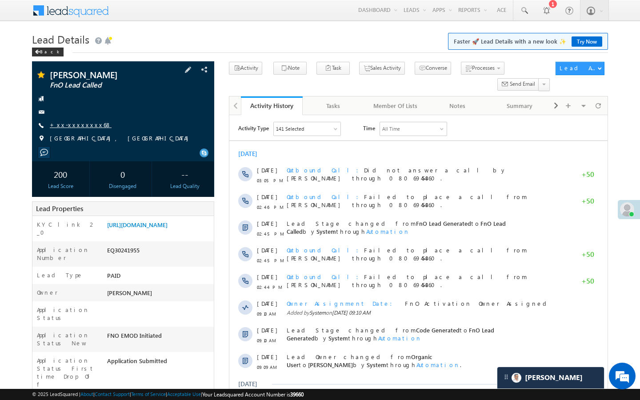
click at [75, 127] on link "+xx-xxxxxxxx68" at bounding box center [81, 125] width 62 height 8
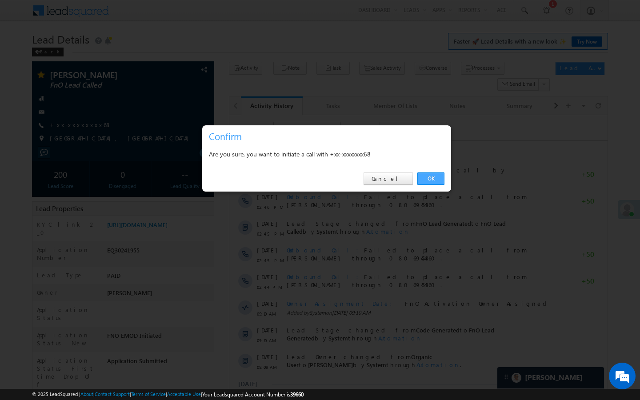
click at [440, 177] on link "OK" at bounding box center [430, 178] width 27 height 12
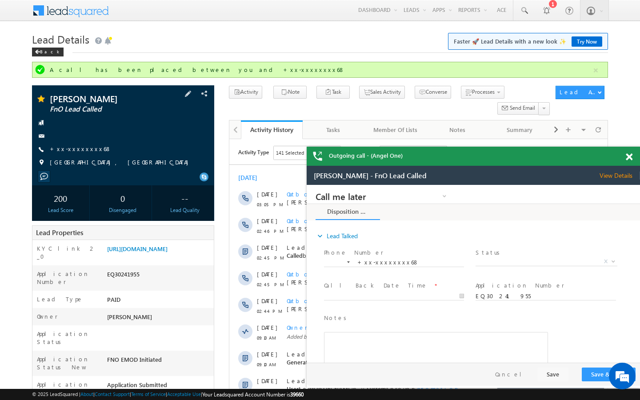
click at [72, 144] on div "Manish Yadav FnO Lead Called +xx-xxxxxxxx68" at bounding box center [122, 132] width 173 height 77
click at [72, 151] on link "+xx-xxxxxxxx68" at bounding box center [81, 149] width 62 height 8
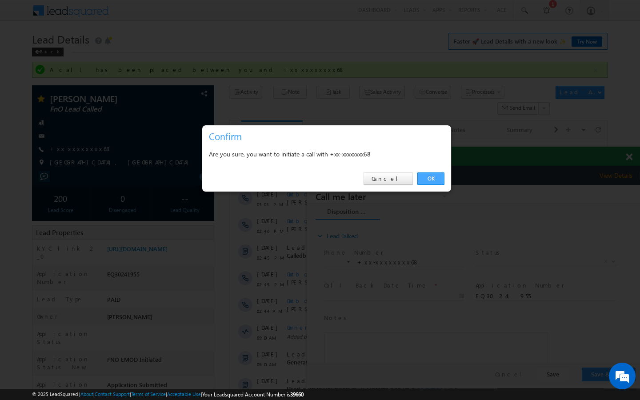
click at [433, 178] on link "OK" at bounding box center [430, 178] width 27 height 12
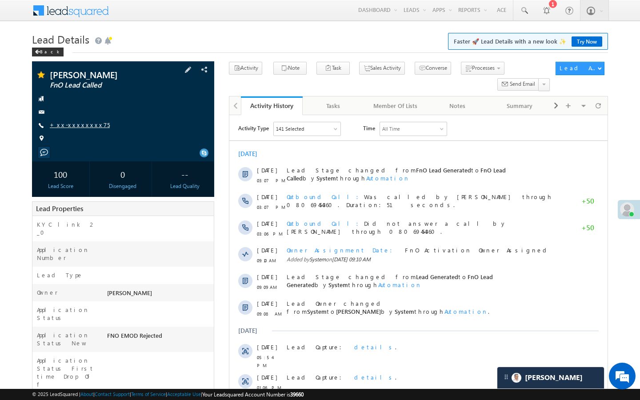
click at [84, 128] on link "+xx-xxxxxxxx75" at bounding box center [80, 125] width 60 height 8
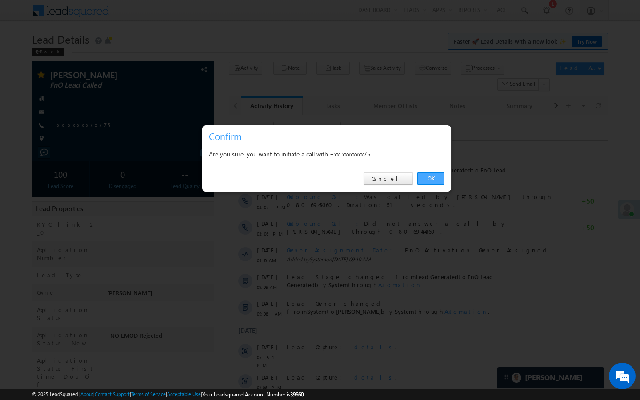
click at [433, 181] on link "OK" at bounding box center [430, 178] width 27 height 12
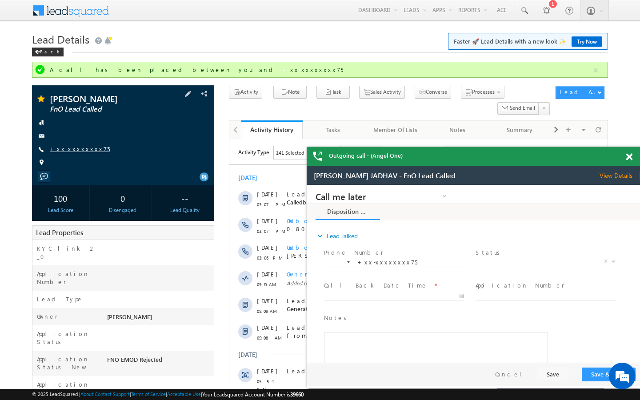
click at [79, 152] on link "+xx-xxxxxxxx75" at bounding box center [80, 149] width 60 height 8
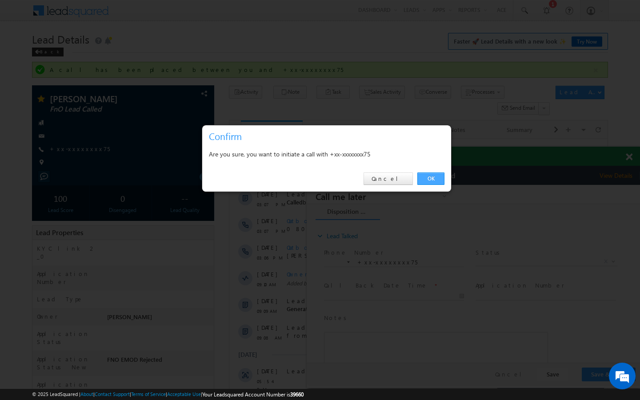
click at [435, 176] on link "OK" at bounding box center [430, 178] width 27 height 12
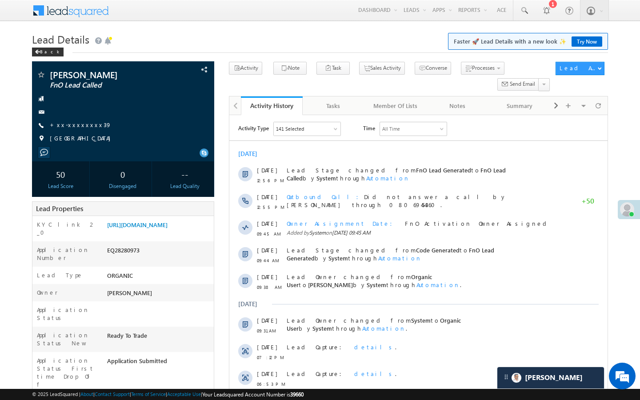
scroll to position [3649, 0]
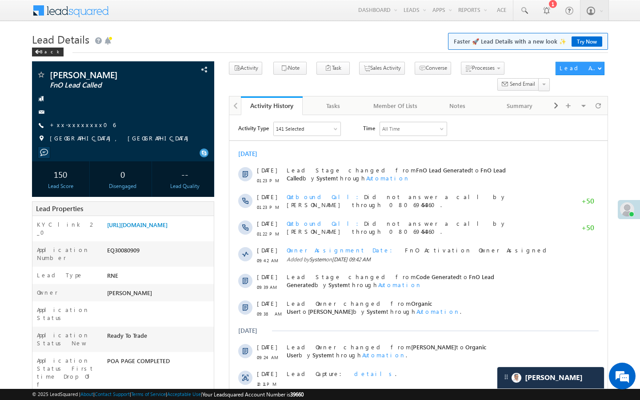
scroll to position [3649, 0]
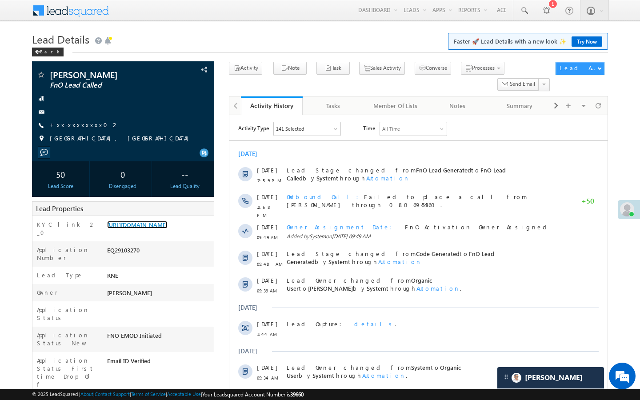
scroll to position [3649, 0]
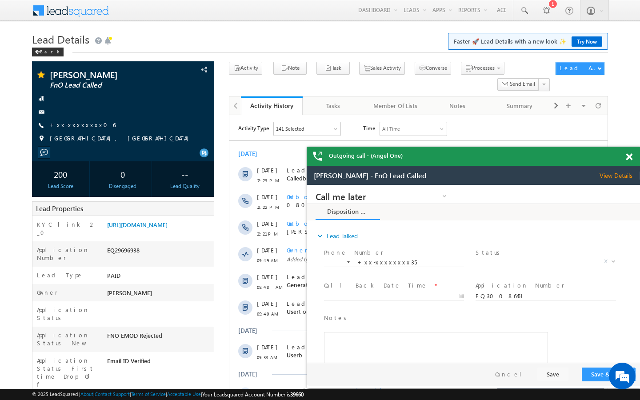
scroll to position [3649, 0]
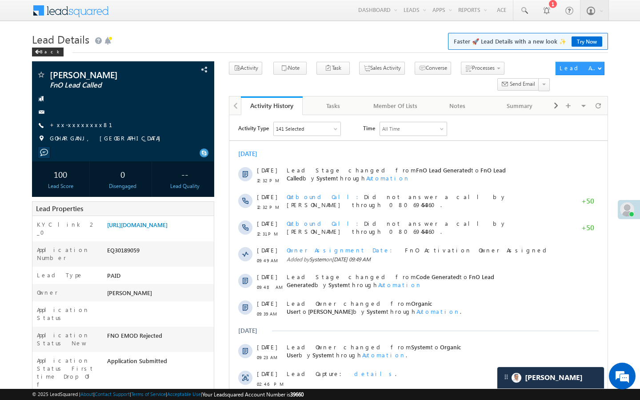
scroll to position [3649, 0]
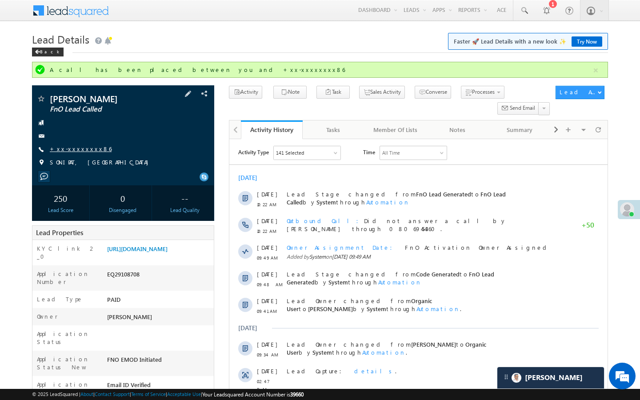
click at [77, 150] on link "+xx-xxxxxxxx86" at bounding box center [81, 149] width 62 height 8
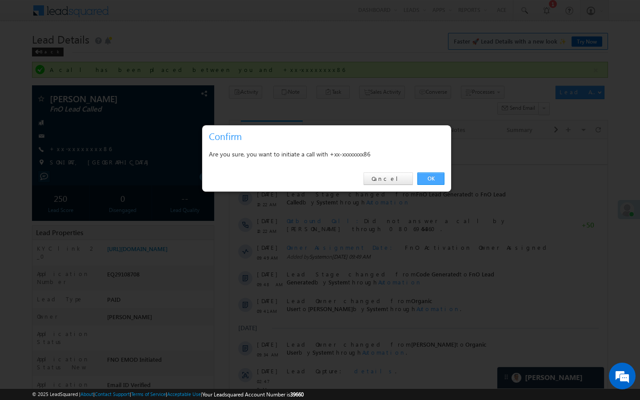
click at [437, 180] on link "OK" at bounding box center [430, 178] width 27 height 12
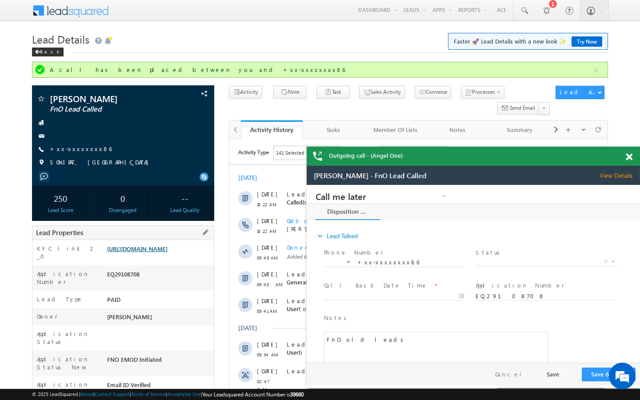
click at [168, 253] on link "[URL][DOMAIN_NAME]" at bounding box center [137, 249] width 60 height 8
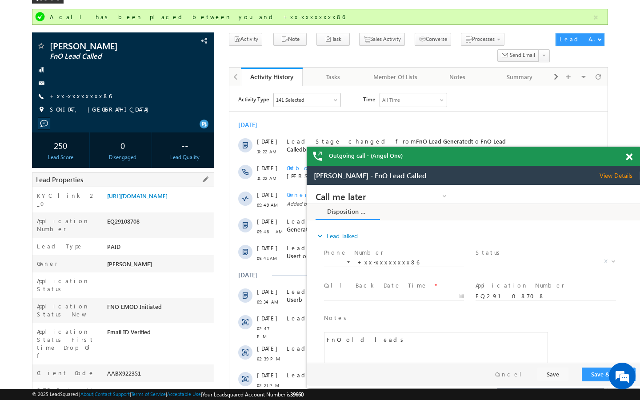
scroll to position [53, 0]
drag, startPoint x: 106, startPoint y: 337, endPoint x: 158, endPoint y: 337, distance: 52.0
click at [158, 369] on div "AABX922351" at bounding box center [159, 375] width 109 height 12
copy div "AABX922351"
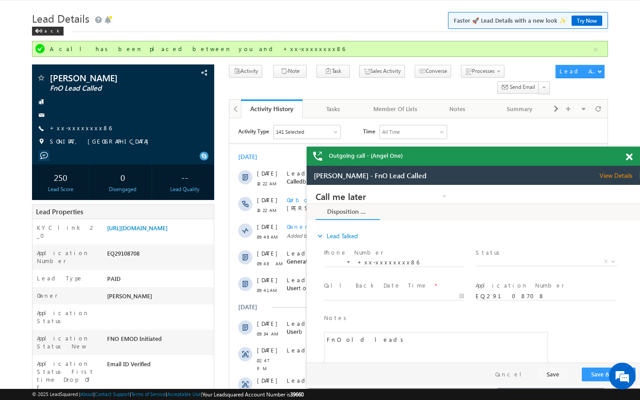
scroll to position [0, 0]
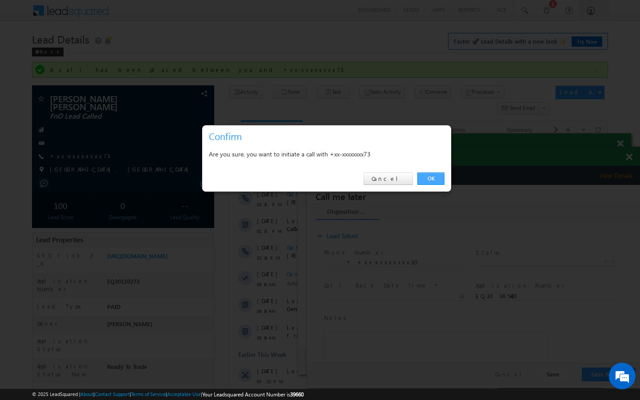
click at [425, 180] on link "OK" at bounding box center [430, 178] width 27 height 12
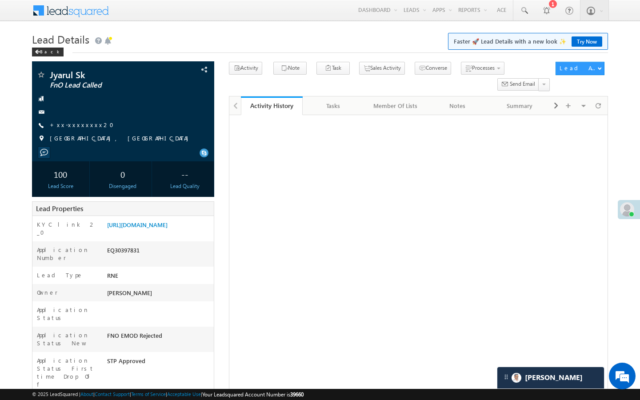
click at [72, 120] on div "Jyarul Sk FnO Lead Called +xx-xxxxxxxx20" at bounding box center [122, 108] width 173 height 77
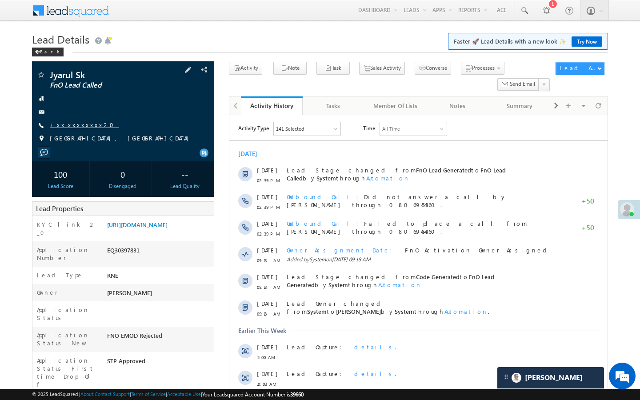
click at [72, 126] on link "+xx-xxxxxxxx20" at bounding box center [84, 125] width 69 height 8
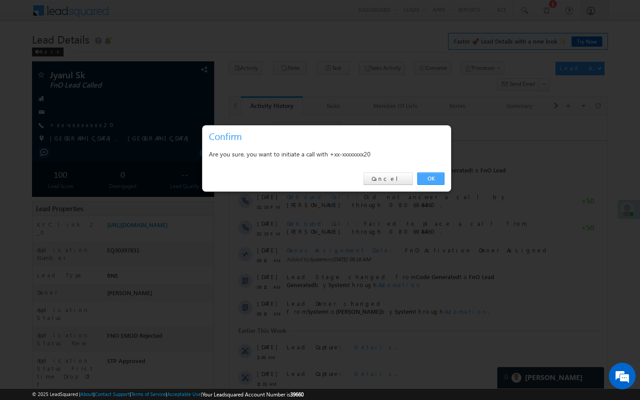
click at [424, 181] on link "OK" at bounding box center [430, 178] width 27 height 12
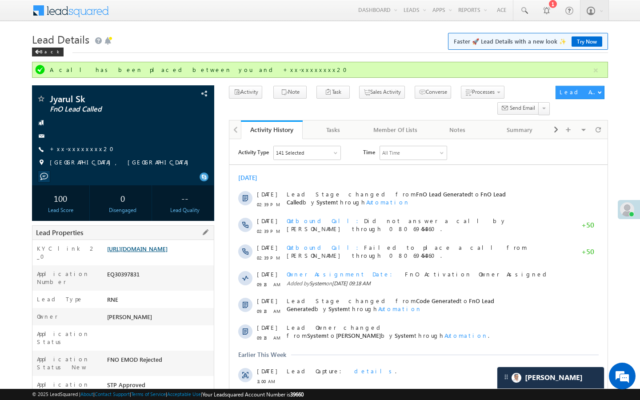
click at [155, 253] on link "https://angelbroking1-pk3em7sa.customui-test.leadsquared.com?leadId=758340df-17…" at bounding box center [137, 249] width 60 height 8
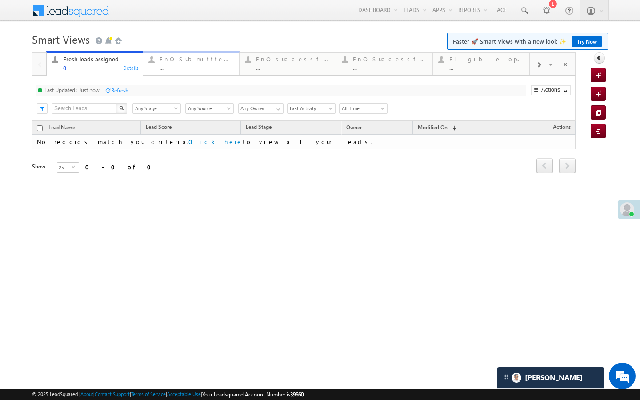
click at [177, 65] on div "..." at bounding box center [197, 67] width 74 height 7
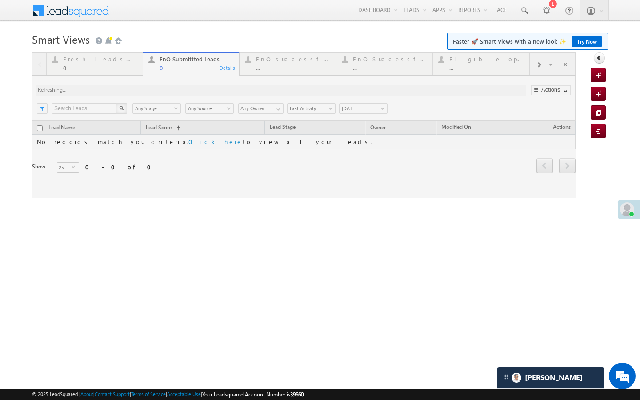
click at [297, 70] on div at bounding box center [304, 125] width 544 height 146
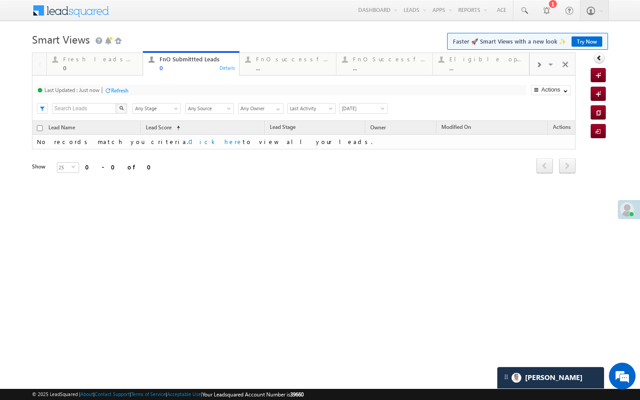
click at [297, 70] on div "..." at bounding box center [293, 67] width 74 height 7
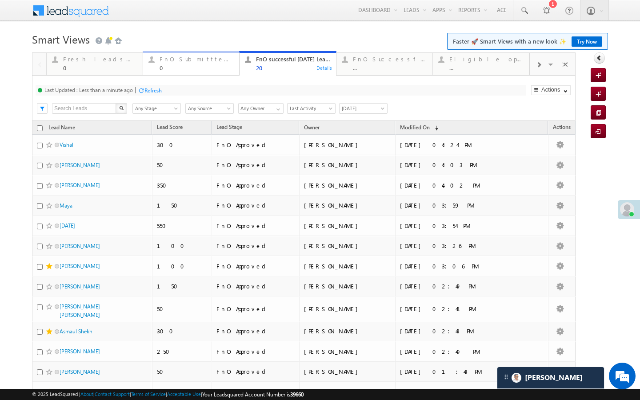
click at [198, 64] on div "FnO Submittted Leads 0" at bounding box center [197, 62] width 74 height 17
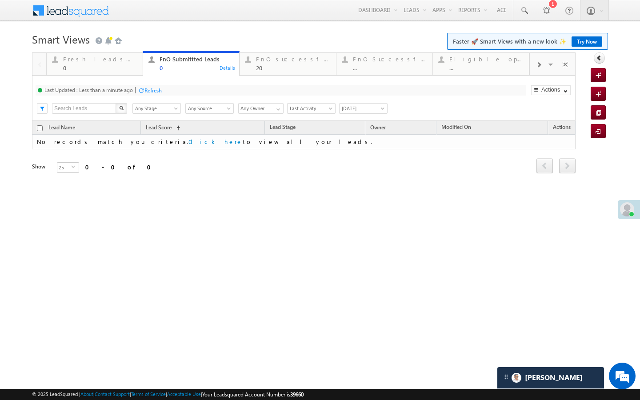
click at [146, 94] on div "Refresh" at bounding box center [152, 90] width 17 height 7
click at [258, 69] on div "20" at bounding box center [293, 67] width 74 height 7
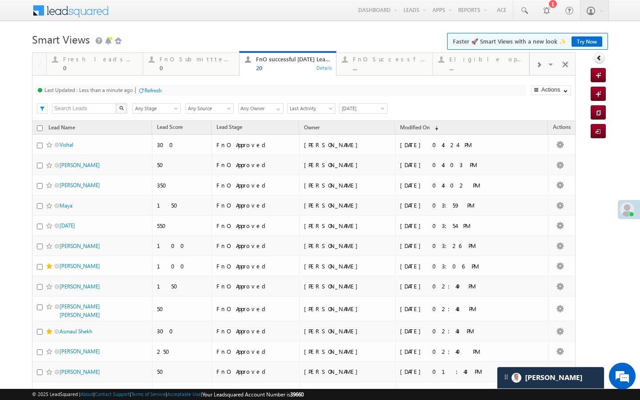
click at [144, 91] on div at bounding box center [141, 90] width 7 height 7
drag, startPoint x: 180, startPoint y: 63, endPoint x: 177, endPoint y: 68, distance: 5.7
click at [180, 63] on div "FnO Submittted Leads 0" at bounding box center [197, 62] width 74 height 17
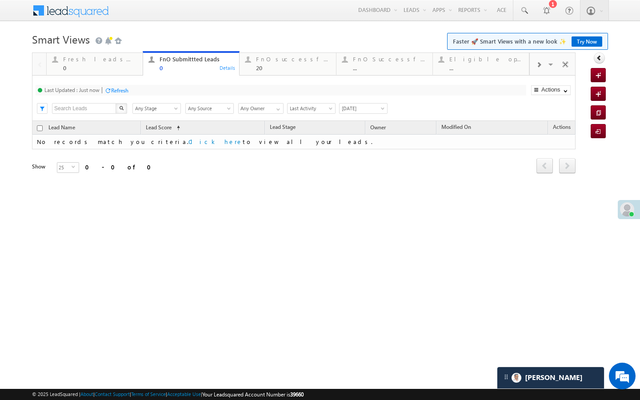
click at [128, 88] on div "Refresh" at bounding box center [119, 90] width 17 height 7
click at [540, 65] on span at bounding box center [538, 64] width 5 height 7
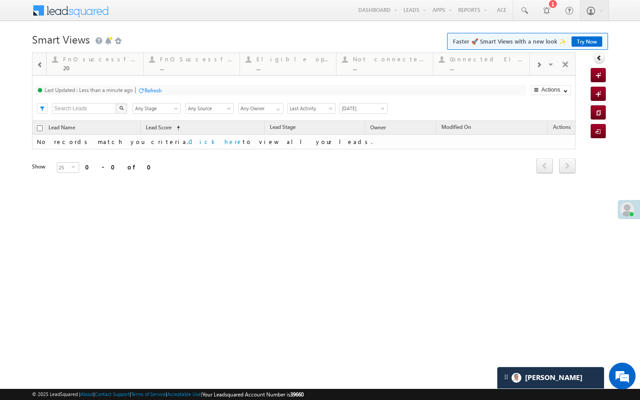
click at [540, 65] on span at bounding box center [538, 64] width 5 height 7
click at [496, 69] on div "..." at bounding box center [487, 67] width 74 height 7
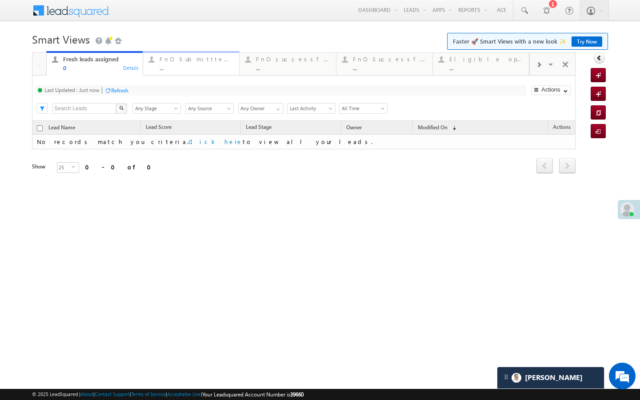
click at [198, 73] on link "FnO Submittted Leads ... Details" at bounding box center [191, 63] width 97 height 24
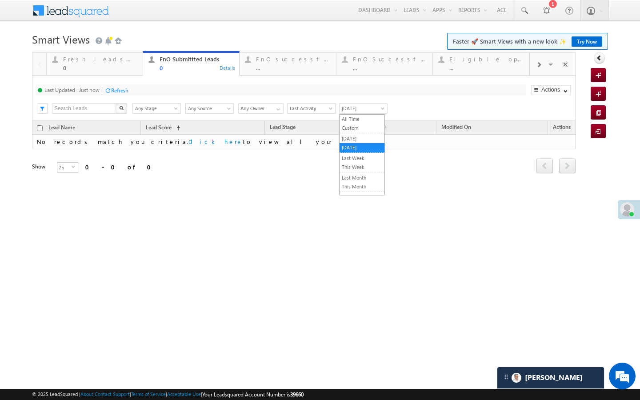
click at [357, 112] on span "[DATE]" at bounding box center [362, 108] width 45 height 8
click at [351, 138] on link "[DATE]" at bounding box center [362, 139] width 45 height 8
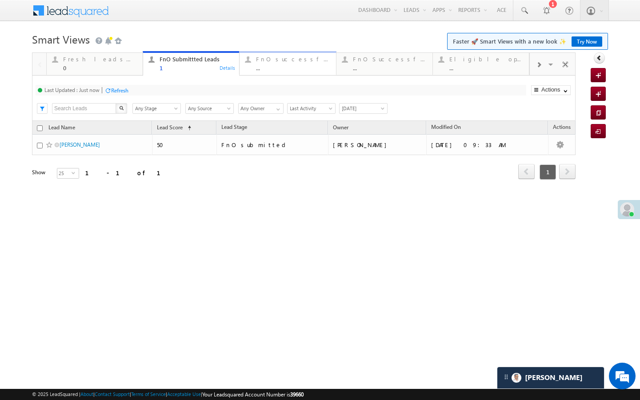
click at [266, 68] on div "..." at bounding box center [293, 67] width 74 height 7
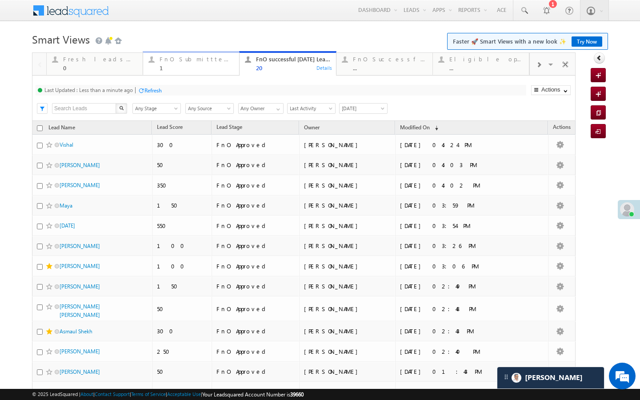
click at [204, 67] on div "1" at bounding box center [197, 67] width 74 height 7
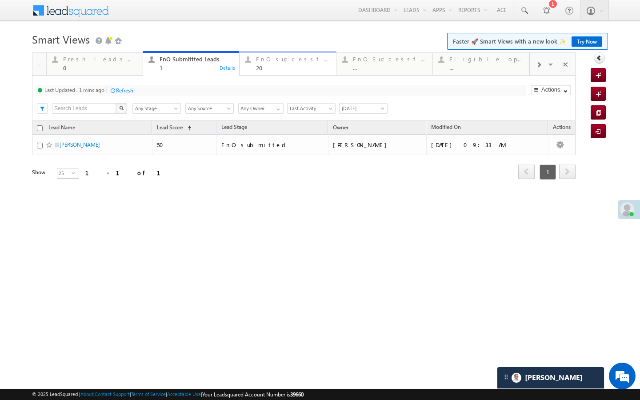
click at [266, 66] on div "20" at bounding box center [293, 67] width 74 height 7
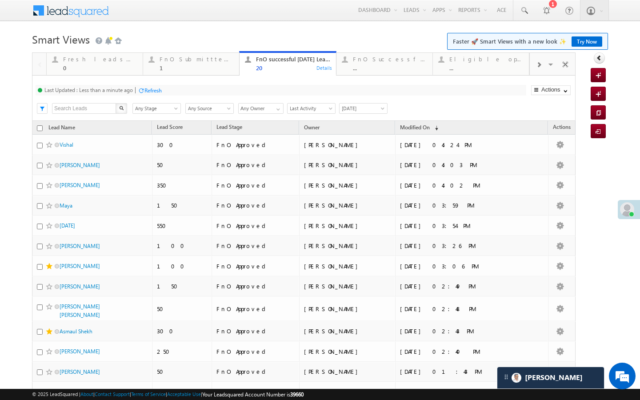
click at [144, 92] on div at bounding box center [141, 90] width 7 height 7
click at [226, 67] on div "1" at bounding box center [197, 67] width 74 height 7
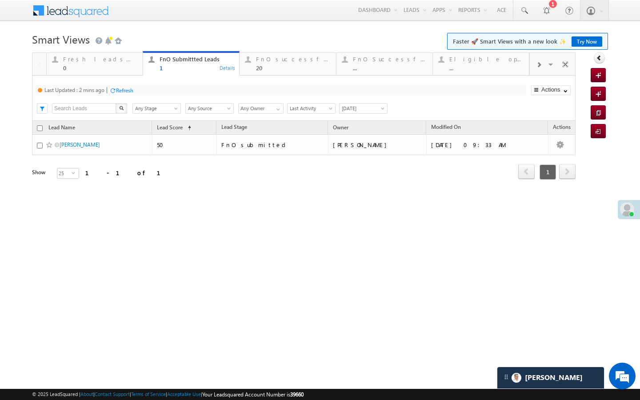
click at [107, 88] on div "Last Updated : 2 mins ago Refresh Refreshing..." at bounding box center [281, 90] width 491 height 11
click at [123, 90] on div "Refresh" at bounding box center [124, 90] width 17 height 7
click at [357, 108] on span "[DATE]" at bounding box center [362, 108] width 45 height 8
click at [348, 143] on li "[DATE]" at bounding box center [362, 148] width 45 height 10
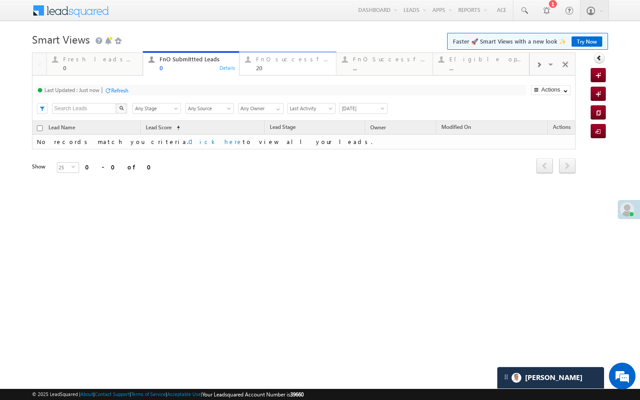
click at [265, 73] on link "FnO successful today Leads 20 Details" at bounding box center [287, 63] width 97 height 24
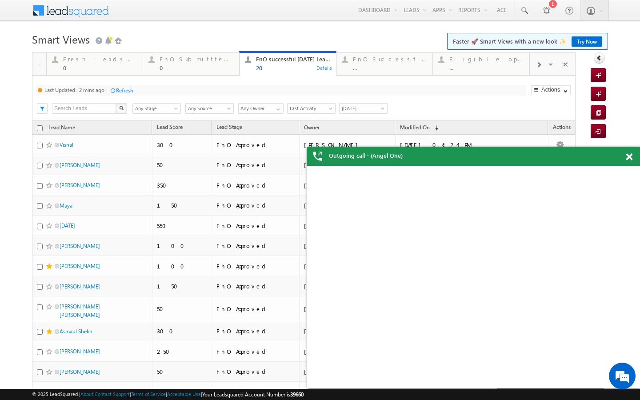
click at [136, 88] on div "Last Updated : 2 mins ago Refresh Refreshing..." at bounding box center [281, 90] width 491 height 11
click at [131, 89] on div "Refresh" at bounding box center [124, 90] width 17 height 7
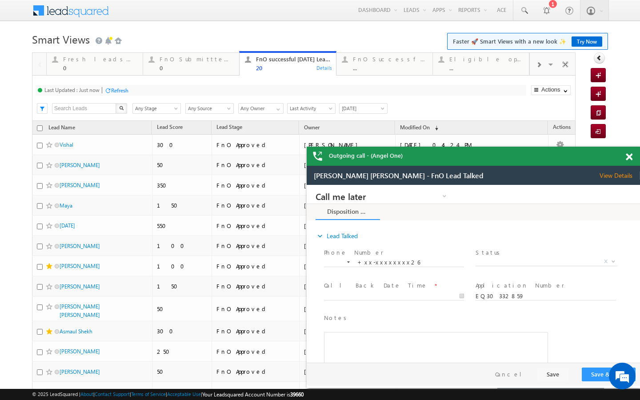
click at [538, 68] on span at bounding box center [538, 64] width 5 height 7
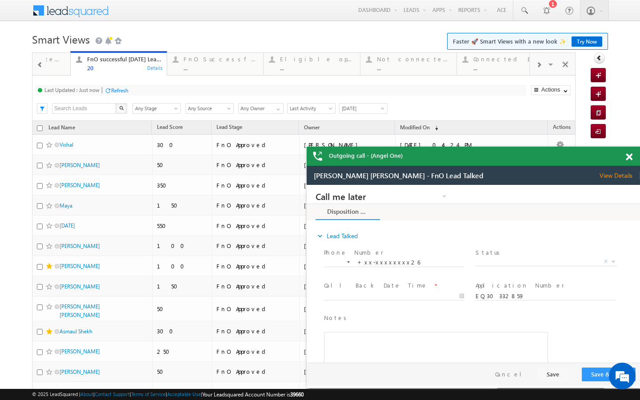
click at [538, 68] on span at bounding box center [538, 64] width 5 height 7
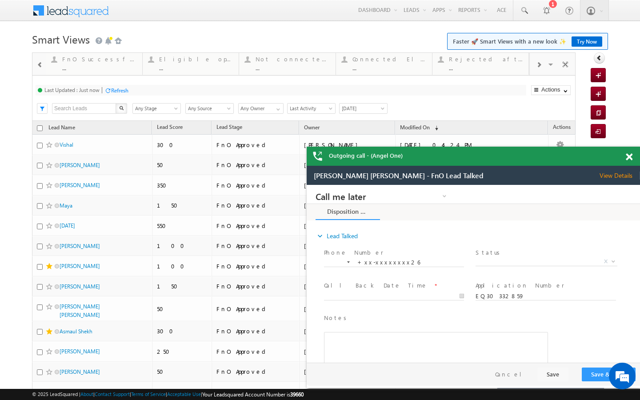
click at [538, 68] on span at bounding box center [538, 64] width 5 height 7
click at [538, 68] on div "Visible Tabs Fresh leads assigned Default FnO Submittted Leads Default FnO succ…" at bounding box center [553, 63] width 46 height 21
click at [489, 71] on link "Today's rejected leads ... Details" at bounding box center [481, 63] width 96 height 24
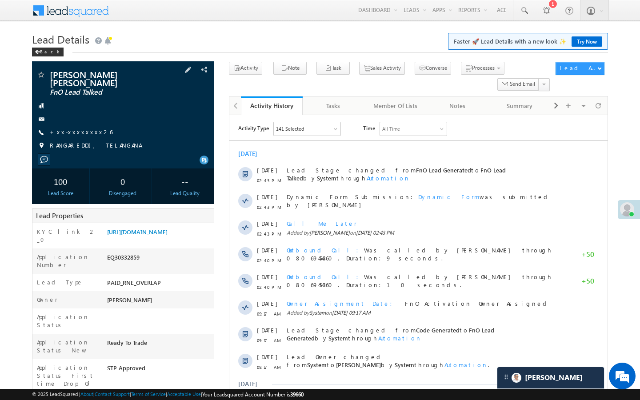
click at [81, 118] on div "Manikanta reddy masireddy FnO Lead Talked +xx-xxxxxxxx26" at bounding box center [122, 112] width 173 height 84
click at [78, 128] on link "+xx-xxxxxxxx26" at bounding box center [81, 132] width 63 height 8
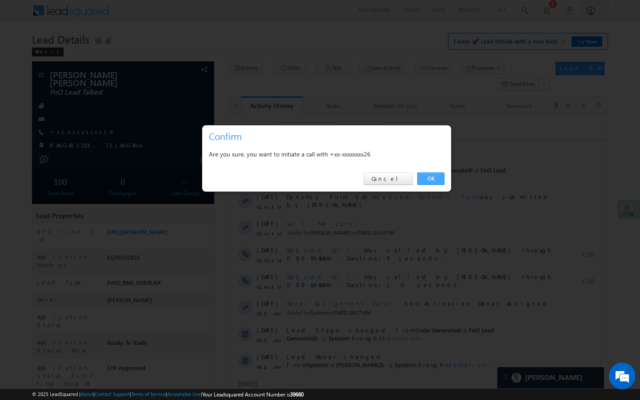
click at [433, 176] on link "OK" at bounding box center [430, 178] width 27 height 12
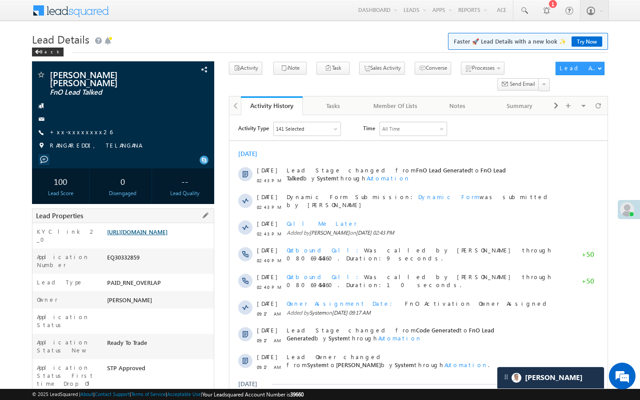
click at [168, 230] on link "https://angelbroking1-pk3em7sa.customui-test.leadsquared.com?leadId=e7b98164-ab…" at bounding box center [137, 232] width 60 height 8
click at [80, 128] on link "+xx-xxxxxxxx26" at bounding box center [81, 132] width 63 height 8
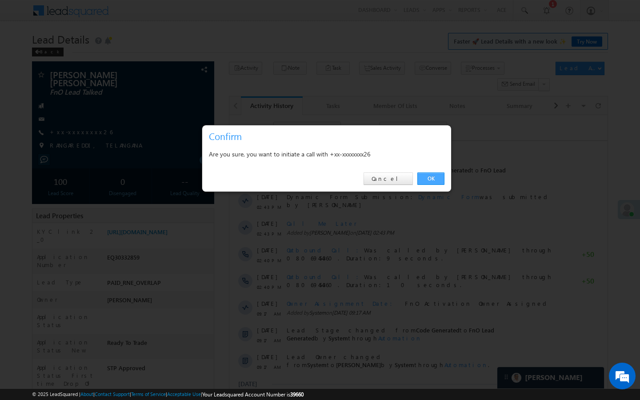
click at [425, 181] on link "OK" at bounding box center [430, 178] width 27 height 12
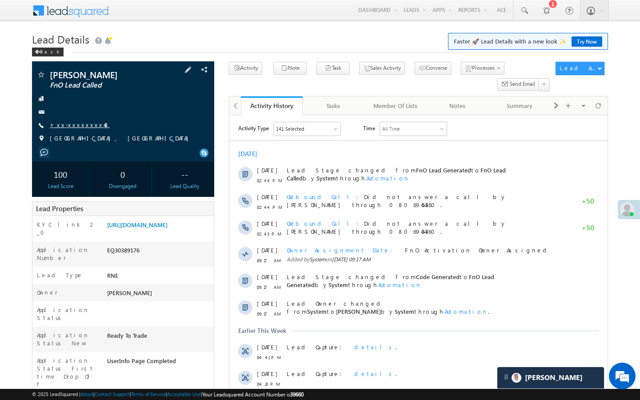
click at [74, 125] on link "+xx-xxxxxxxx48" at bounding box center [80, 125] width 60 height 8
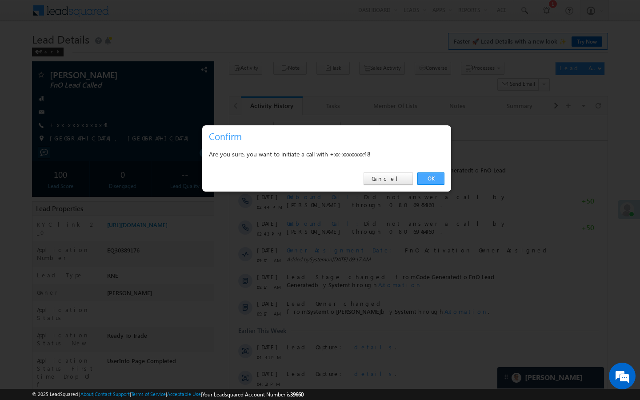
click at [430, 175] on link "OK" at bounding box center [430, 178] width 27 height 12
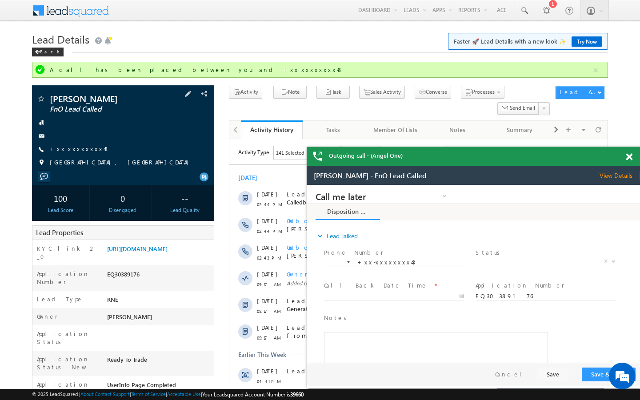
click at [78, 142] on div "[PERSON_NAME] FnO Lead Called +xx-xxxxxxxx48" at bounding box center [122, 132] width 173 height 77
click at [78, 145] on link "+xx-xxxxxxxx48" at bounding box center [80, 149] width 60 height 8
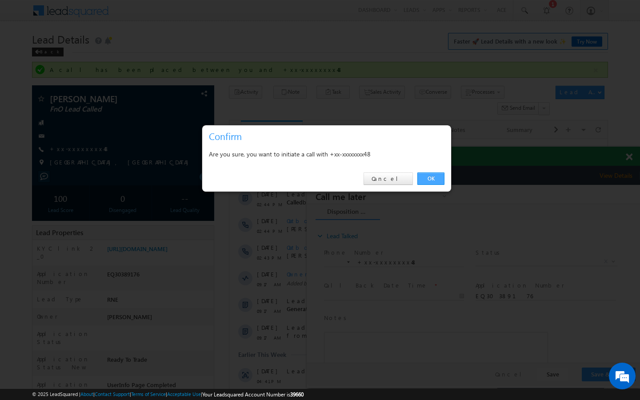
click at [442, 178] on link "OK" at bounding box center [430, 178] width 27 height 12
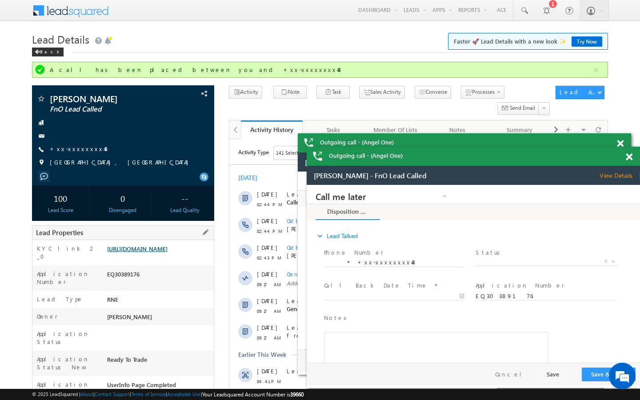
click at [168, 253] on link "[URL][DOMAIN_NAME]" at bounding box center [137, 249] width 60 height 8
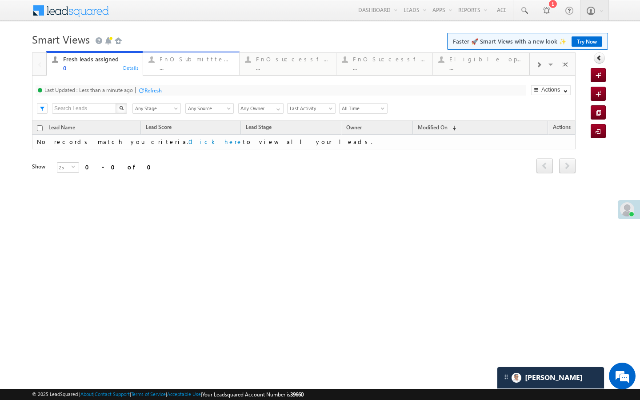
click at [179, 75] on link "FnO Submittted Leads ... Details" at bounding box center [191, 63] width 97 height 24
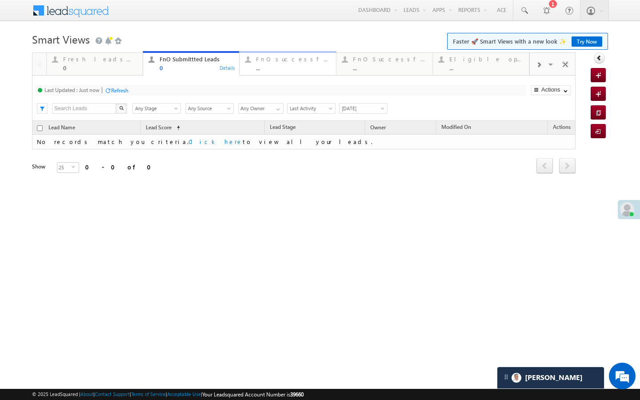
click at [268, 69] on div "..." at bounding box center [293, 67] width 74 height 7
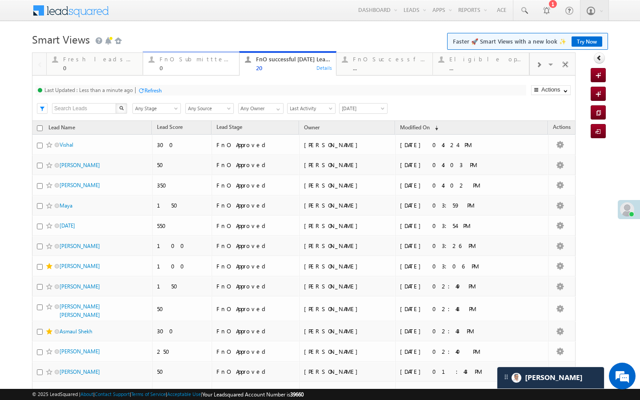
drag, startPoint x: 201, startPoint y: 71, endPoint x: 145, endPoint y: 95, distance: 60.9
click at [201, 71] on div "0" at bounding box center [197, 67] width 74 height 7
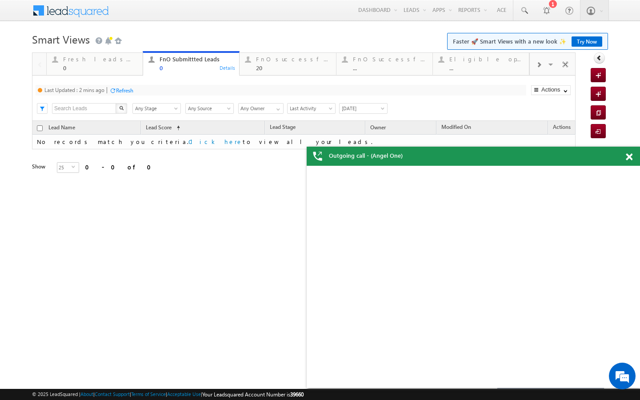
click at [132, 92] on div "Refresh" at bounding box center [124, 90] width 17 height 7
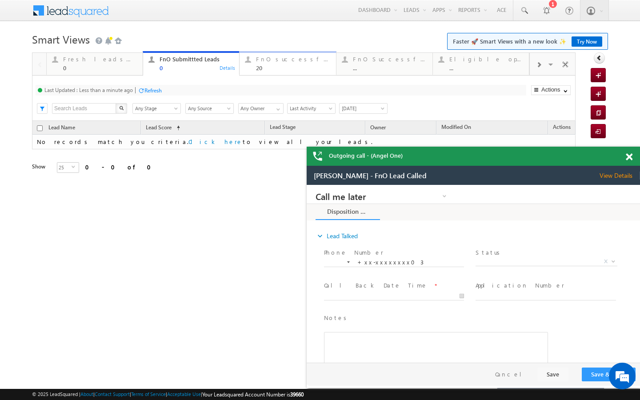
click at [271, 66] on div "20" at bounding box center [293, 67] width 74 height 7
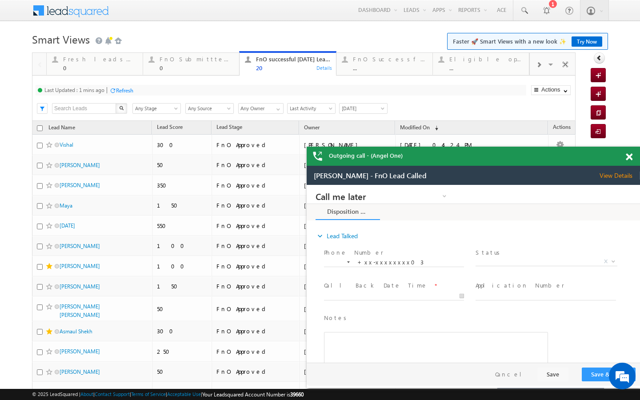
click at [128, 92] on div "Refresh" at bounding box center [124, 90] width 17 height 7
click at [195, 72] on link "FnO Submittted Leads 0 Details" at bounding box center [191, 63] width 97 height 24
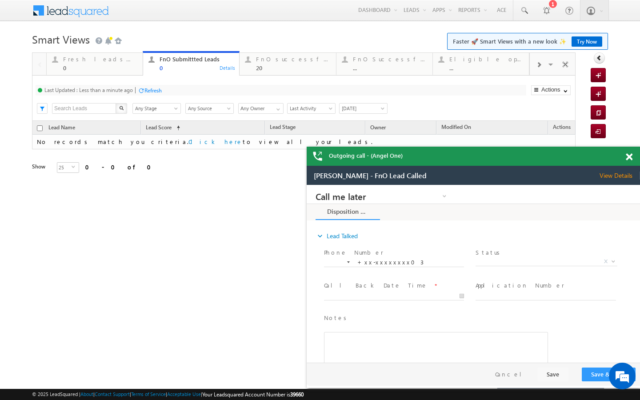
click at [144, 92] on div at bounding box center [141, 90] width 7 height 7
drag, startPoint x: 123, startPoint y: 64, endPoint x: 138, endPoint y: 102, distance: 41.1
click at [123, 64] on div "Fresh leads assigned 0" at bounding box center [100, 62] width 74 height 17
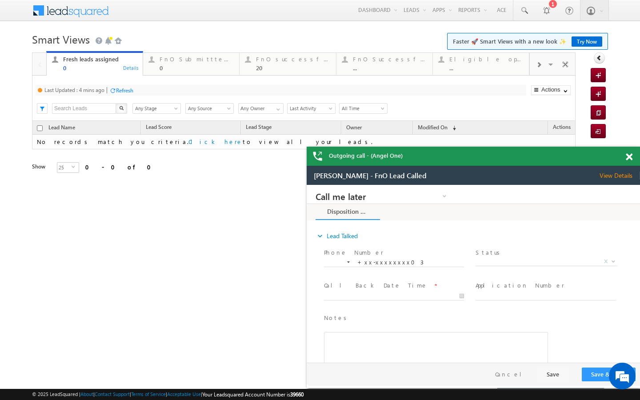
click at [126, 91] on div "Refresh" at bounding box center [124, 90] width 17 height 7
drag, startPoint x: 173, startPoint y: 70, endPoint x: 145, endPoint y: 83, distance: 30.8
click at [173, 70] on div "0" at bounding box center [197, 67] width 74 height 7
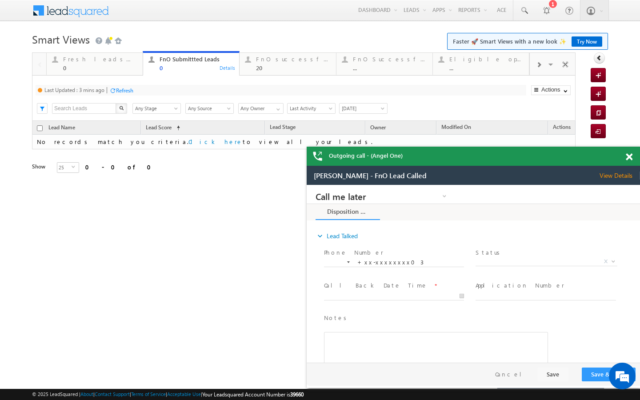
click at [130, 95] on div "Last Updated : 3 mins ago Refresh Refreshing..." at bounding box center [281, 90] width 491 height 11
click at [131, 89] on div "Refresh" at bounding box center [124, 90] width 17 height 7
click at [263, 71] on div "20" at bounding box center [293, 67] width 74 height 7
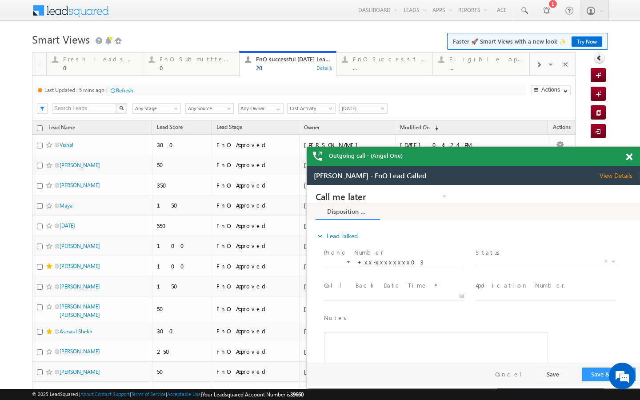
click at [132, 90] on div "Refresh" at bounding box center [124, 90] width 17 height 7
click at [201, 68] on div "0" at bounding box center [197, 67] width 74 height 7
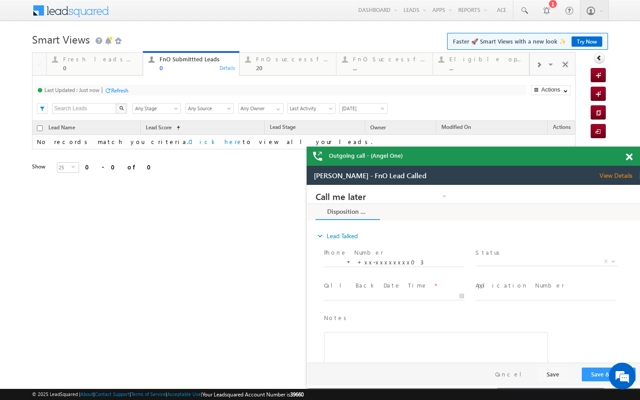
click at [125, 90] on div "Refresh" at bounding box center [119, 90] width 17 height 7
click at [267, 71] on link "FnO successful today Leads 20 Details" at bounding box center [287, 63] width 97 height 24
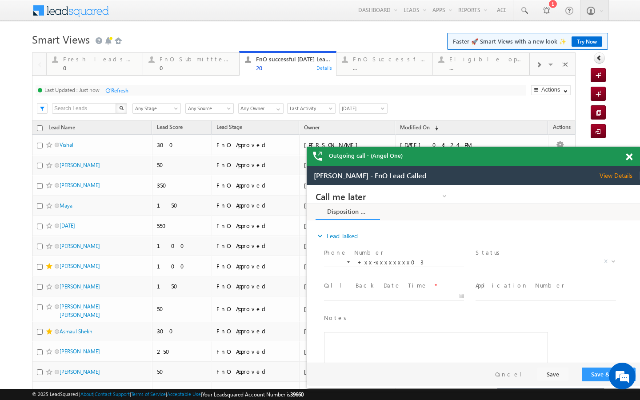
click at [130, 89] on div "Last Updated : Just now Refresh Refreshing..." at bounding box center [281, 90] width 491 height 11
click at [189, 78] on div "Last Updated : Just now Refresh Refreshing... Search X Lead Stage Any Stage Any…" at bounding box center [304, 98] width 544 height 45
drag, startPoint x: 190, startPoint y: 69, endPoint x: 136, endPoint y: 85, distance: 56.7
click at [190, 69] on div "0" at bounding box center [197, 67] width 74 height 7
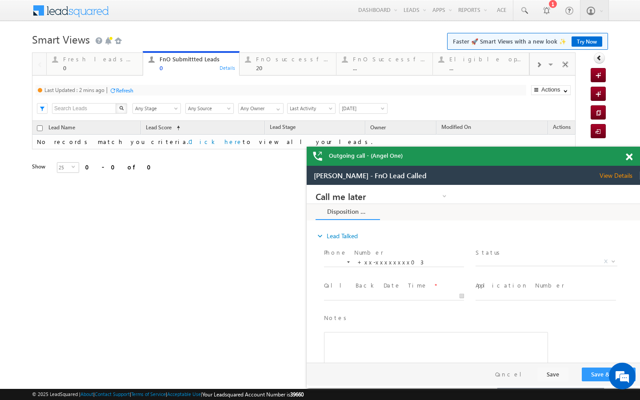
click at [133, 86] on div "Refresh" at bounding box center [121, 90] width 24 height 8
click at [265, 67] on div "20" at bounding box center [293, 67] width 74 height 7
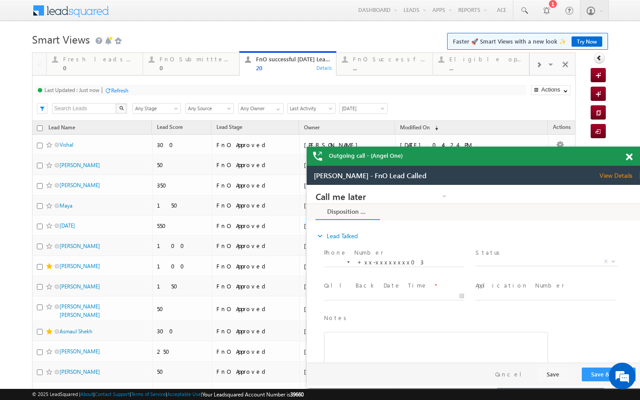
click at [125, 88] on div "Refresh" at bounding box center [119, 90] width 17 height 7
click at [201, 72] on link "FnO Submittted Leads 0 Details" at bounding box center [191, 63] width 97 height 24
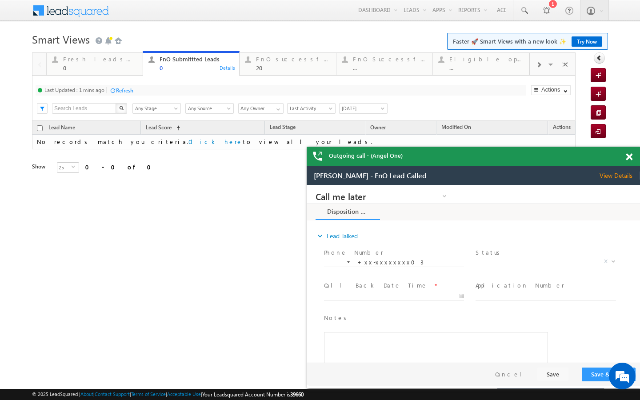
click at [126, 89] on div "Refresh" at bounding box center [124, 90] width 17 height 7
click at [271, 68] on div "20" at bounding box center [293, 67] width 74 height 7
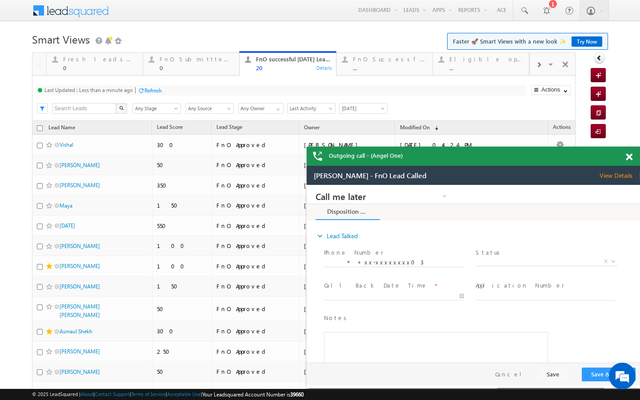
click at [150, 92] on div "Refresh" at bounding box center [152, 90] width 17 height 7
click at [190, 72] on link "FnO Submittted Leads 0 Details" at bounding box center [191, 63] width 97 height 24
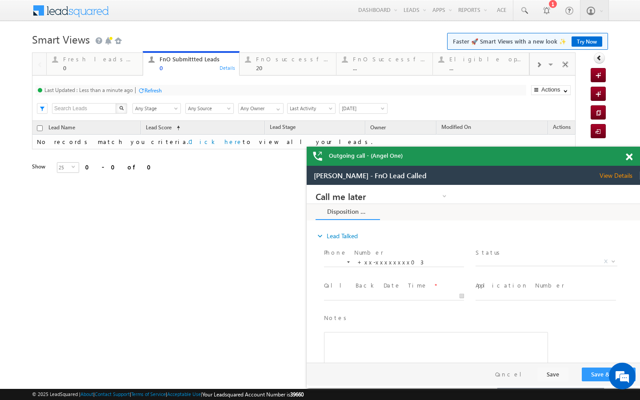
click at [138, 90] on div "Last Updated : Less than a minute ago Refresh Refreshing..." at bounding box center [281, 90] width 491 height 11
click at [159, 89] on div "Refresh" at bounding box center [152, 90] width 17 height 7
click at [263, 68] on div "20" at bounding box center [293, 67] width 74 height 7
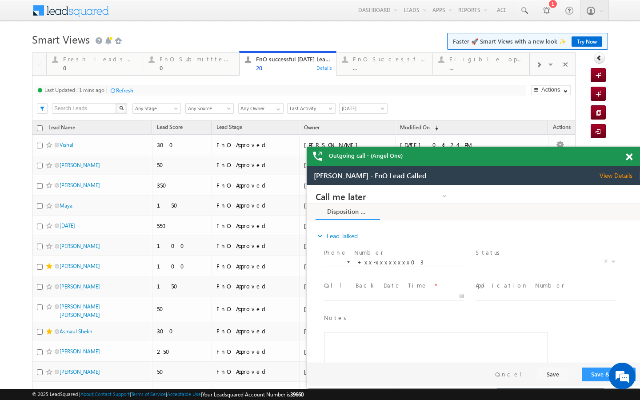
click at [124, 92] on div "Refresh" at bounding box center [124, 90] width 17 height 7
drag, startPoint x: 205, startPoint y: 71, endPoint x: 188, endPoint y: 81, distance: 19.9
click at [205, 71] on div "0" at bounding box center [197, 67] width 74 height 7
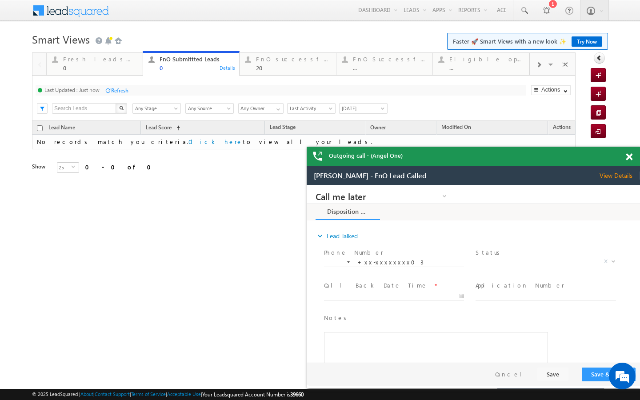
click at [128, 88] on div "Refresh" at bounding box center [119, 90] width 17 height 7
click at [260, 68] on div "20" at bounding box center [293, 67] width 74 height 7
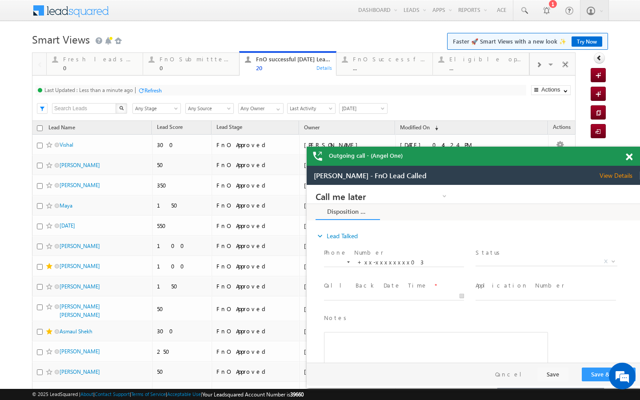
click at [152, 92] on div "Refresh" at bounding box center [152, 90] width 17 height 7
click at [189, 69] on div "0" at bounding box center [197, 67] width 74 height 7
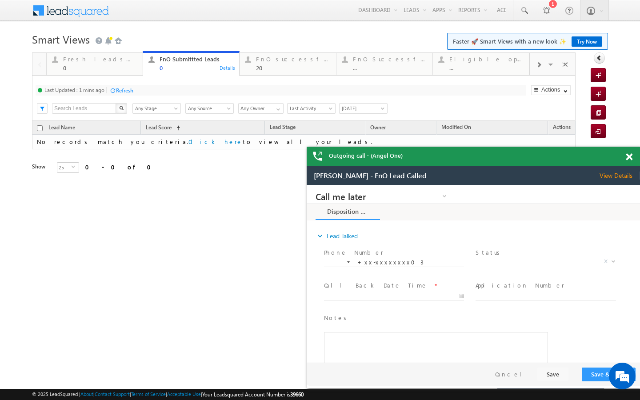
click at [139, 88] on div "Last Updated : 1 mins ago Refresh Refreshing..." at bounding box center [281, 90] width 491 height 11
click at [133, 88] on div "Refresh" at bounding box center [124, 90] width 17 height 7
click at [293, 71] on link "FnO successful today Leads 20 Details" at bounding box center [287, 63] width 97 height 24
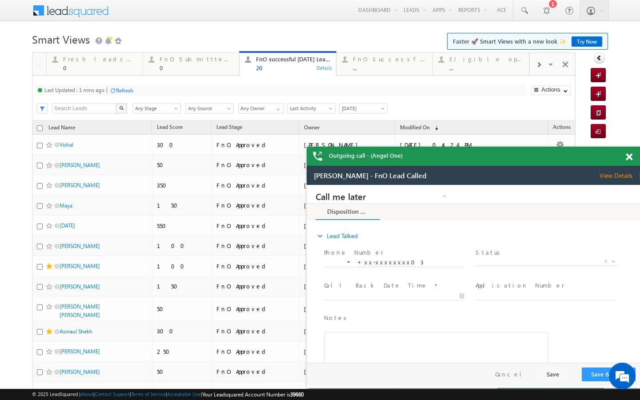
click at [125, 92] on div "Refresh" at bounding box center [124, 90] width 17 height 7
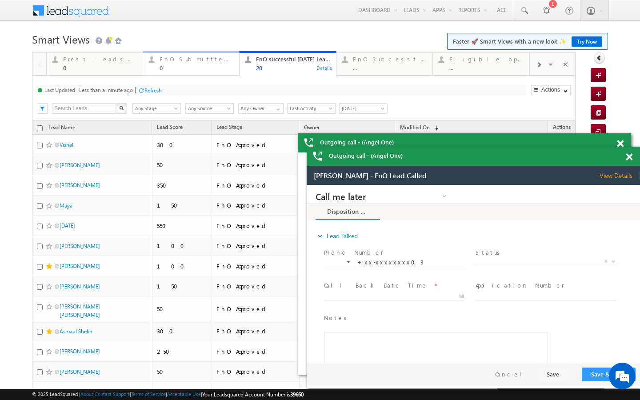
click at [181, 71] on div "0" at bounding box center [197, 67] width 74 height 7
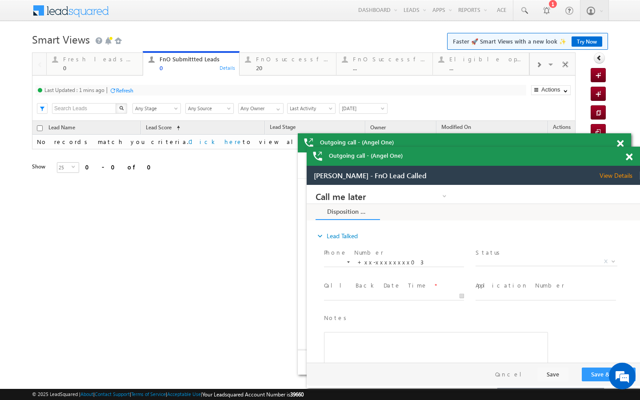
click at [129, 94] on div "Refresh" at bounding box center [121, 90] width 24 height 8
click at [263, 77] on div "Last Updated : Just now Refresh Refreshing... Search X Lead Stage Any Stage Any…" at bounding box center [304, 98] width 544 height 45
click at [265, 75] on link "FnO successful today Leads 20 Details" at bounding box center [287, 63] width 97 height 24
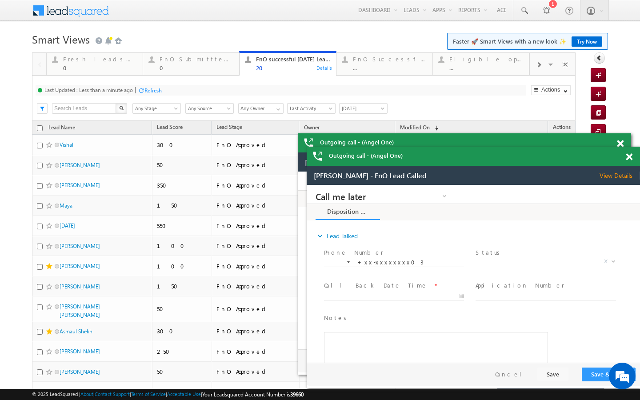
click at [143, 92] on div at bounding box center [141, 90] width 7 height 7
drag, startPoint x: 187, startPoint y: 70, endPoint x: 131, endPoint y: 87, distance: 58.9
click at [187, 70] on div "0" at bounding box center [197, 67] width 74 height 7
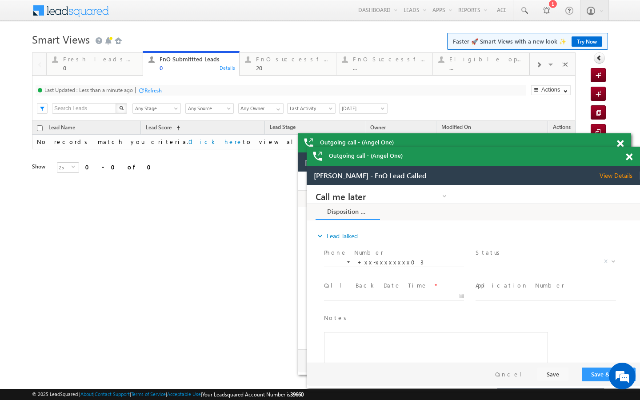
click at [159, 89] on div "Refresh" at bounding box center [152, 90] width 17 height 7
click at [257, 78] on div "Last Updated : Just now Refresh Refreshing... Search X Lead Stage Any Stage Any…" at bounding box center [304, 98] width 544 height 45
click at [260, 74] on link "FnO successful today Leads 20 Details" at bounding box center [287, 63] width 97 height 24
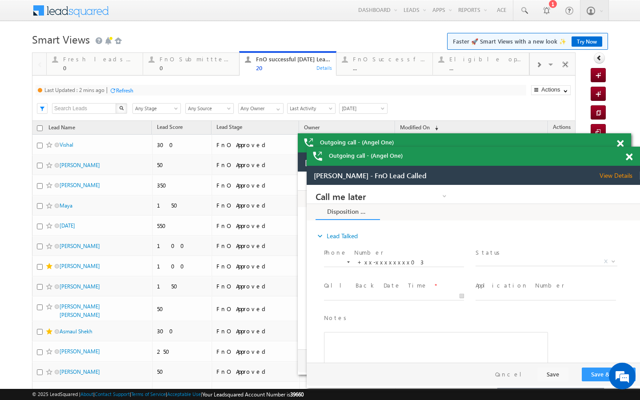
click at [133, 90] on div "Refresh" at bounding box center [124, 90] width 17 height 7
drag, startPoint x: 194, startPoint y: 68, endPoint x: 147, endPoint y: 88, distance: 51.0
click at [194, 68] on div "0" at bounding box center [197, 67] width 74 height 7
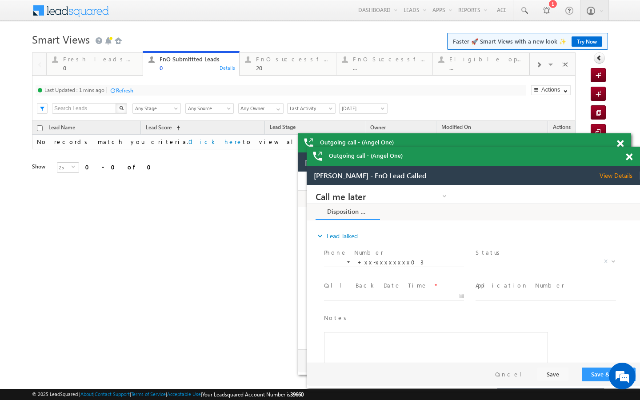
click at [126, 90] on div "Refresh" at bounding box center [124, 90] width 17 height 7
click at [278, 72] on link "FnO successful today Leads 20 Details" at bounding box center [287, 63] width 97 height 24
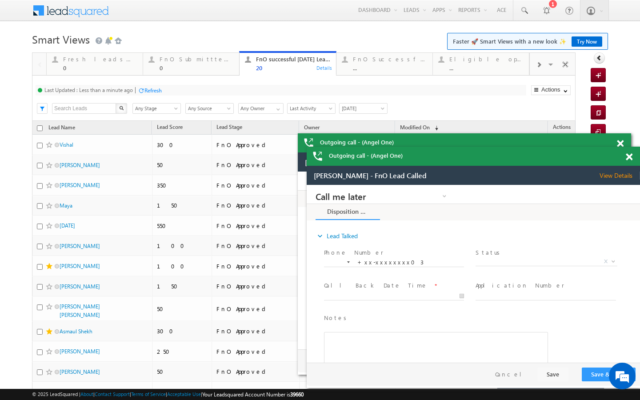
click at [146, 93] on div "Refresh" at bounding box center [152, 90] width 17 height 7
click at [357, 71] on div "..." at bounding box center [390, 67] width 74 height 7
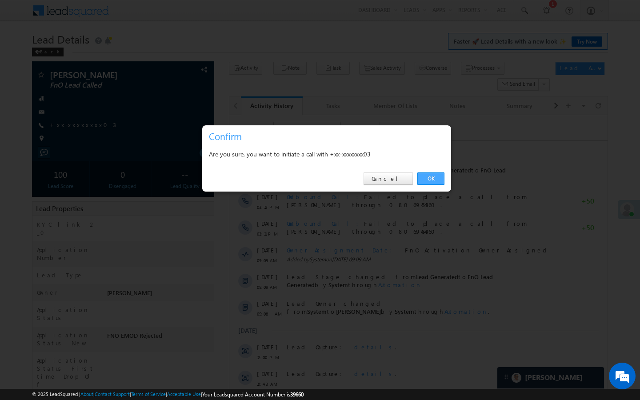
click at [432, 180] on link "OK" at bounding box center [430, 178] width 27 height 12
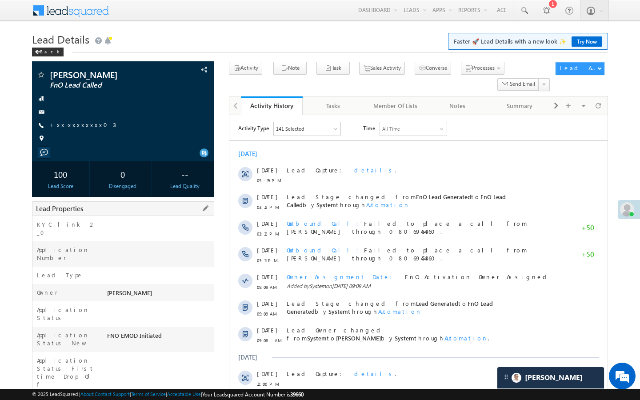
drag, startPoint x: 106, startPoint y: 351, endPoint x: 164, endPoint y: 356, distance: 57.6
click at [164, 398] on div "B299679" at bounding box center [159, 404] width 109 height 12
copy div "B299679"
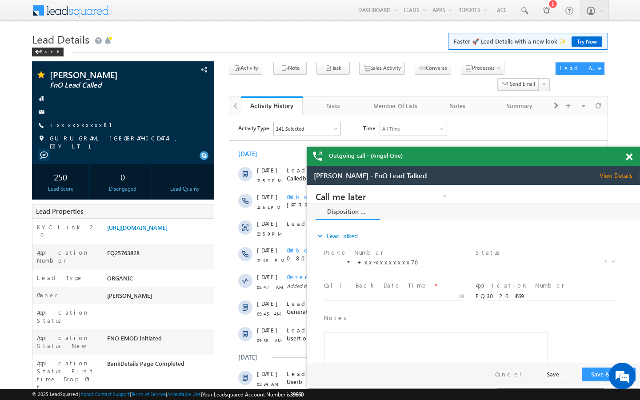
click at [81, 122] on link "+xx-xxxxxxxx81" at bounding box center [86, 125] width 73 height 8
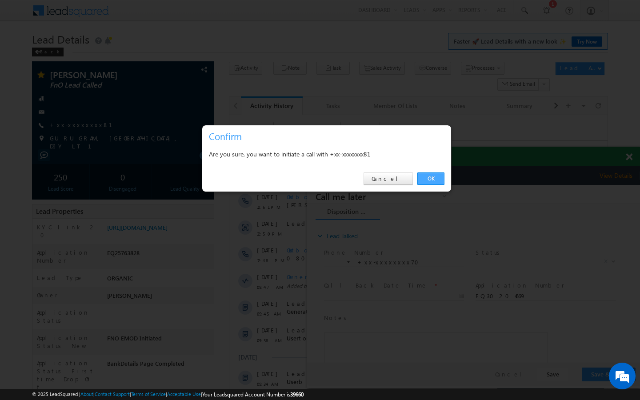
click at [432, 175] on link "OK" at bounding box center [430, 178] width 27 height 12
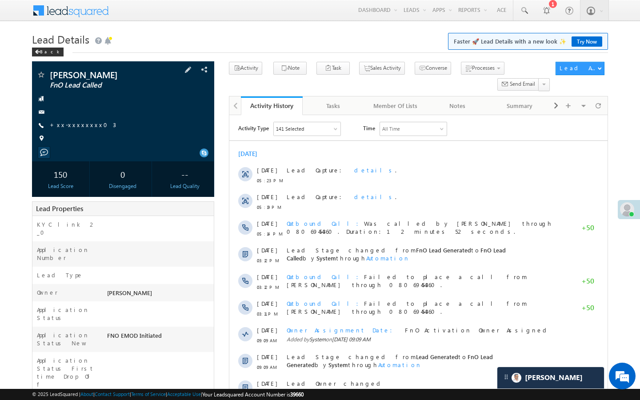
click at [78, 130] on div "[PERSON_NAME] FnO Lead Called +xx-xxxxxxxx03" at bounding box center [122, 108] width 173 height 77
click at [79, 121] on link "+xx-xxxxxxxx03" at bounding box center [83, 125] width 66 height 8
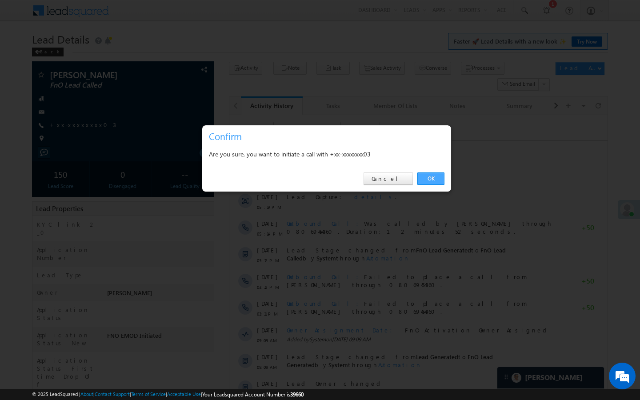
click at [439, 176] on link "OK" at bounding box center [430, 178] width 27 height 12
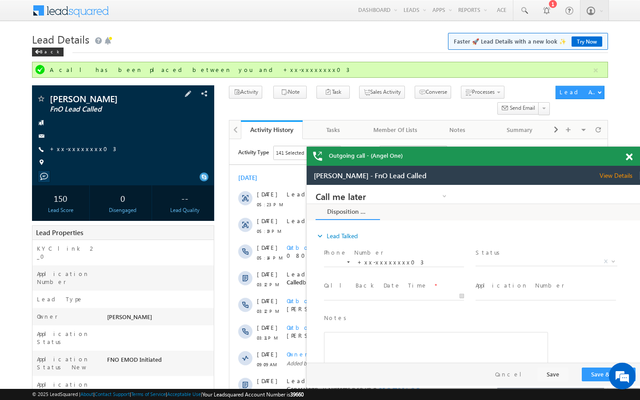
click at [89, 152] on div "+xx-xxxxxxxx03" at bounding box center [122, 149] width 173 height 9
click at [89, 151] on div "+xx-xxxxxxxx03" at bounding box center [122, 149] width 173 height 9
click at [79, 150] on link "+xx-xxxxxxxx03" at bounding box center [83, 149] width 66 height 8
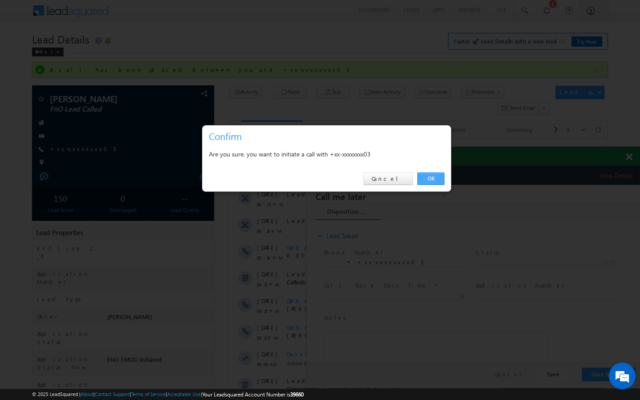
click at [432, 180] on link "OK" at bounding box center [430, 178] width 27 height 12
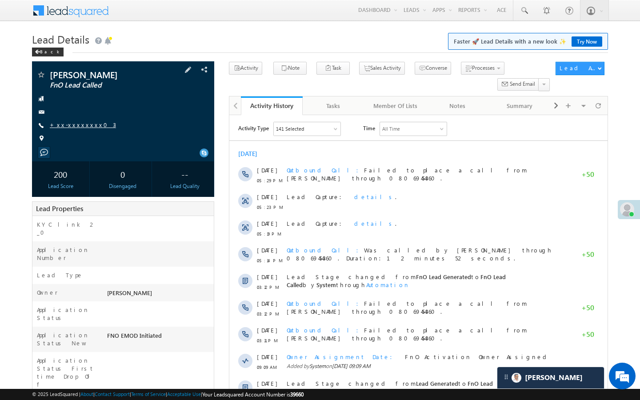
click at [80, 124] on link "+xx-xxxxxxxx03" at bounding box center [83, 125] width 66 height 8
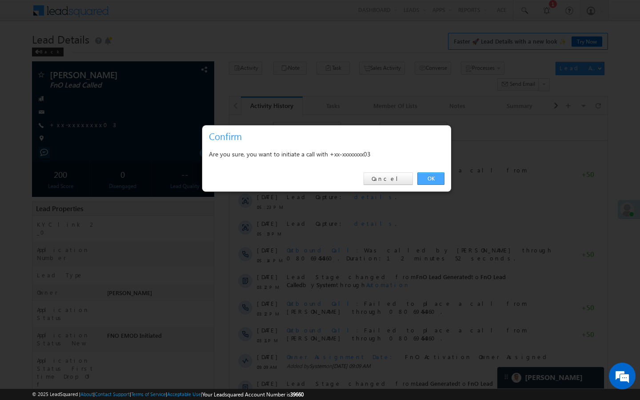
click at [441, 178] on link "OK" at bounding box center [430, 178] width 27 height 12
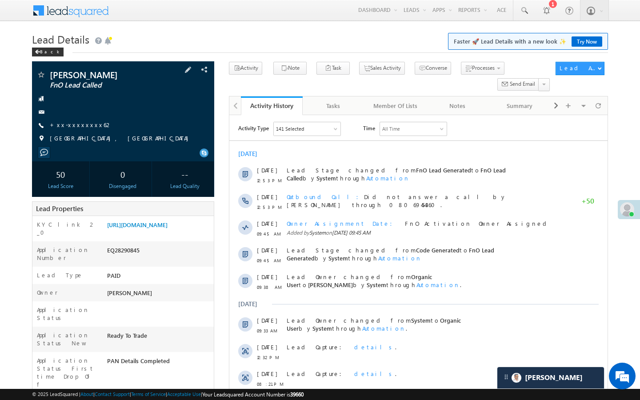
scroll to position [3649, 0]
click at [79, 121] on link "+xx-xxxxxxxx62" at bounding box center [81, 125] width 63 height 8
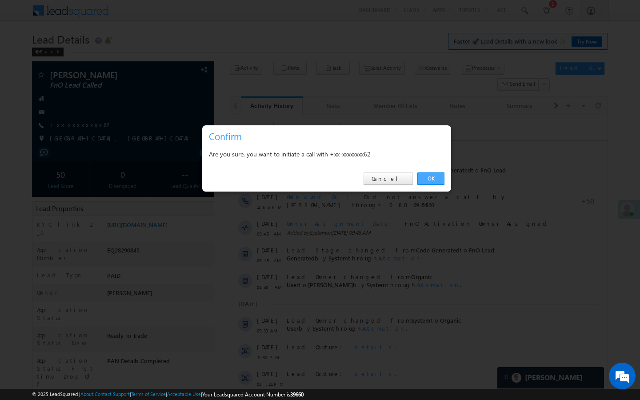
click at [435, 180] on link "OK" at bounding box center [430, 178] width 27 height 12
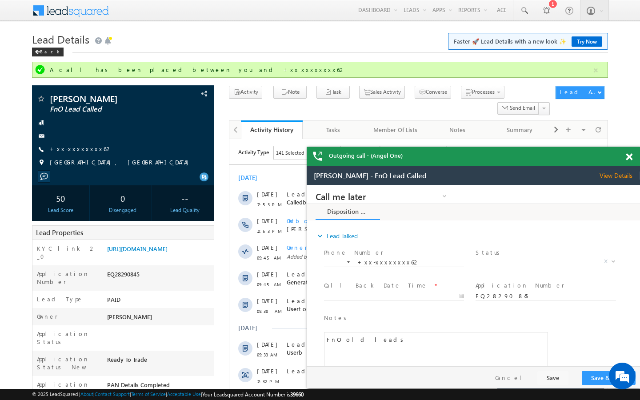
scroll to position [0, 0]
